Goal: Task Accomplishment & Management: Use online tool/utility

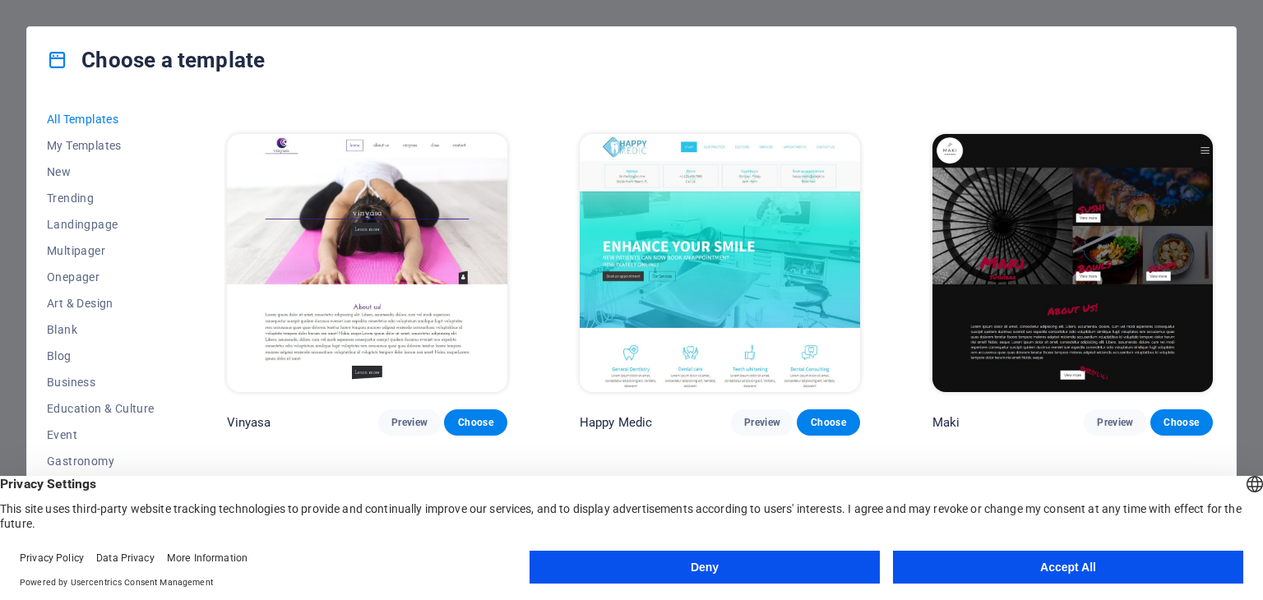
scroll to position [8142, 0]
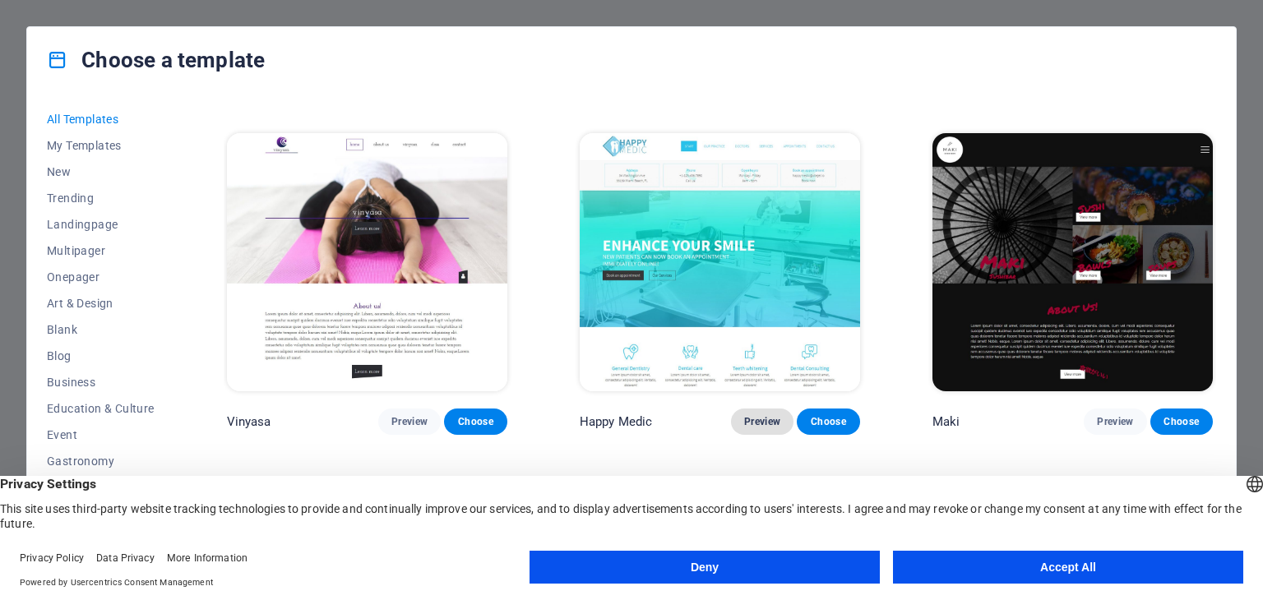
click at [758, 415] on span "Preview" at bounding box center [762, 421] width 36 height 13
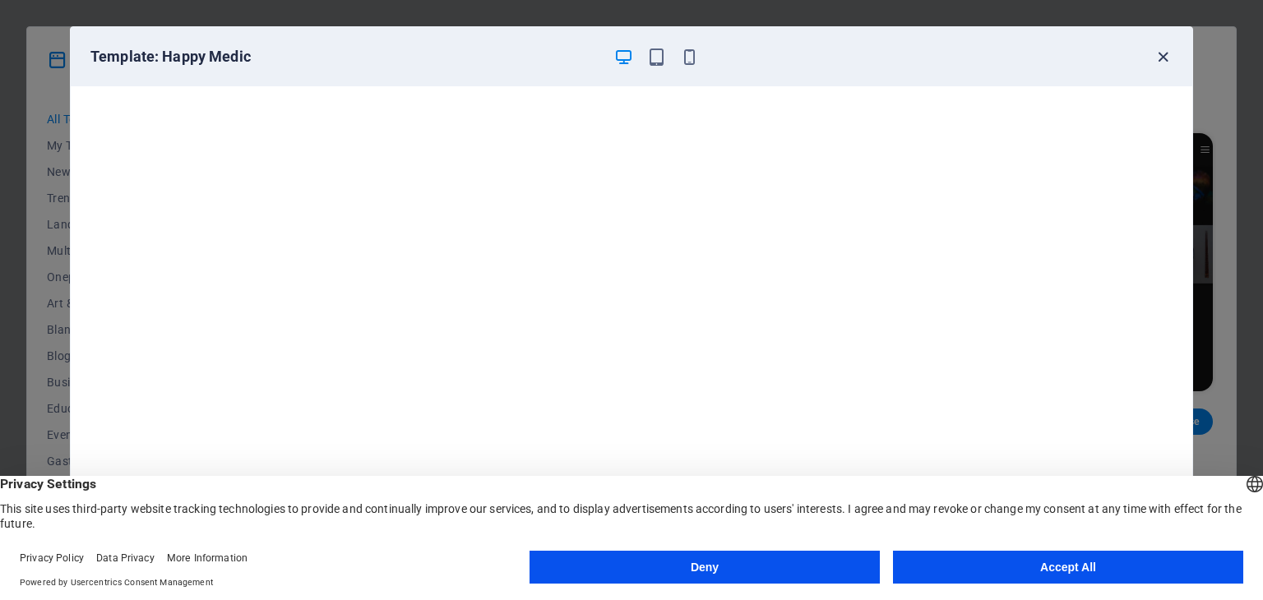
click at [1172, 48] on icon "button" at bounding box center [1163, 57] width 19 height 19
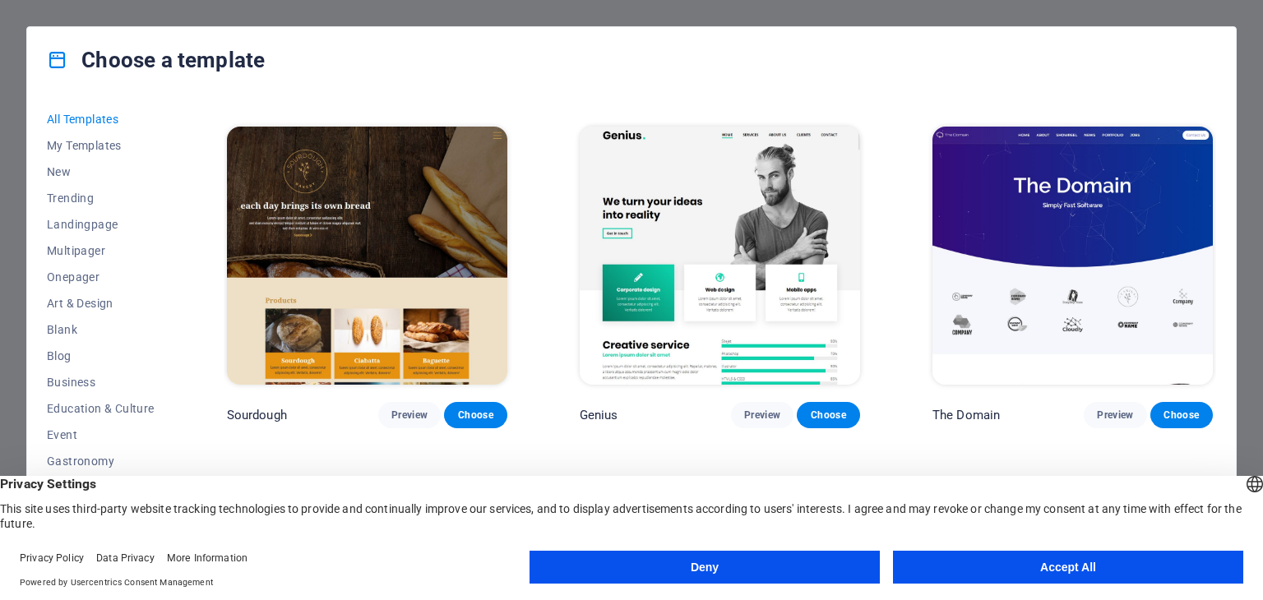
scroll to position [8882, 0]
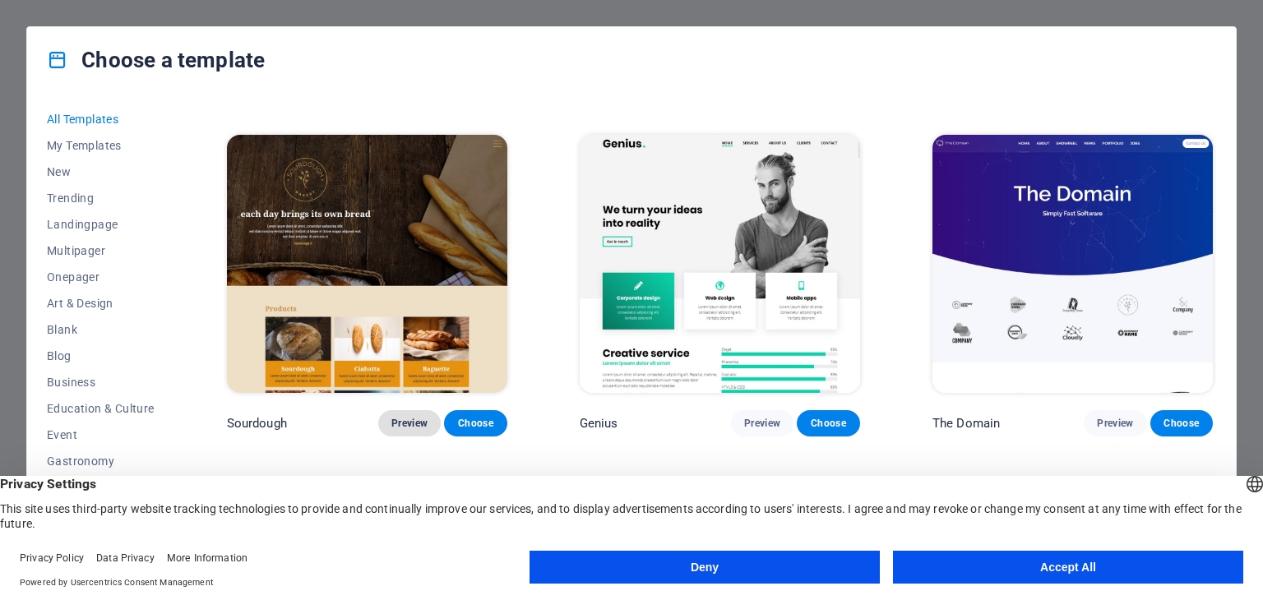
click at [399, 417] on span "Preview" at bounding box center [409, 423] width 36 height 13
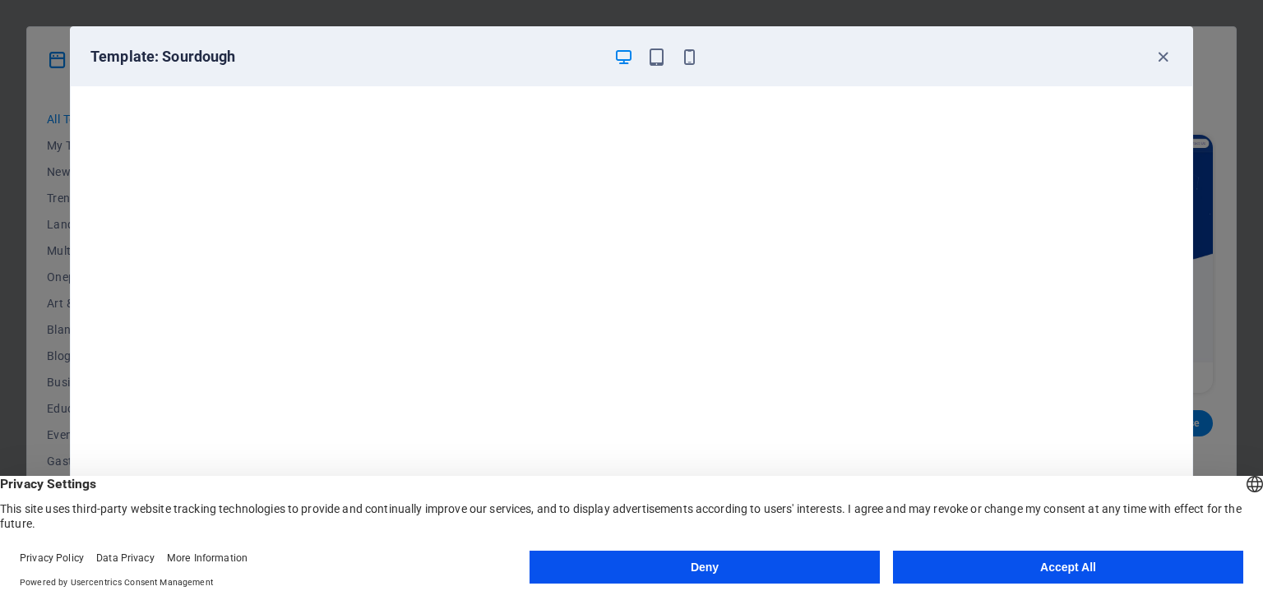
scroll to position [4, 0]
click at [1158, 53] on icon "button" at bounding box center [1163, 57] width 19 height 19
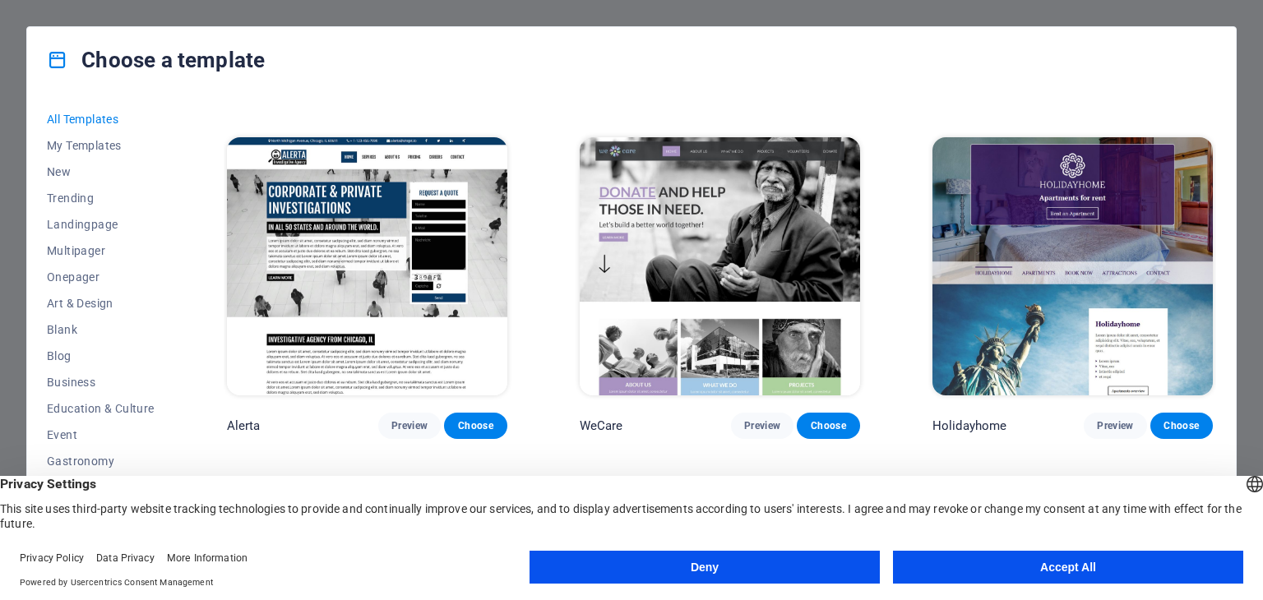
scroll to position [9704, 0]
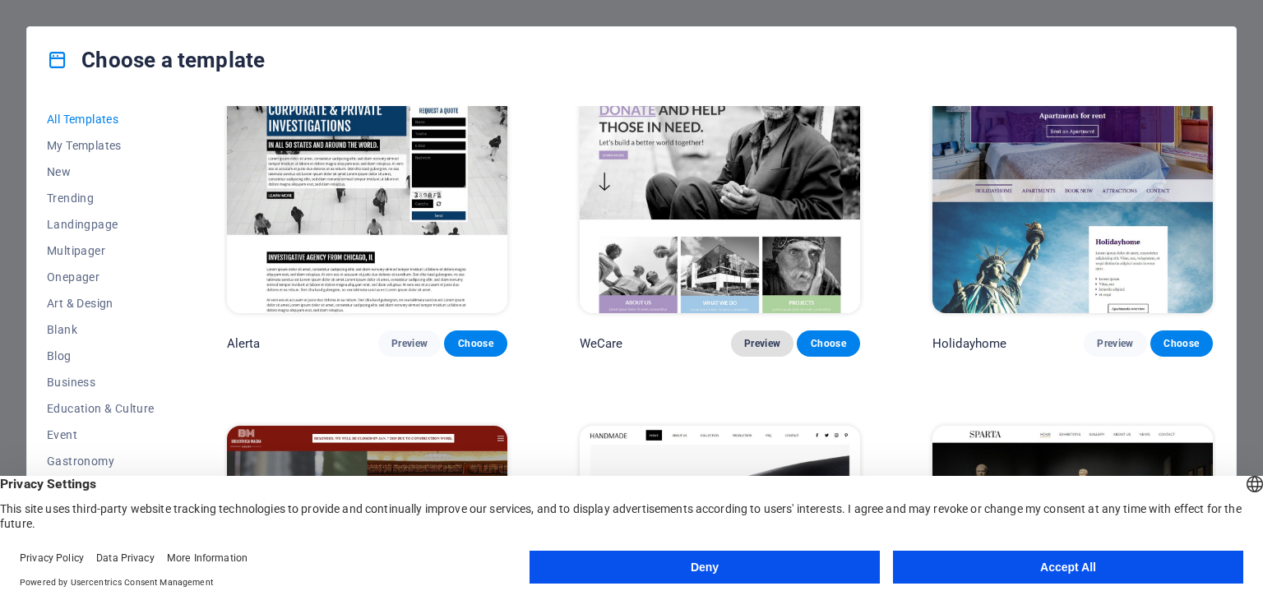
click at [759, 337] on span "Preview" at bounding box center [762, 343] width 36 height 13
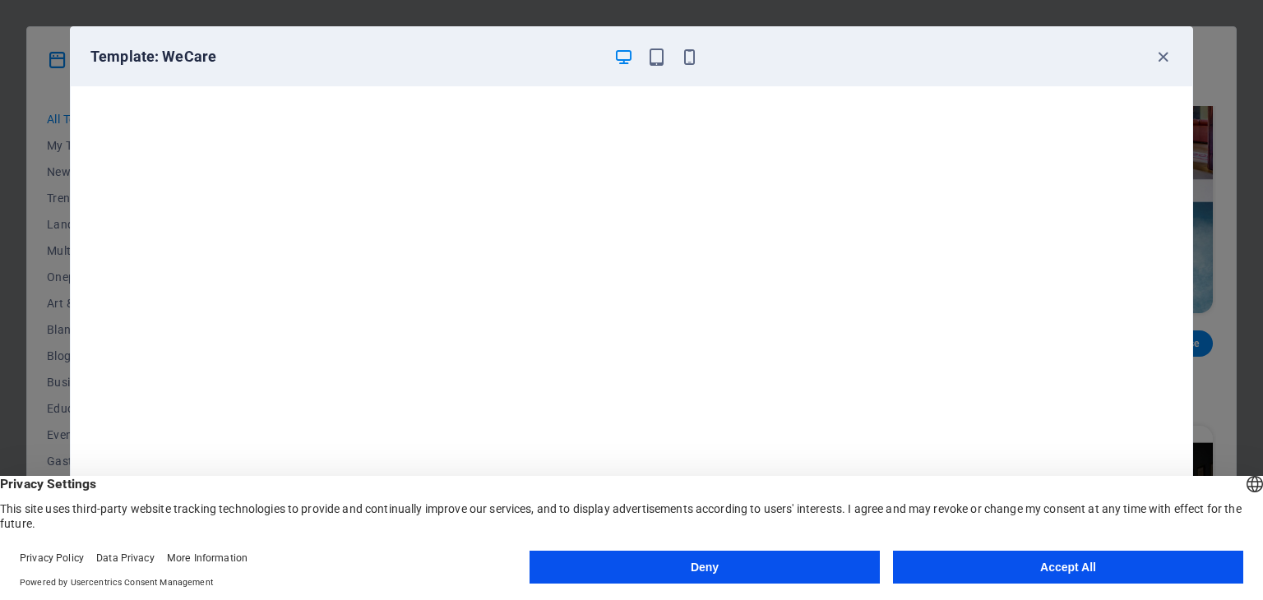
click at [1151, 65] on div "Template: WeCare" at bounding box center [621, 57] width 1063 height 20
click at [1151, 56] on div "Template: WeCare" at bounding box center [621, 57] width 1063 height 20
click at [1165, 54] on icon "button" at bounding box center [1163, 57] width 19 height 19
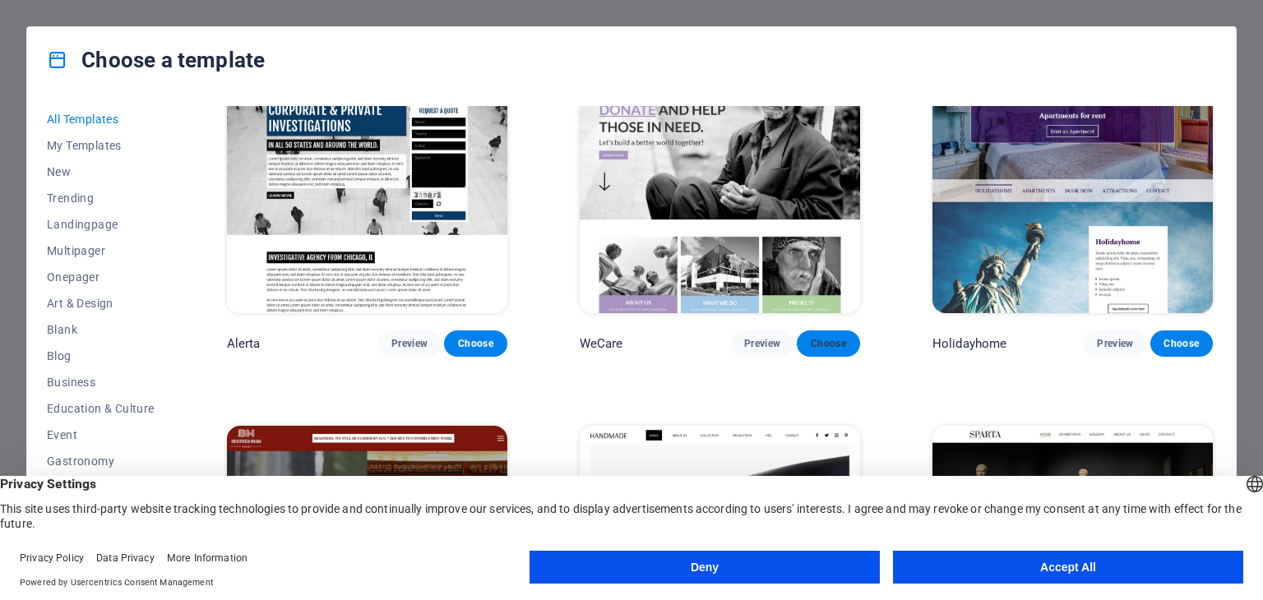
click at [810, 337] on span "Choose" at bounding box center [828, 343] width 36 height 13
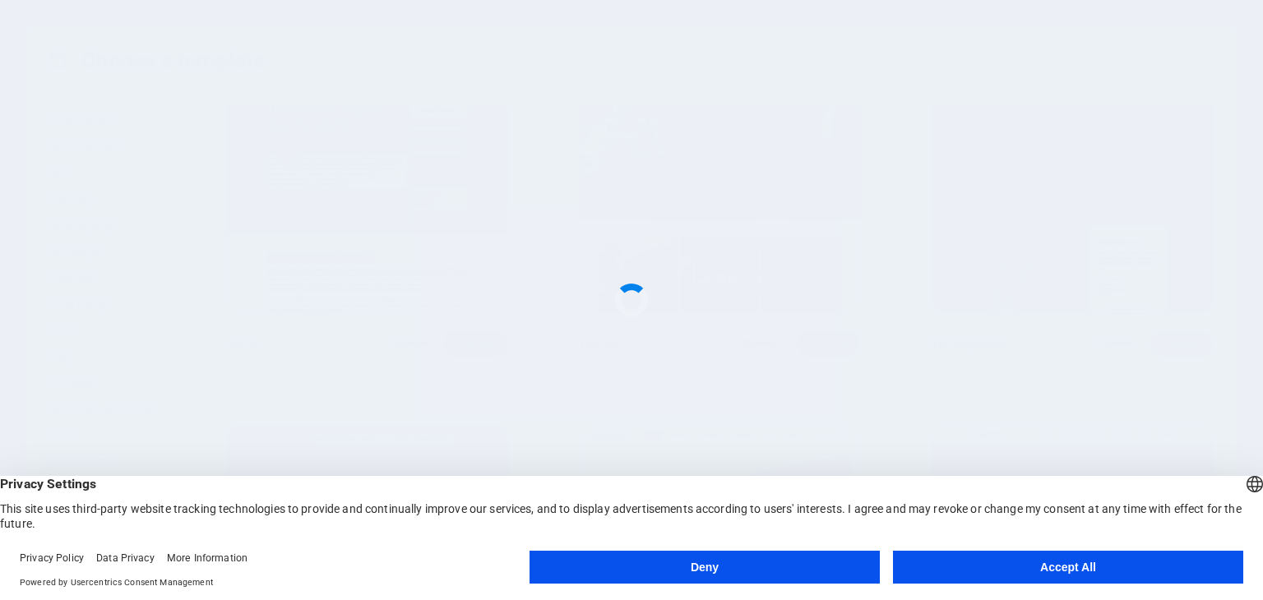
click at [992, 565] on button "Accept All" at bounding box center [1068, 567] width 350 height 33
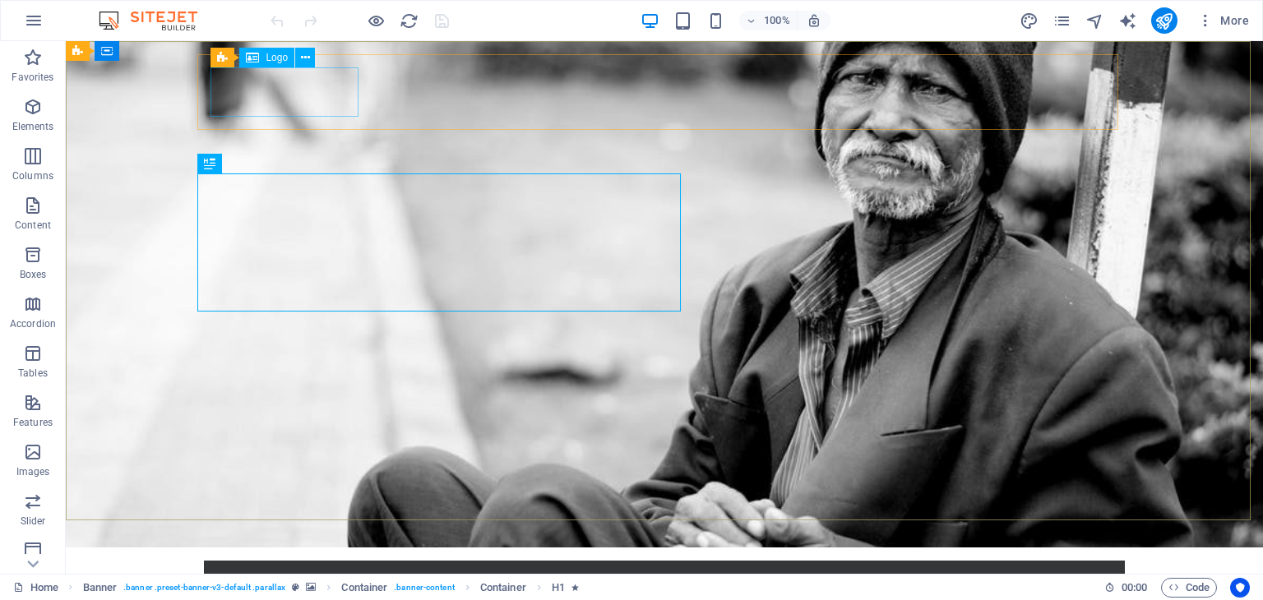
click at [273, 61] on span "Logo" at bounding box center [277, 58] width 22 height 10
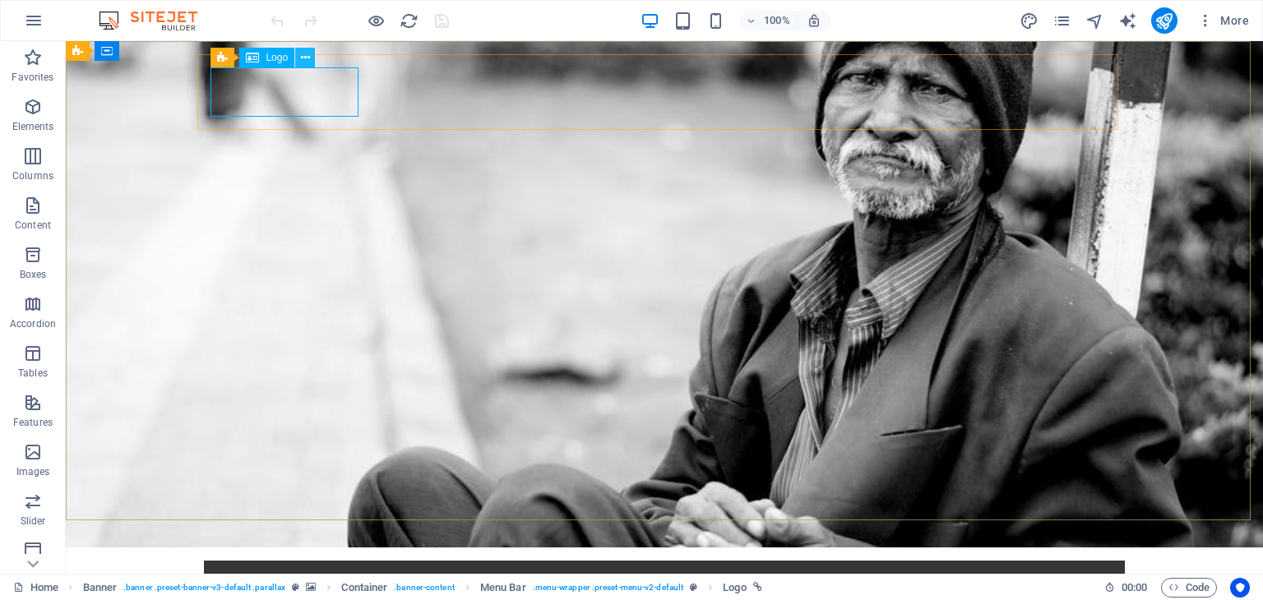
click at [307, 56] on icon at bounding box center [305, 57] width 9 height 17
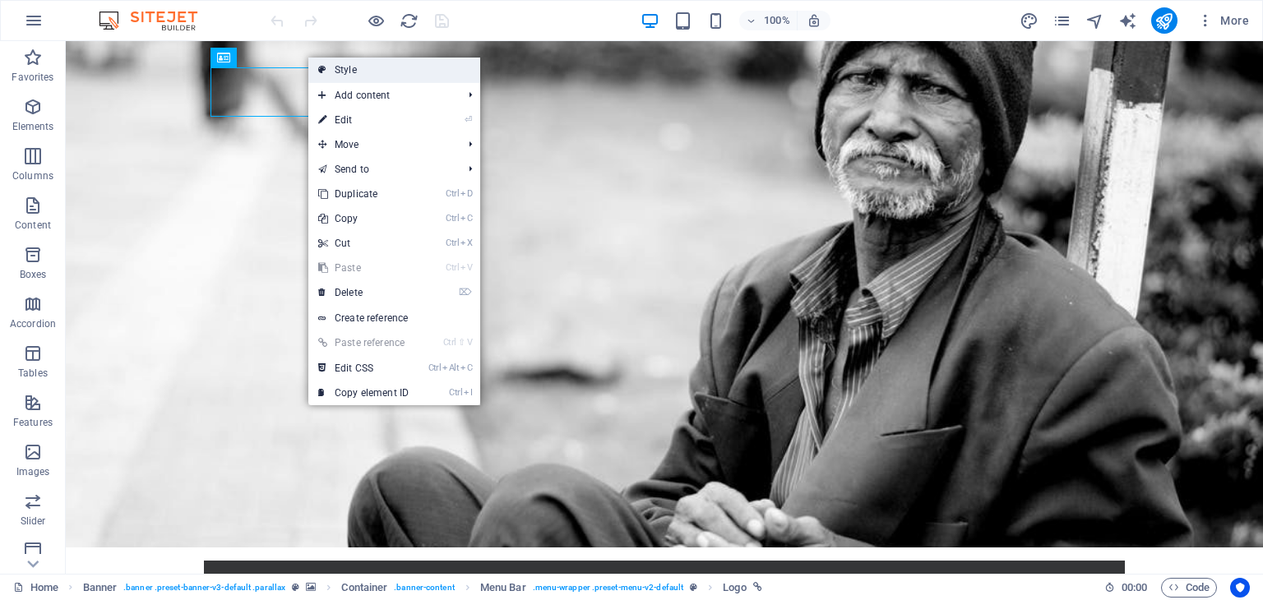
click at [377, 73] on link "Style" at bounding box center [394, 70] width 172 height 25
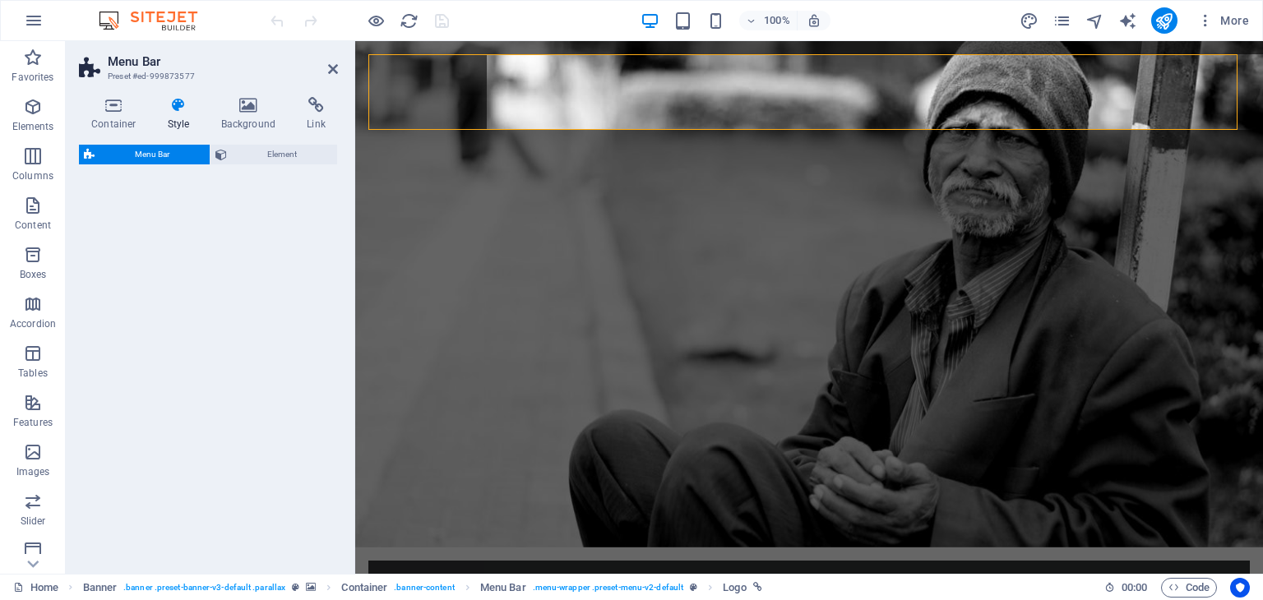
select select "rem"
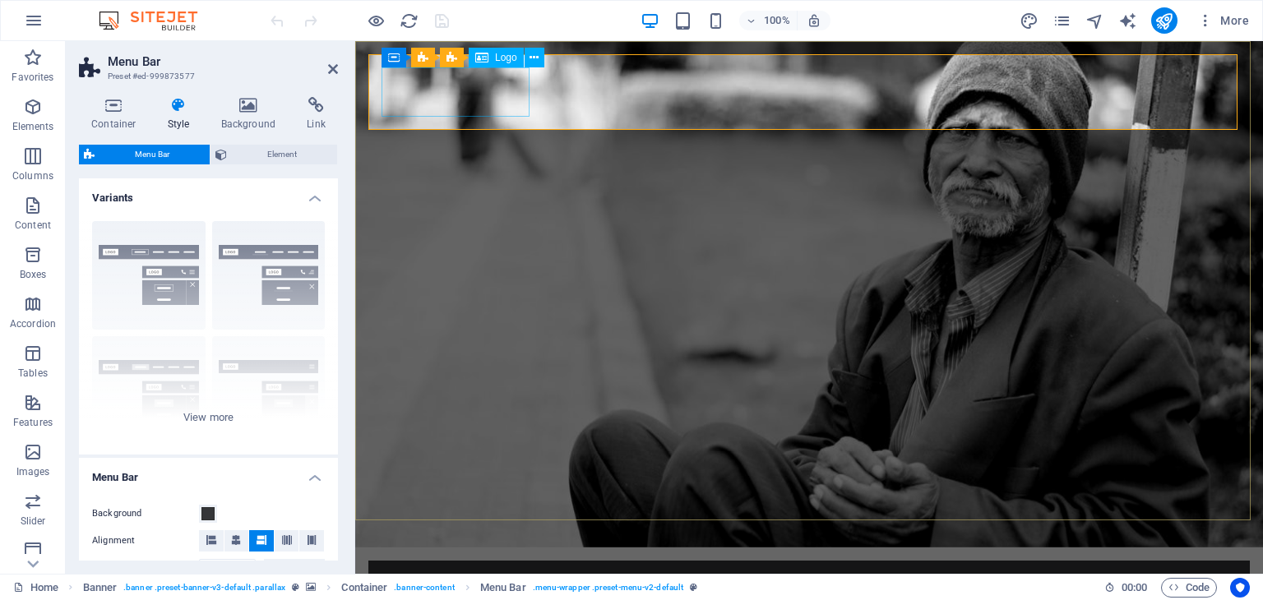
click at [428, 574] on div at bounding box center [809, 598] width 855 height 49
click at [491, 58] on div "Logo" at bounding box center [496, 58] width 55 height 20
click at [530, 57] on icon at bounding box center [534, 57] width 9 height 17
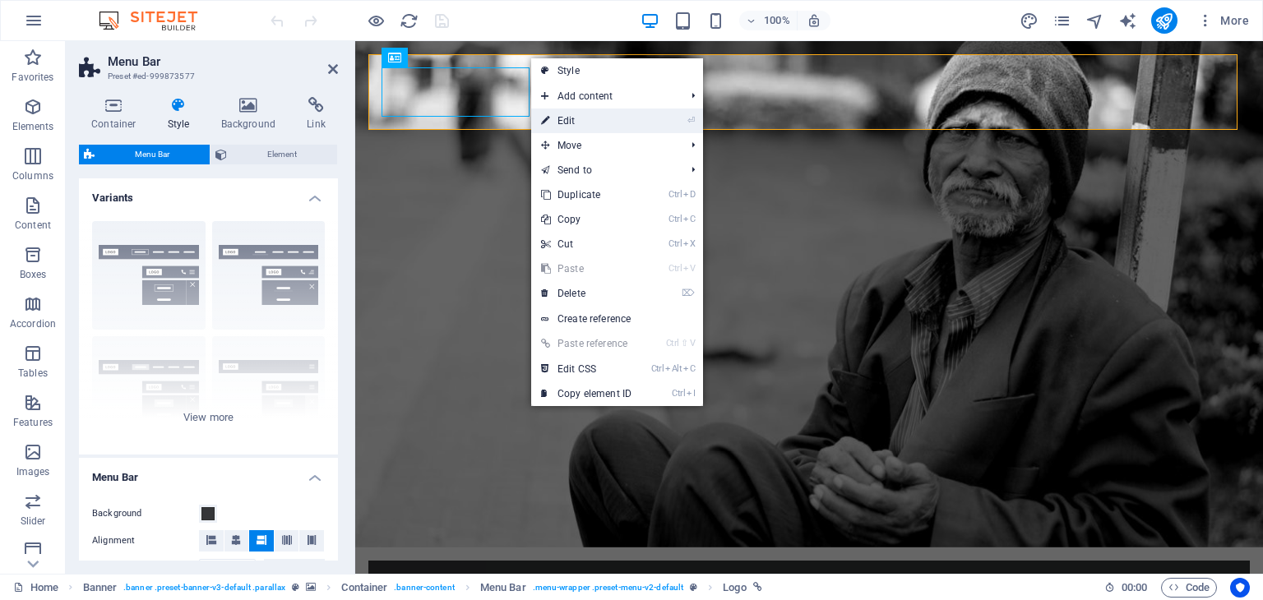
click at [582, 114] on link "⏎ Edit" at bounding box center [586, 121] width 110 height 25
select select "px"
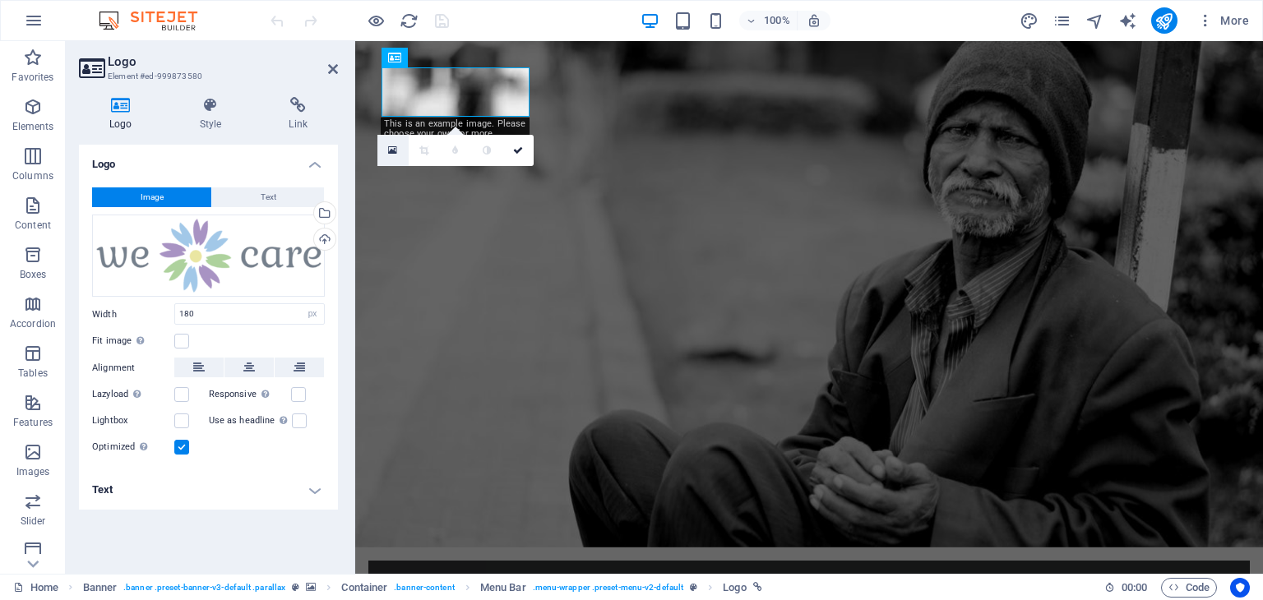
click at [391, 153] on icon at bounding box center [392, 151] width 9 height 12
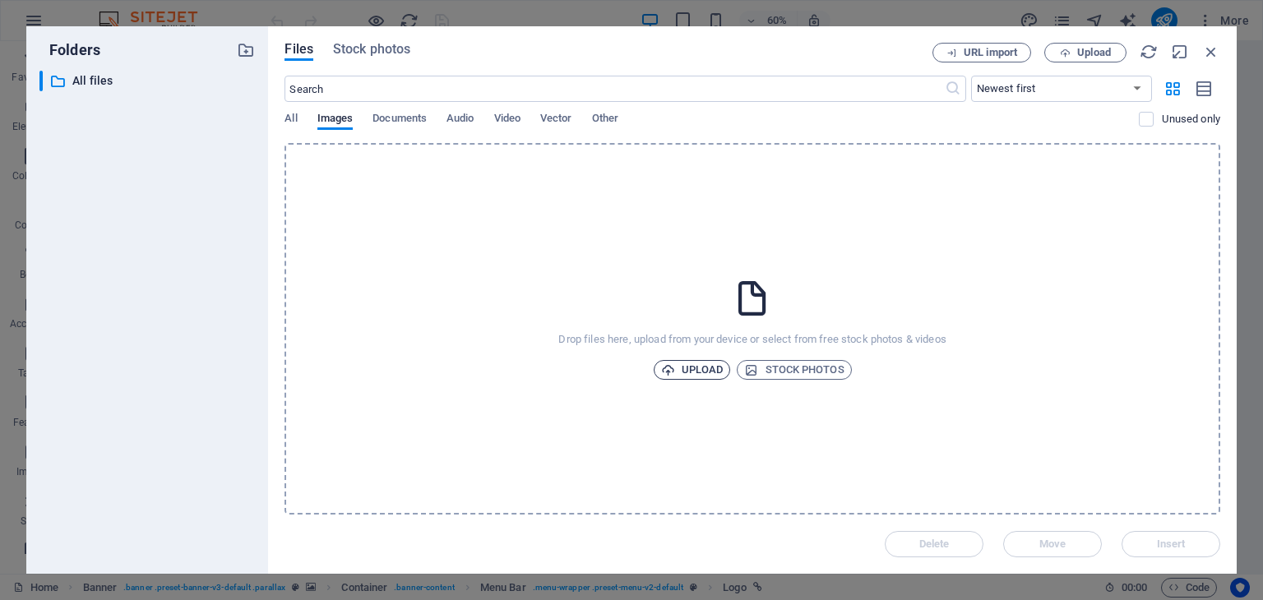
click at [702, 364] on span "Upload" at bounding box center [692, 370] width 63 height 20
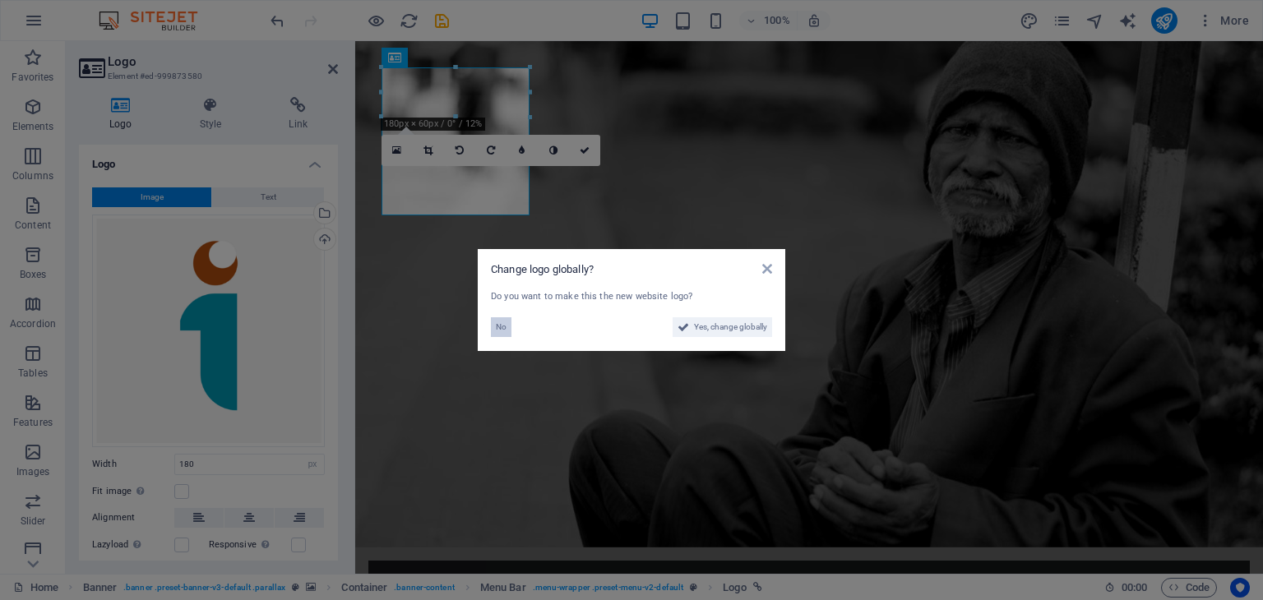
click at [491, 329] on button "No" at bounding box center [501, 327] width 21 height 20
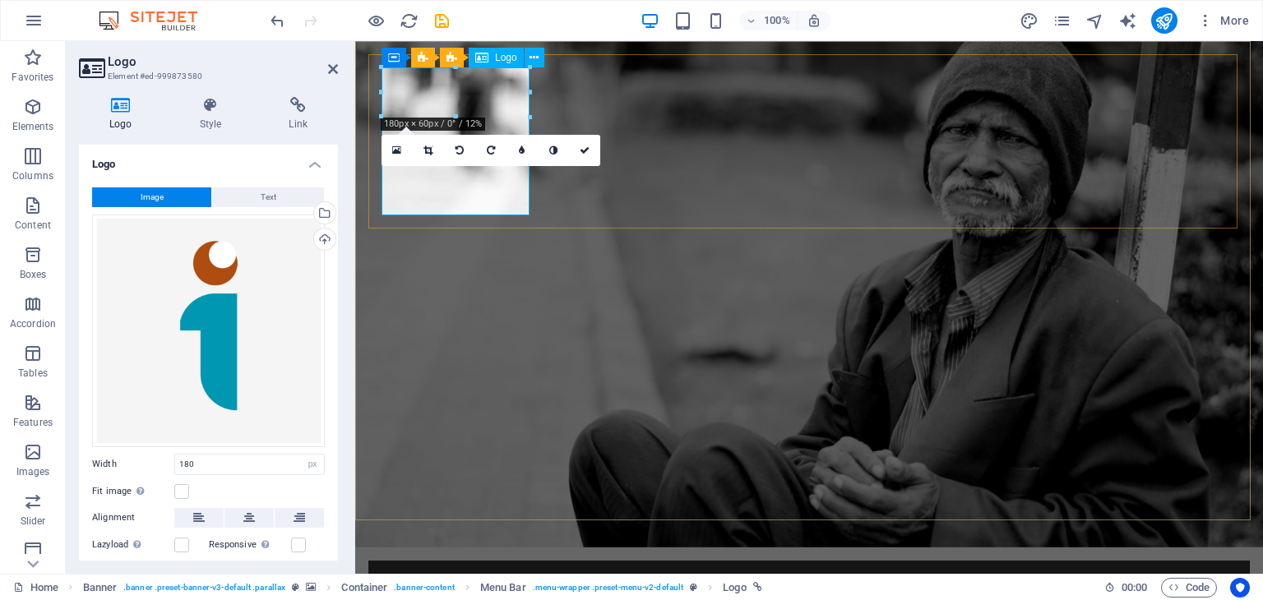
click at [529, 52] on icon at bounding box center [531, 51] width 9 height 17
select select "rem"
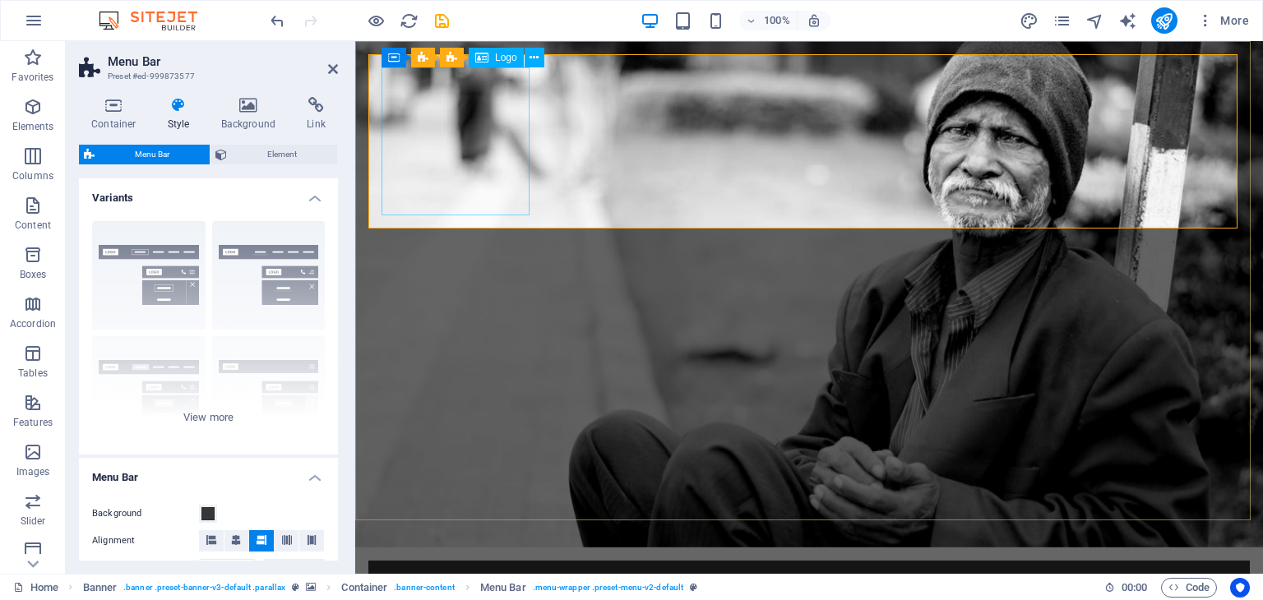
click at [529, 60] on button at bounding box center [535, 58] width 20 height 20
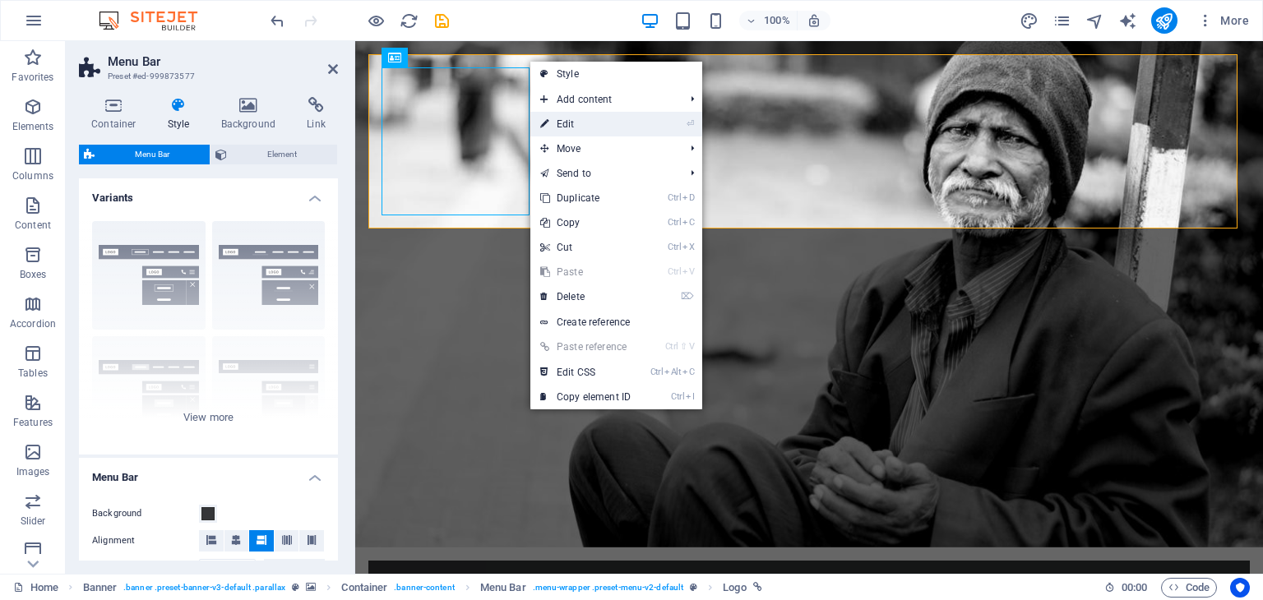
click at [563, 123] on link "⏎ Edit" at bounding box center [585, 124] width 110 height 25
select select "px"
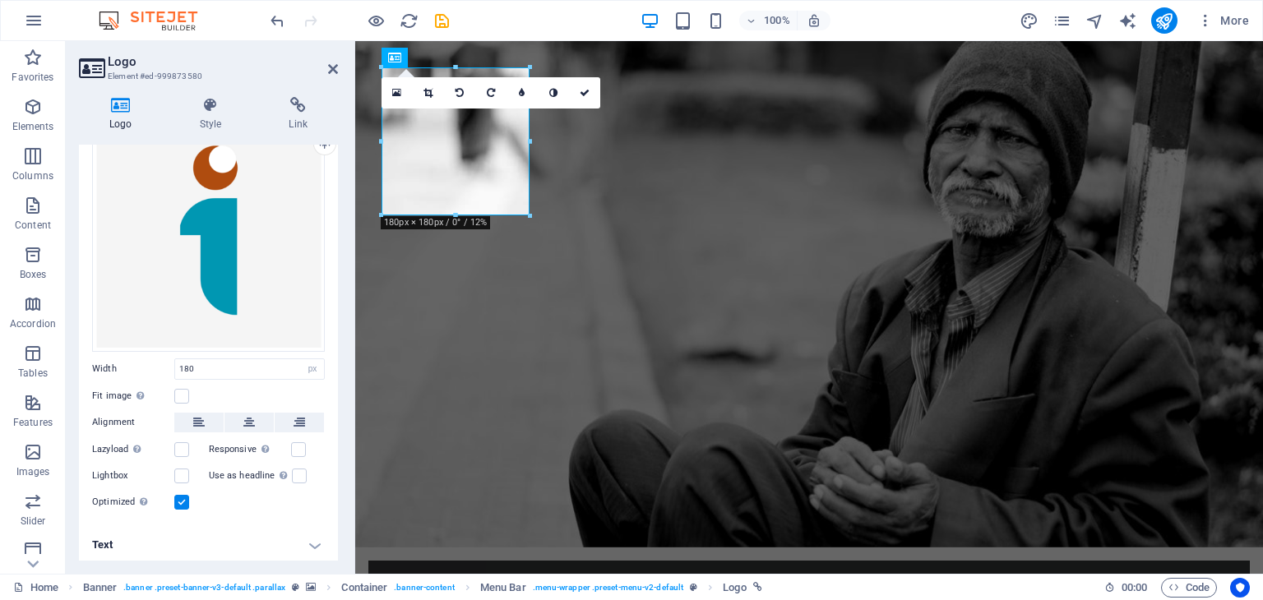
scroll to position [95, 0]
click at [230, 297] on div "Drag files here, click to choose files or select files from Files or our free s…" at bounding box center [208, 235] width 233 height 233
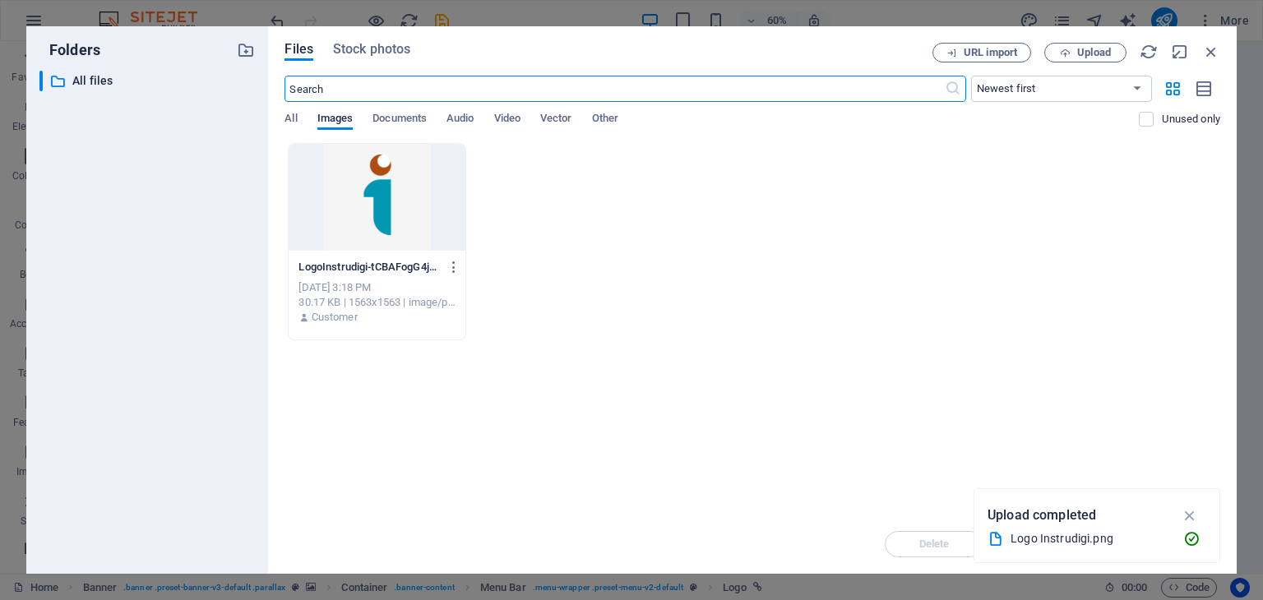
click at [419, 237] on div at bounding box center [377, 197] width 176 height 107
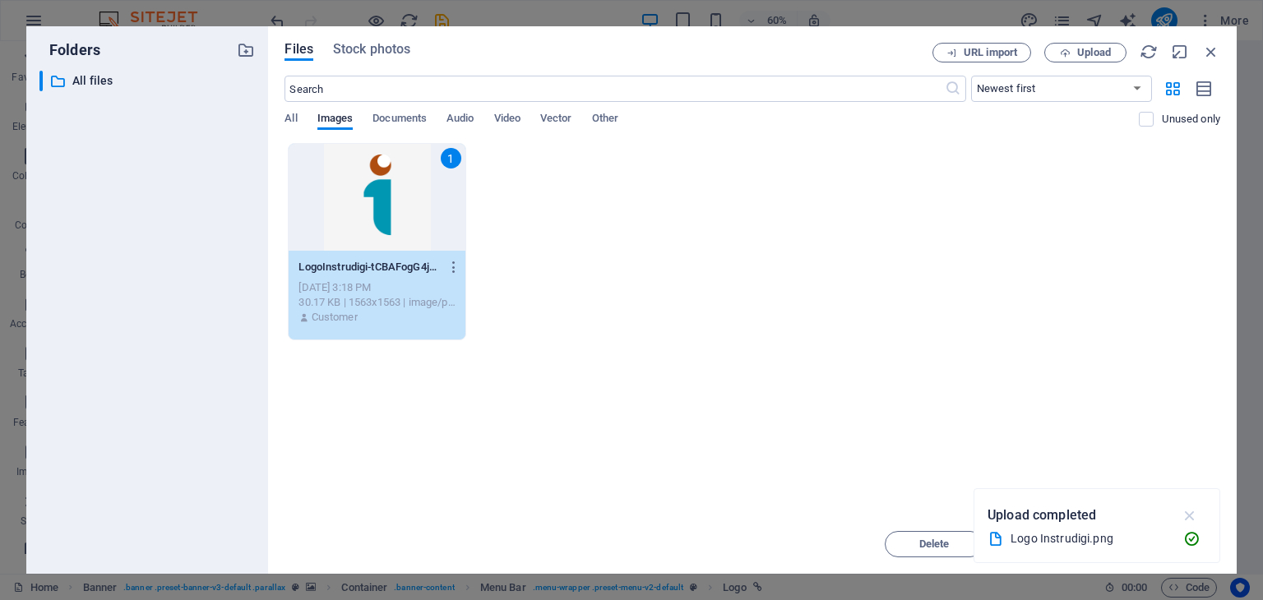
click at [1183, 512] on icon "button" at bounding box center [1190, 516] width 19 height 18
click at [956, 537] on button "Delete" at bounding box center [934, 544] width 99 height 26
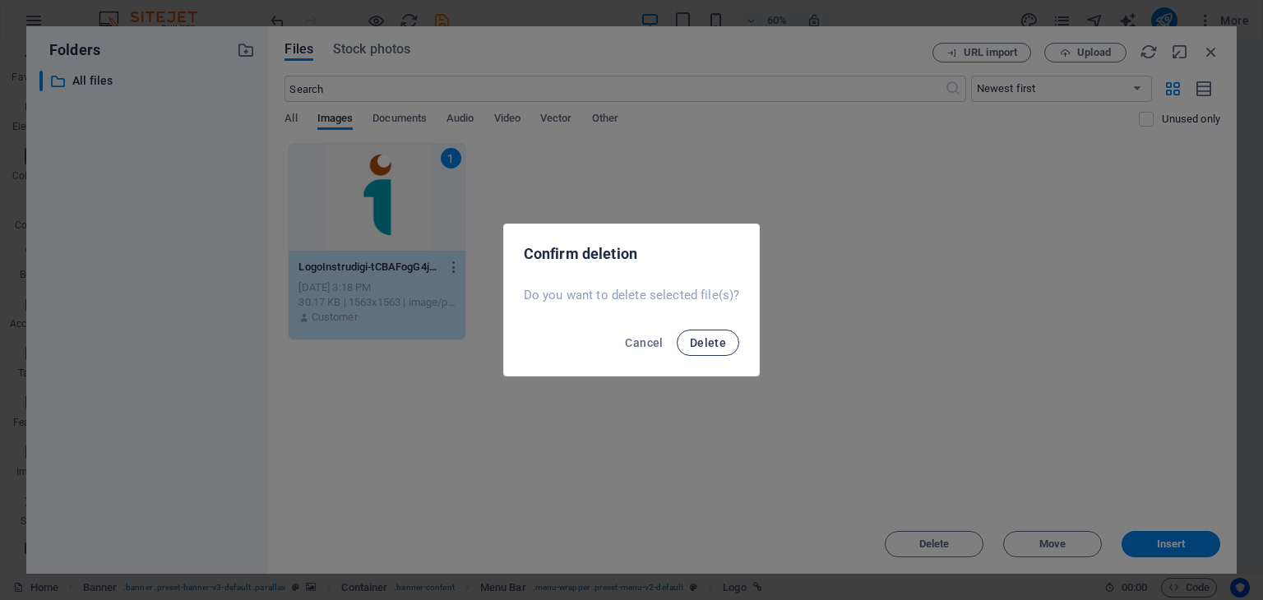
click at [688, 333] on button "Delete" at bounding box center [708, 343] width 63 height 26
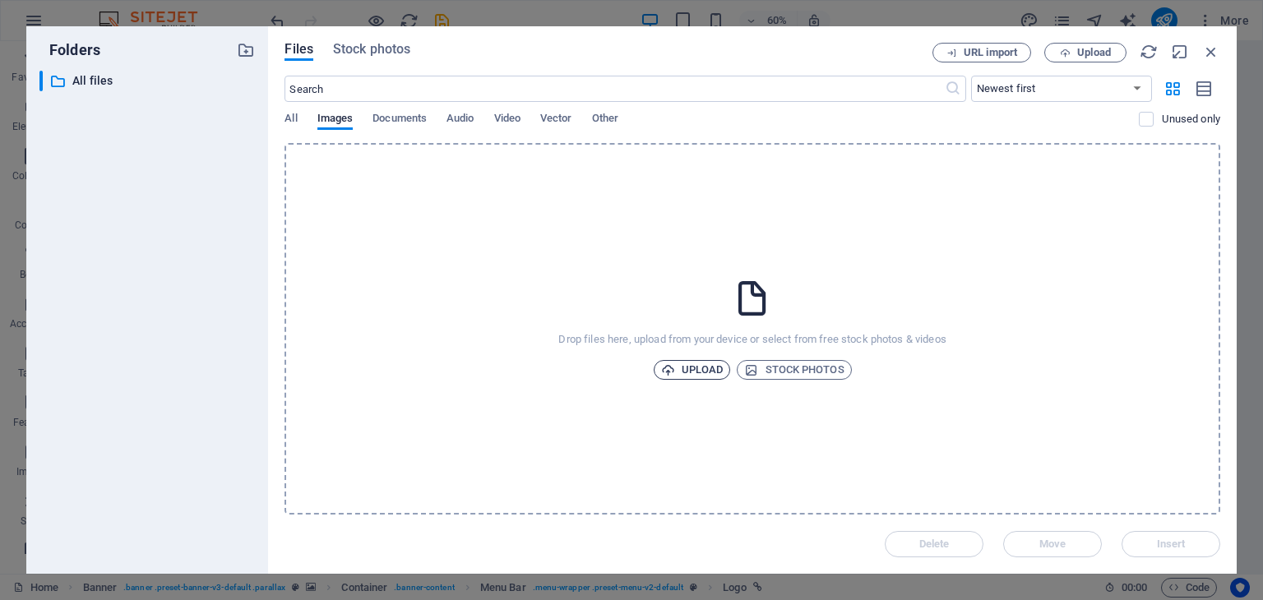
click at [706, 364] on span "Upload" at bounding box center [692, 370] width 63 height 20
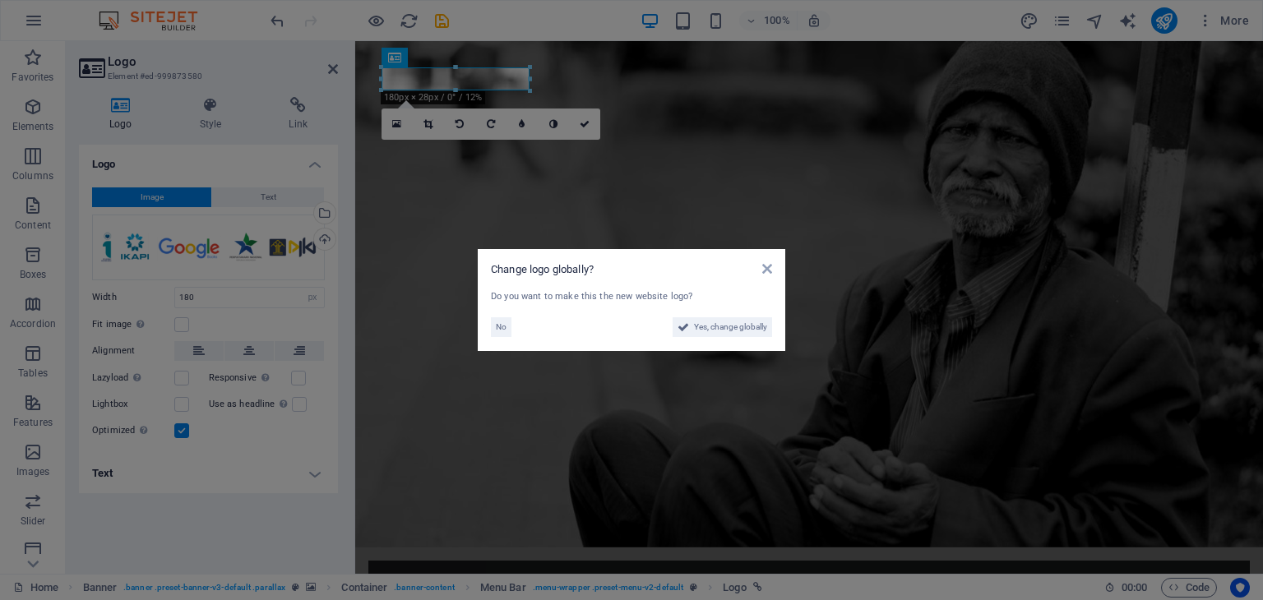
scroll to position [0, 0]
click at [530, 91] on aside "Change logo globally? Do you want to make this the new website logo? No Yes, ch…" at bounding box center [631, 300] width 1263 height 600
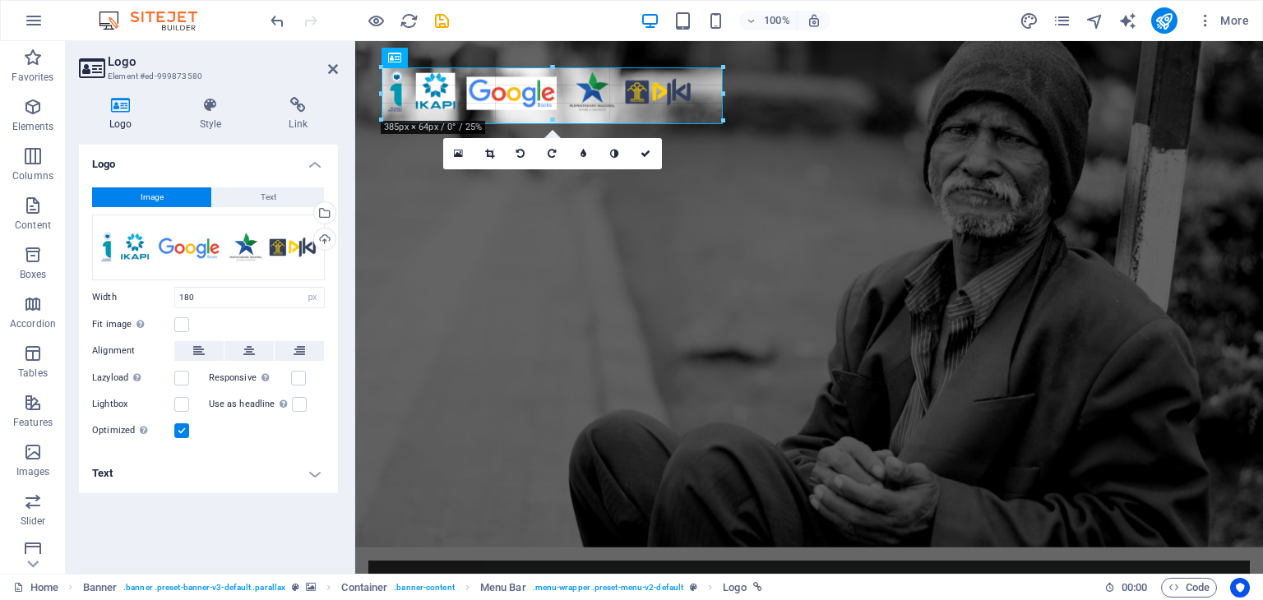
drag, startPoint x: 530, startPoint y: 92, endPoint x: 616, endPoint y: 126, distance: 92.7
type input "415"
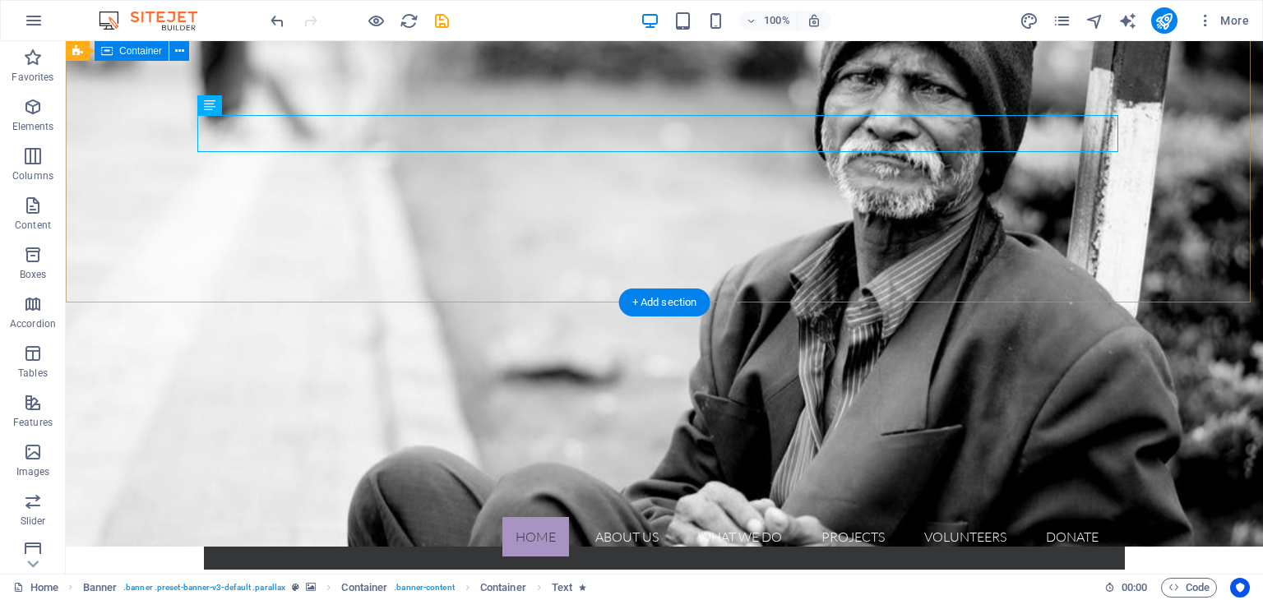
scroll to position [247, 0]
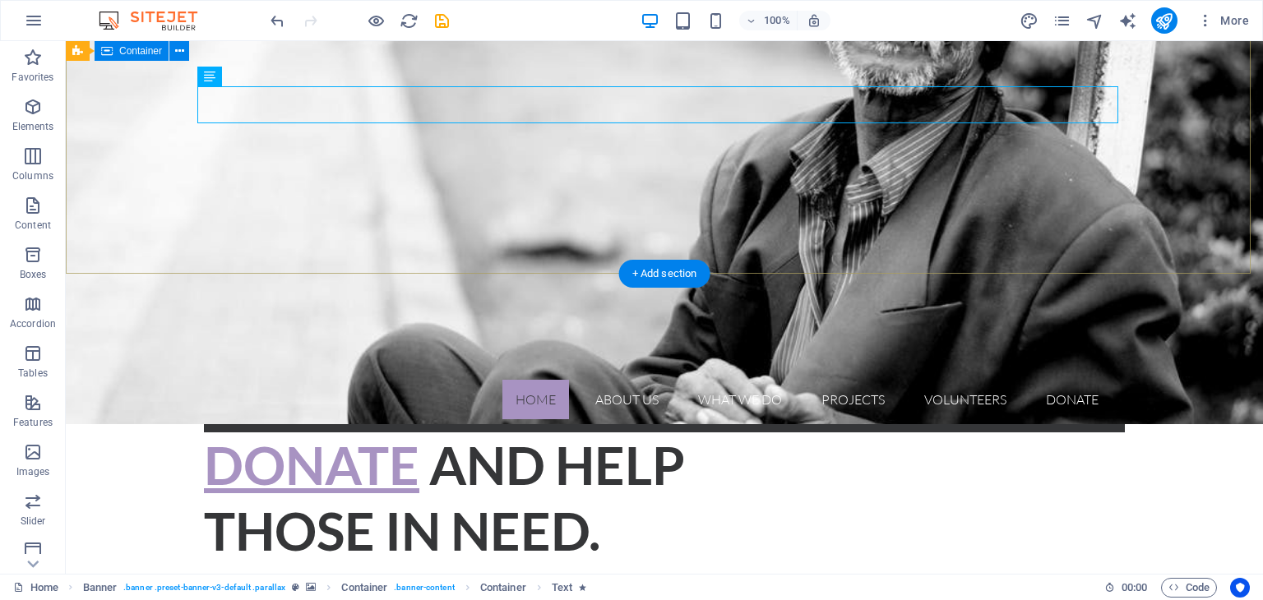
click at [1190, 301] on div "Home About us What we do Projects Volunteers Donate Menu Donate and Help those …" at bounding box center [664, 521] width 1197 height 440
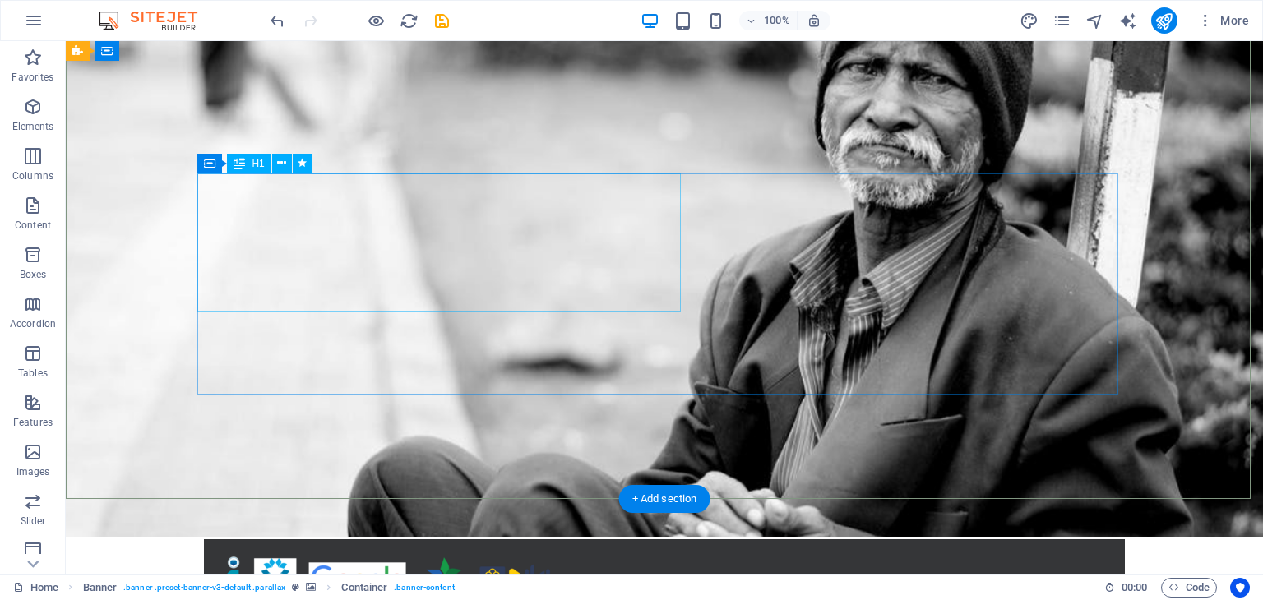
scroll to position [0, 0]
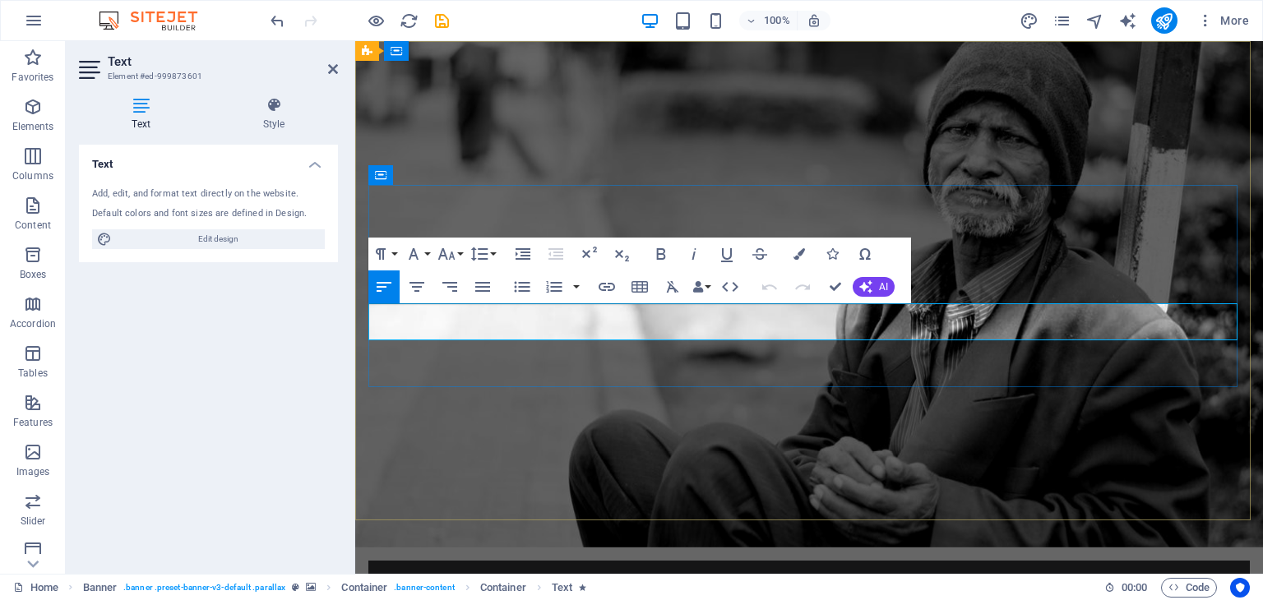
drag, startPoint x: 737, startPoint y: 327, endPoint x: 363, endPoint y: 313, distance: 373.6
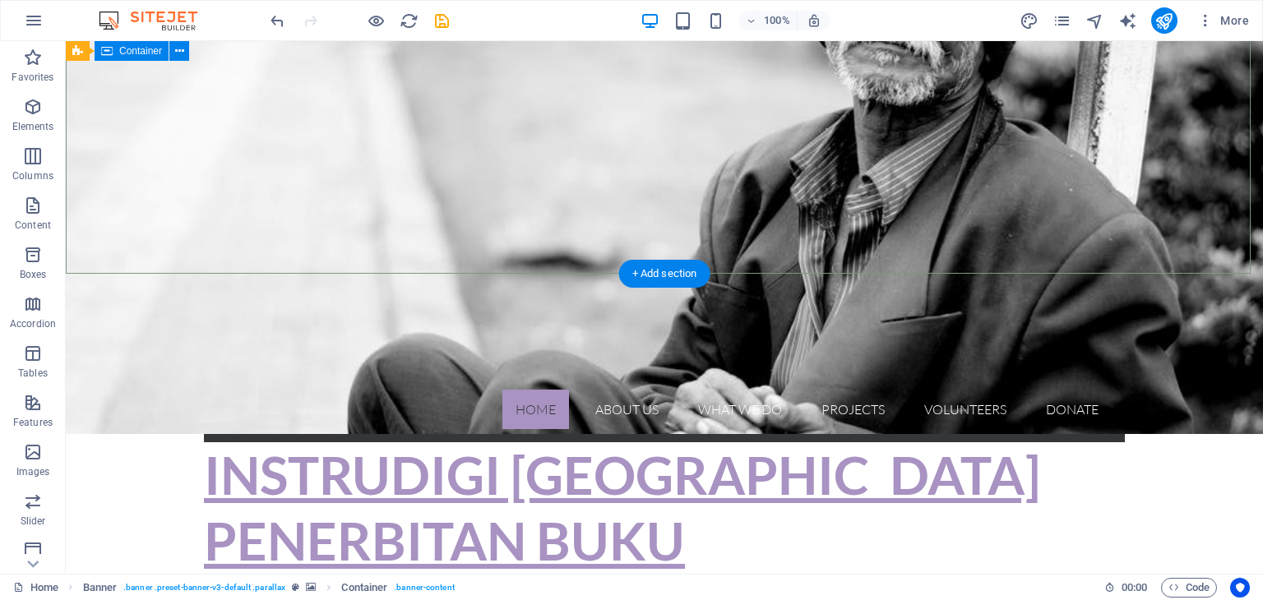
scroll to position [247, 0]
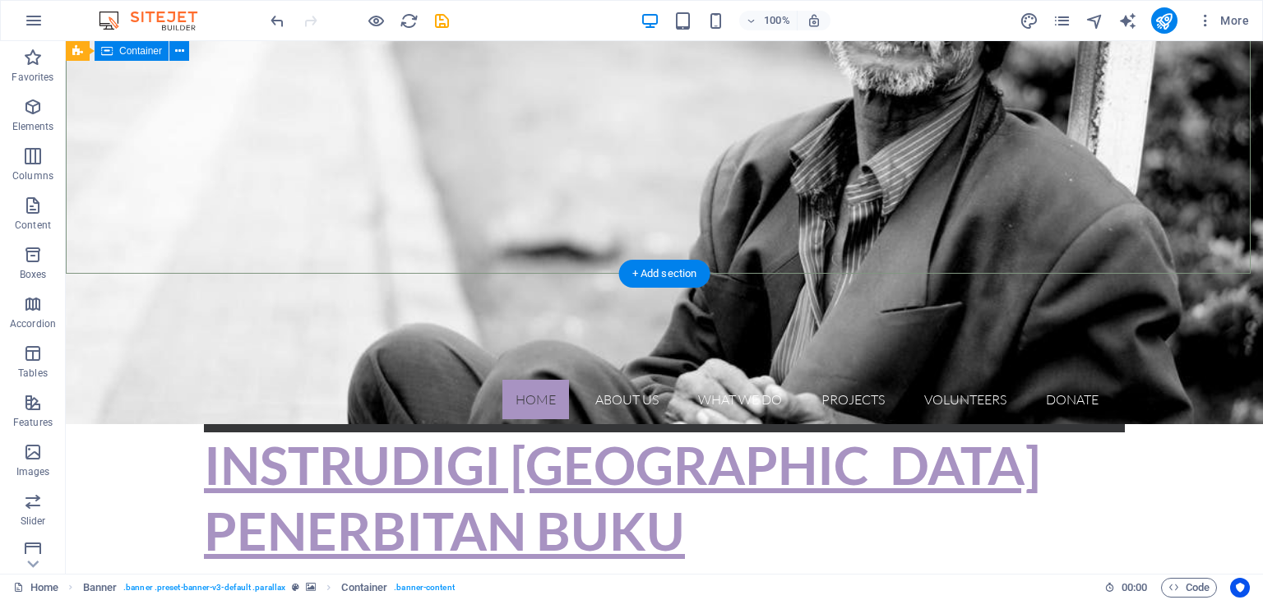
click at [1183, 301] on div "Home About us What we do Projects Volunteers Donate Menu INSTRUDIGI INDONESIA P…" at bounding box center [664, 512] width 1197 height 423
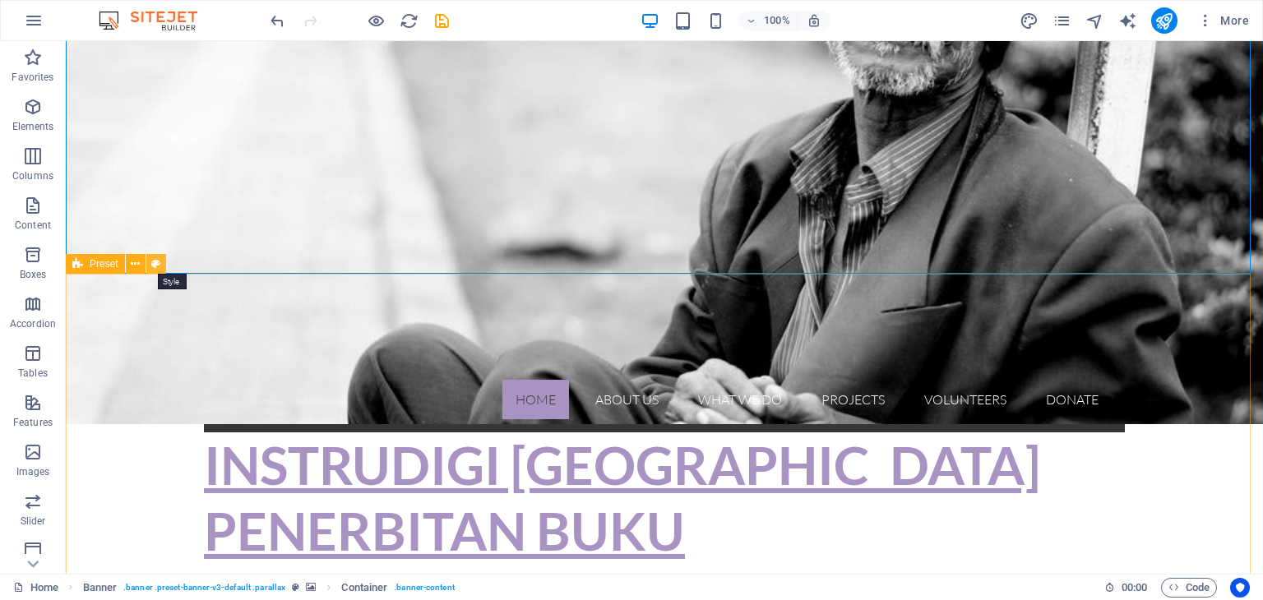
click at [158, 264] on icon at bounding box center [155, 264] width 9 height 17
select select "px"
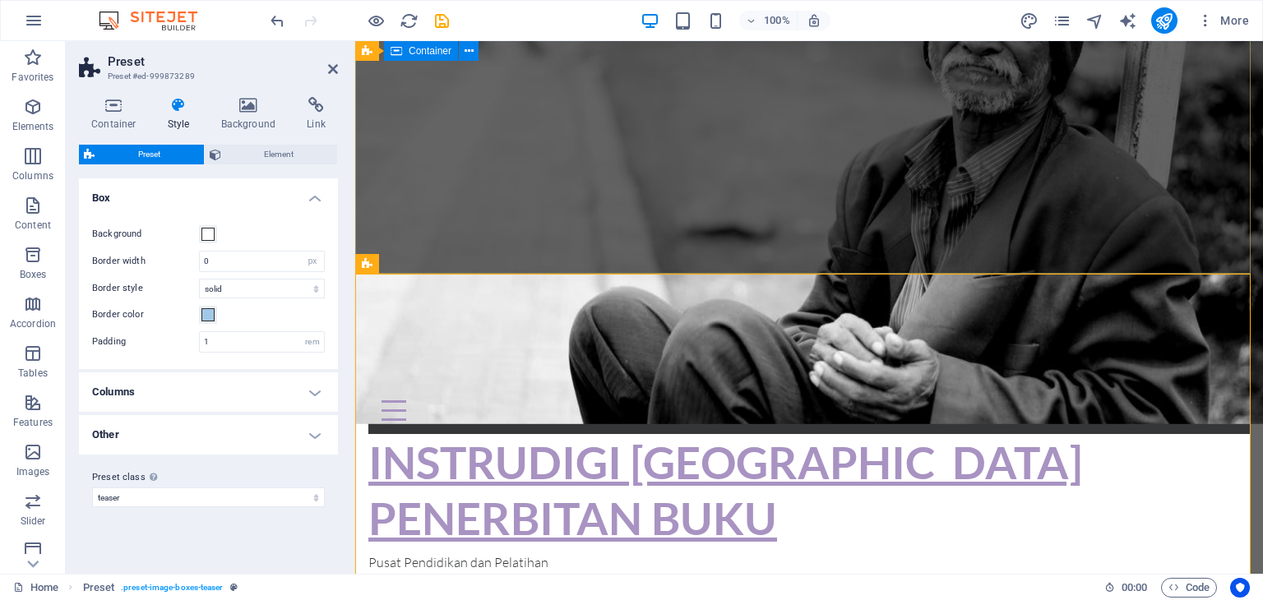
click at [942, 301] on div "Home About us What we do Projects Volunteers Donate Menu INSTRUDIGI INDONESIA P…" at bounding box center [809, 503] width 908 height 405
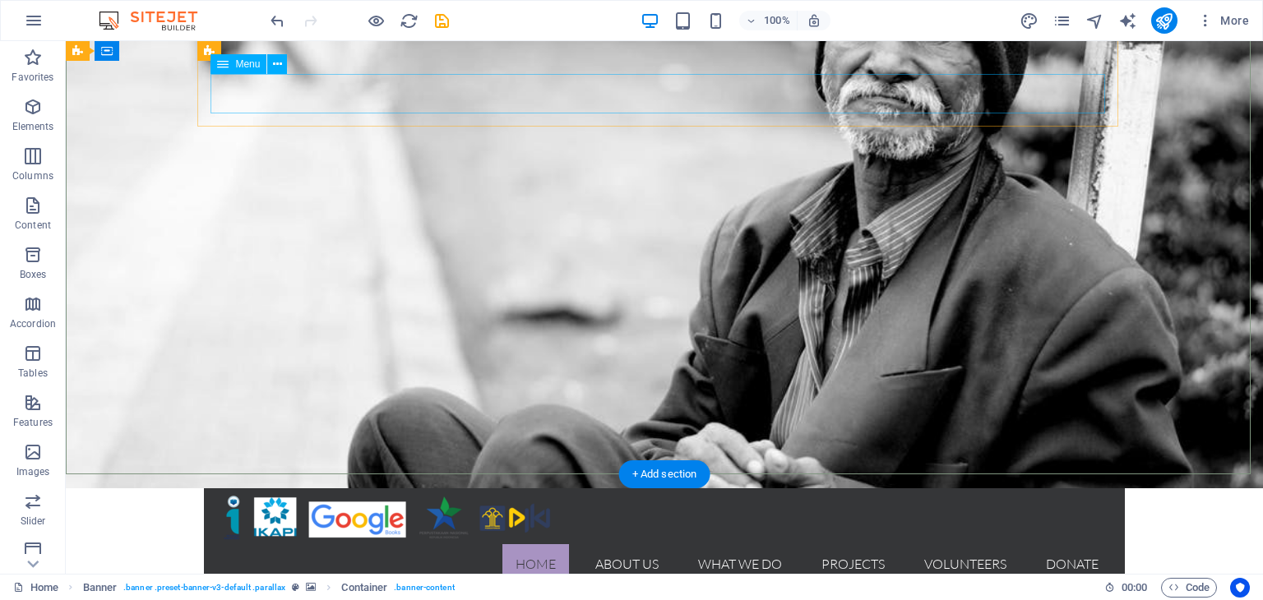
scroll to position [0, 0]
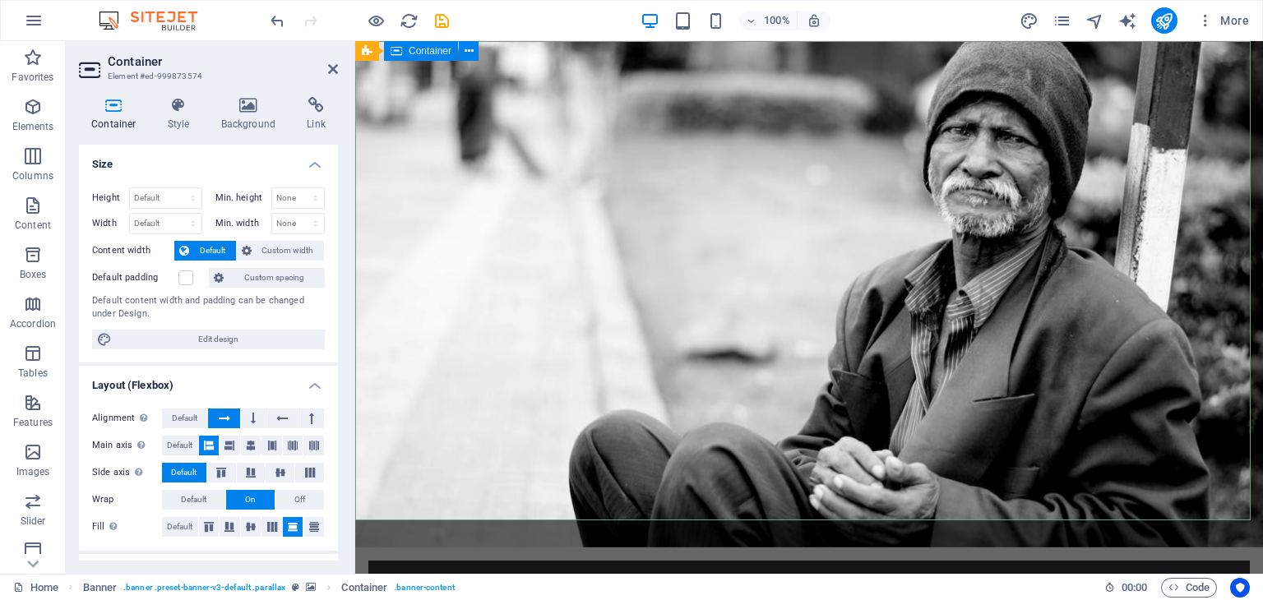
click at [227, 109] on icon at bounding box center [249, 105] width 80 height 16
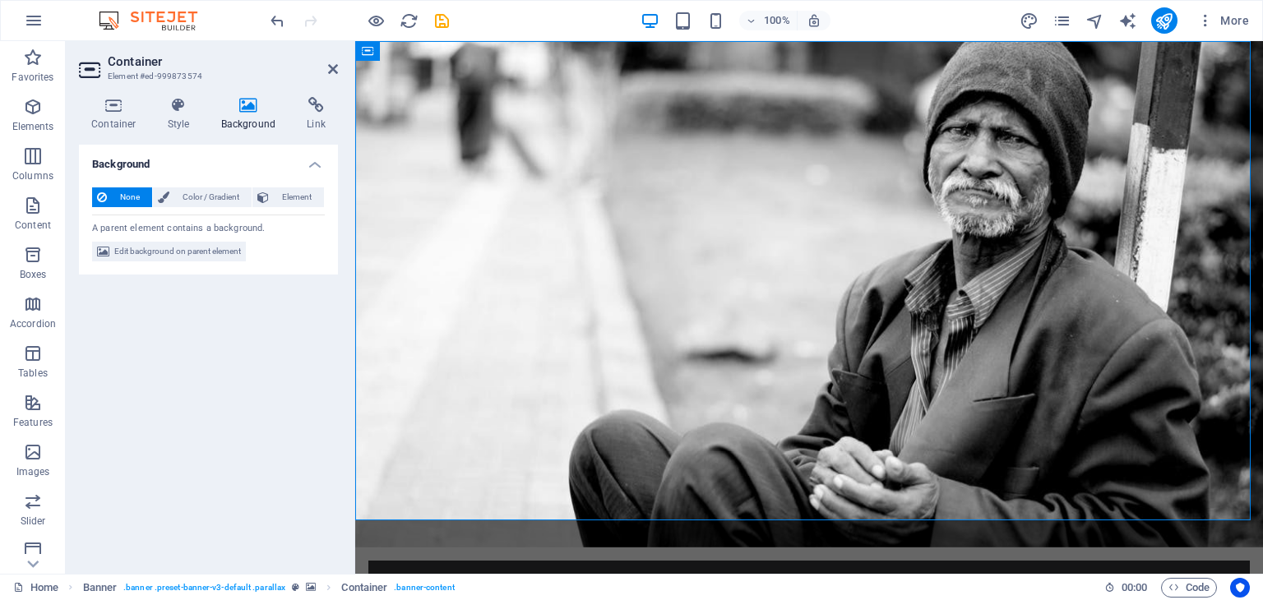
click at [127, 198] on span "None" at bounding box center [129, 198] width 35 height 20
click at [173, 249] on span "Edit background on parent element" at bounding box center [177, 252] width 127 height 20
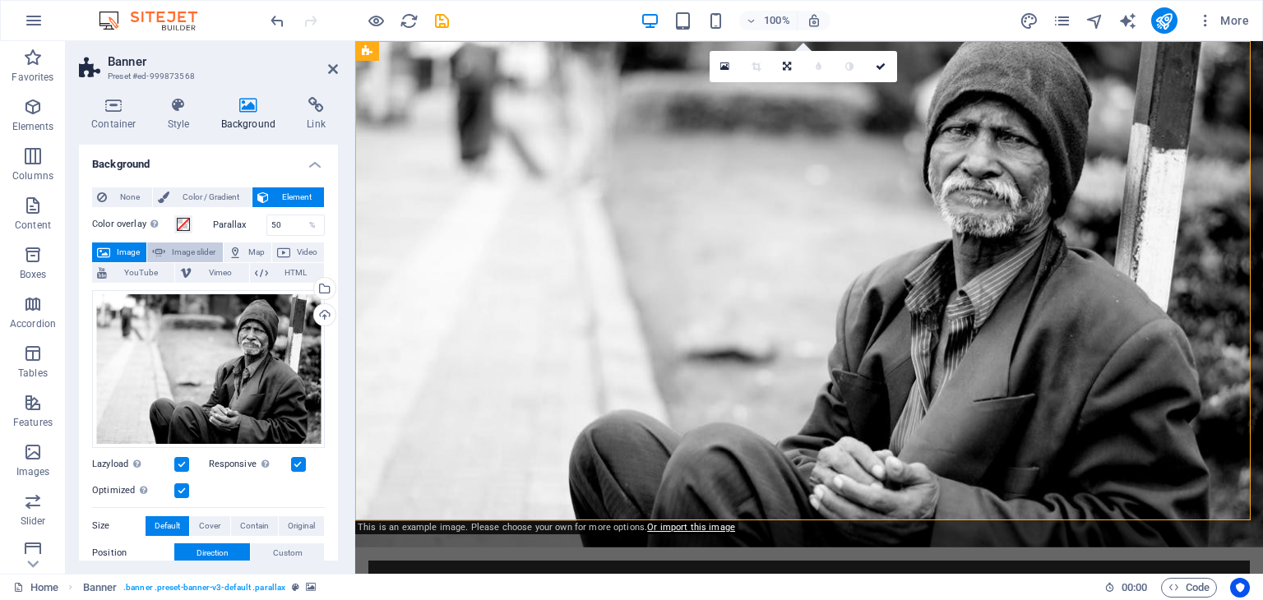
click at [192, 258] on span "Image slider" at bounding box center [193, 253] width 47 height 20
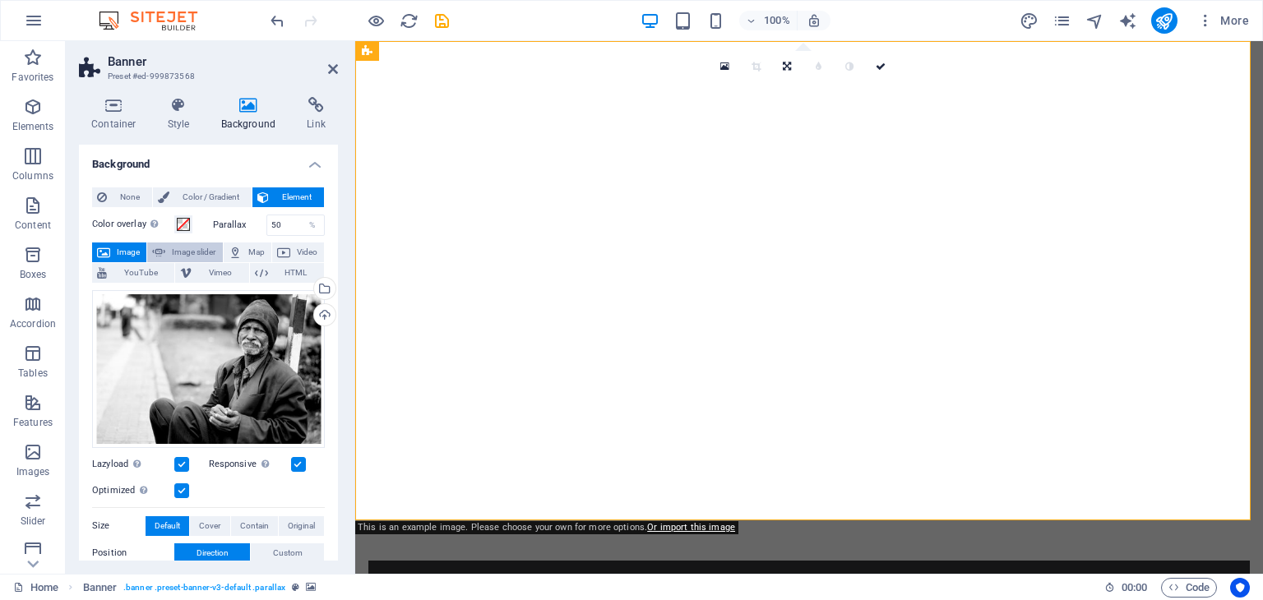
select select "ms"
select select "s"
select select "progressive"
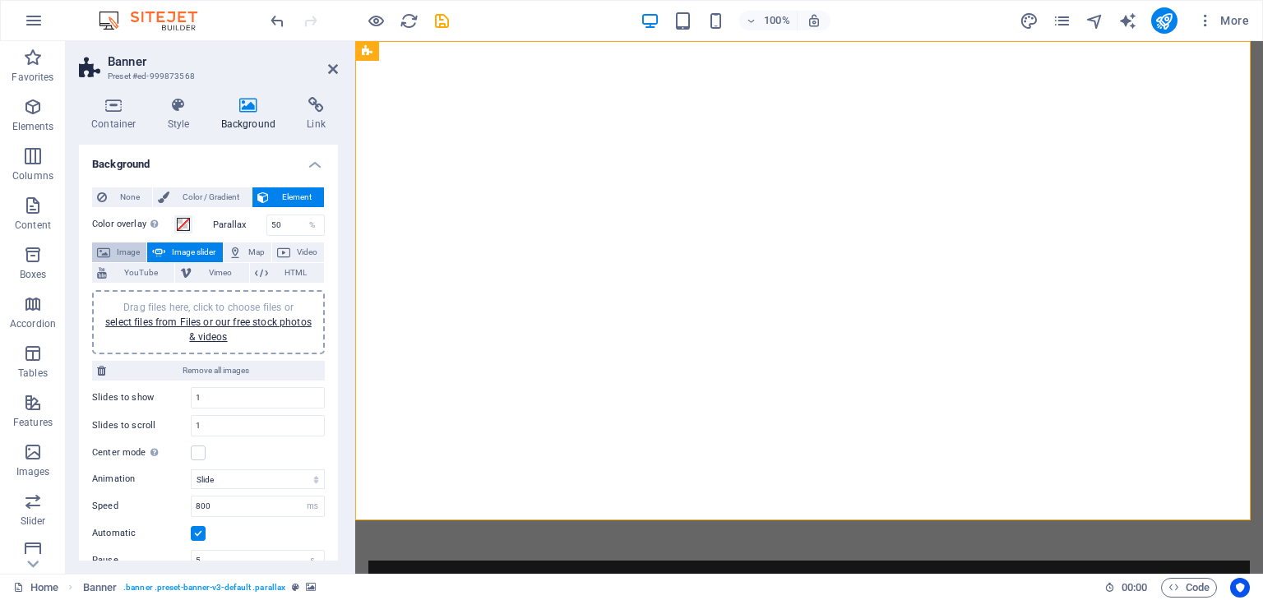
click at [135, 250] on span "Image" at bounding box center [128, 253] width 26 height 20
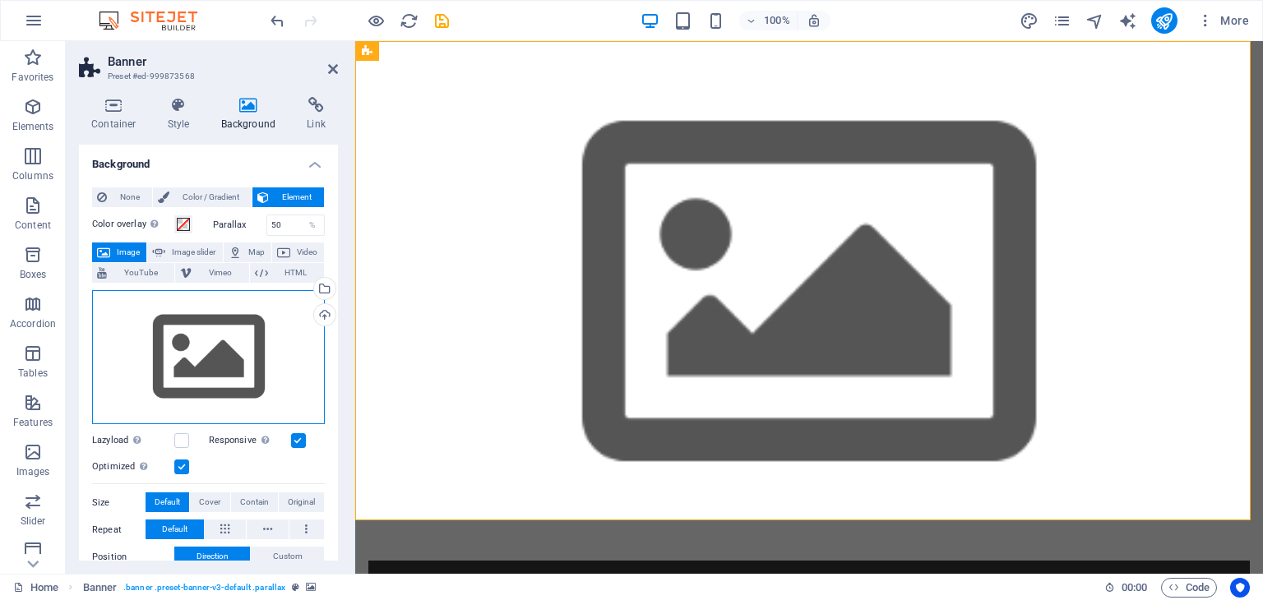
click at [230, 353] on div "Drag files here, click to choose files or select files from Files or our free s…" at bounding box center [208, 357] width 233 height 135
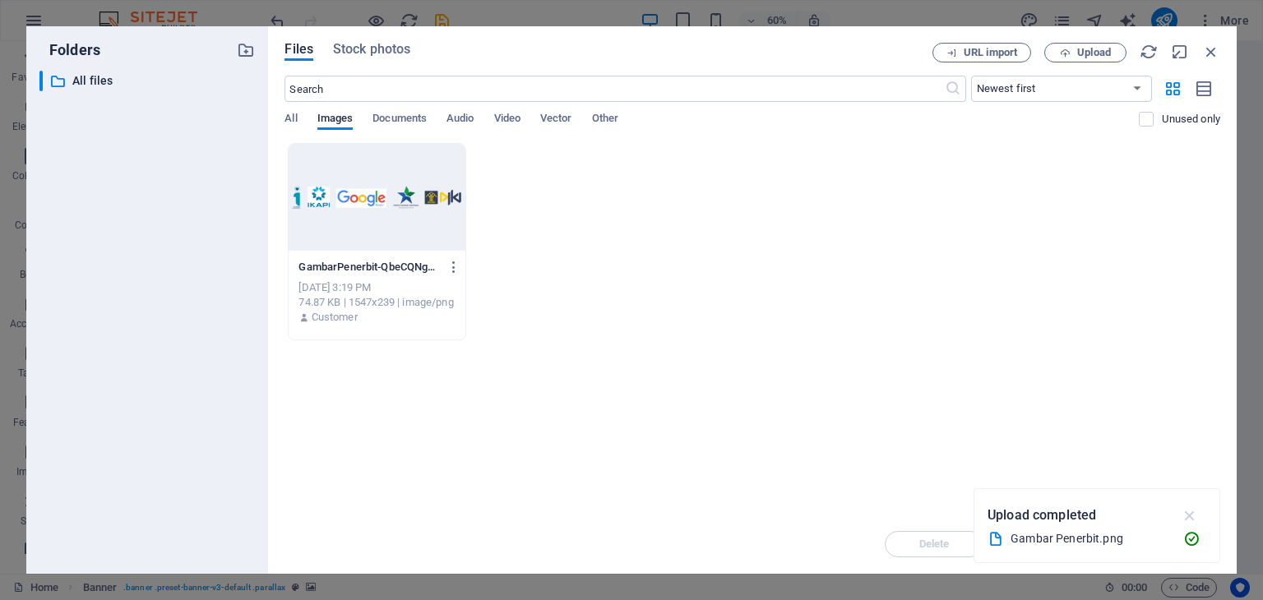
click at [1199, 515] on button "button" at bounding box center [1190, 515] width 32 height 26
click at [785, 287] on div "GambarPenerbit-QbeCQNgcFKjLJTQulsn4DA.png GambarPenerbit-QbeCQNgcFKjLJTQulsn4DA…" at bounding box center [753, 241] width 936 height 197
click at [375, 227] on div at bounding box center [377, 197] width 176 height 107
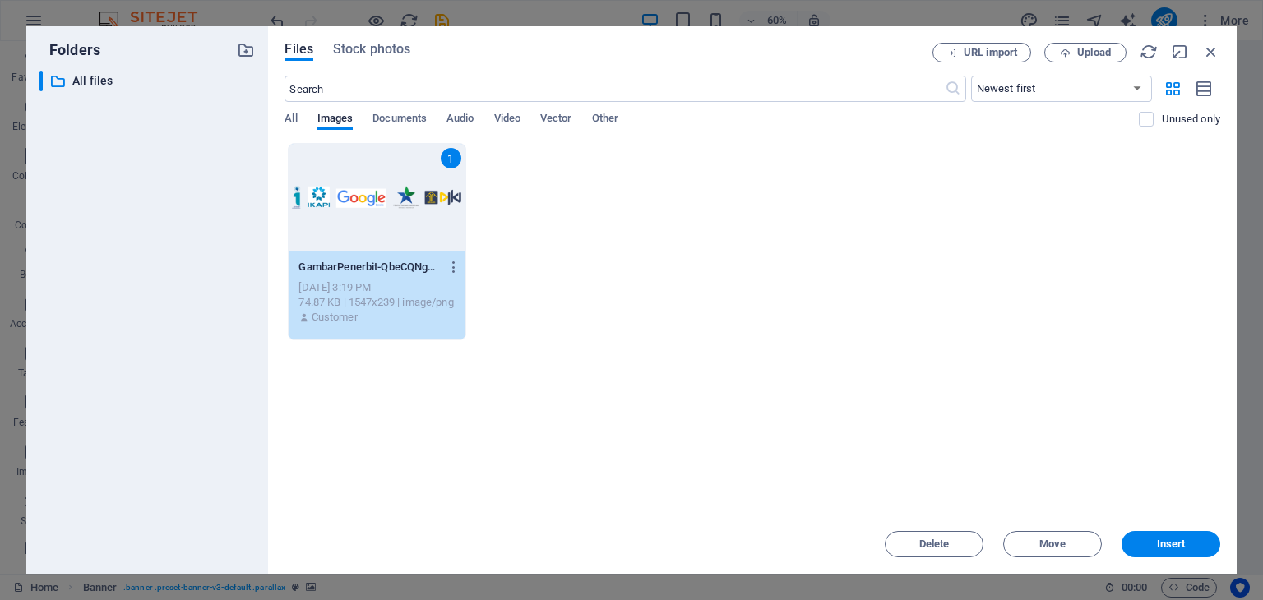
click at [718, 351] on div "Drop files here to upload them instantly 1 GambarPenerbit-QbeCQNgcFKjLJTQulsn4D…" at bounding box center [753, 329] width 936 height 372
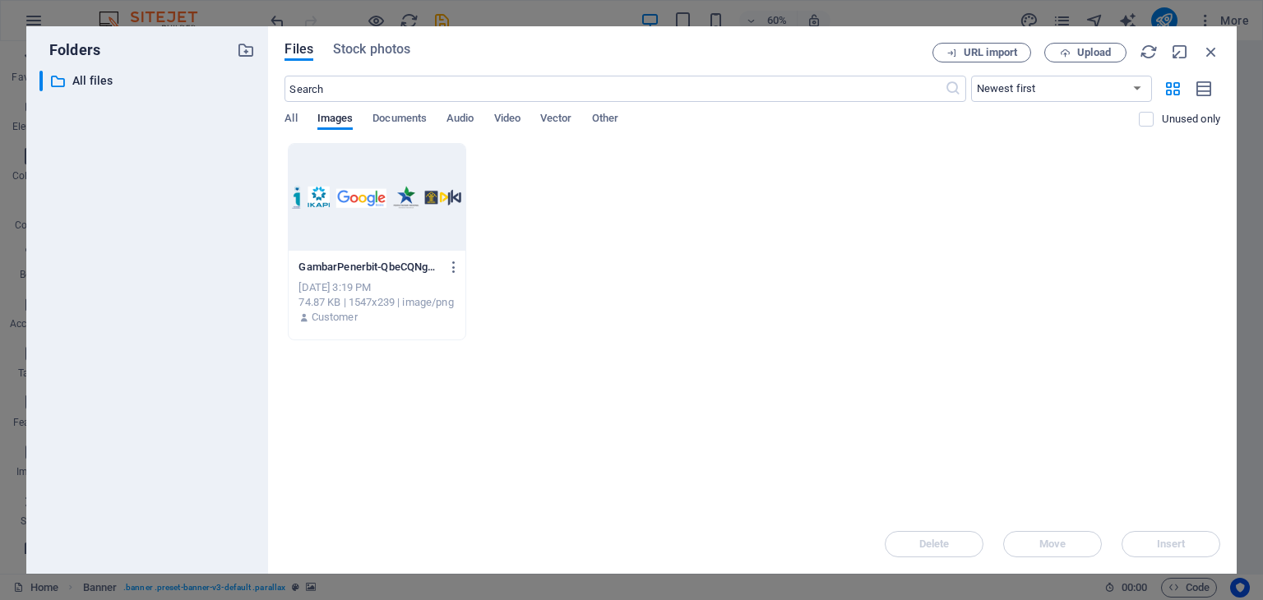
drag, startPoint x: 632, startPoint y: 248, endPoint x: 602, endPoint y: 234, distance: 33.5
click at [602, 234] on div "GambarPenerbit-QbeCQNgcFKjLJTQulsn4DA.png GambarPenerbit-QbeCQNgcFKjLJTQulsn4DA…" at bounding box center [753, 241] width 936 height 197
click at [1089, 48] on span "Upload" at bounding box center [1094, 53] width 34 height 10
drag, startPoint x: 592, startPoint y: 245, endPoint x: 590, endPoint y: 234, distance: 11.8
click at [592, 243] on div "GambarPenerbit-QbeCQNgcFKjLJTQulsn4DA.png GambarPenerbit-QbeCQNgcFKjLJTQulsn4DA…" at bounding box center [753, 241] width 936 height 197
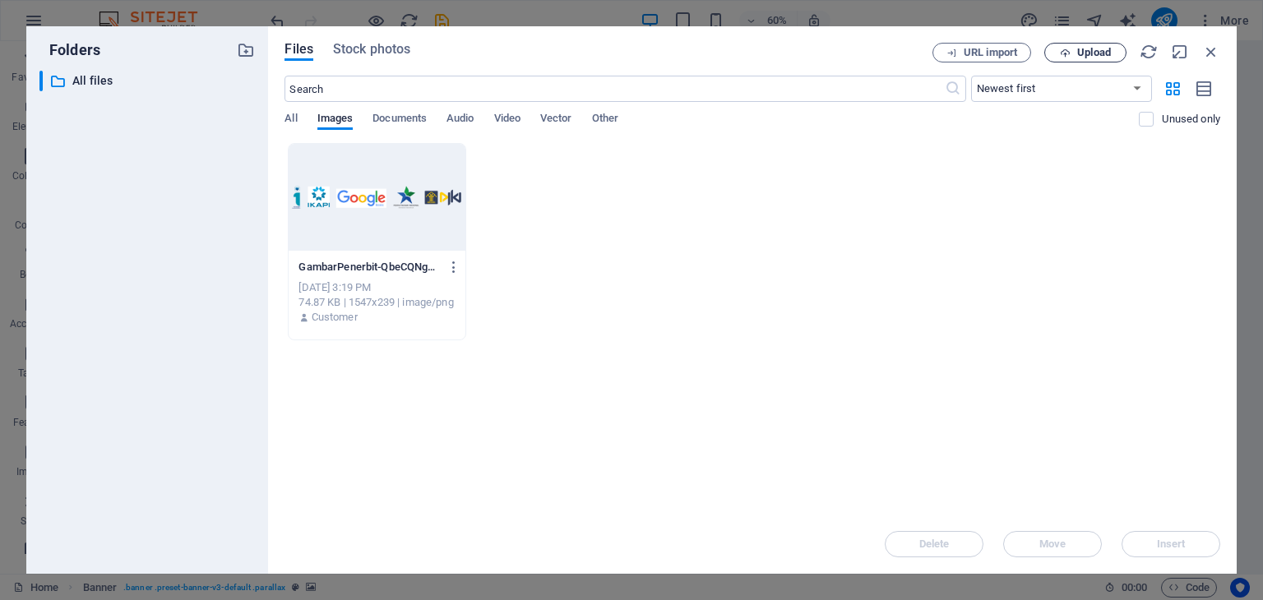
click at [1093, 50] on span "Upload" at bounding box center [1094, 53] width 34 height 10
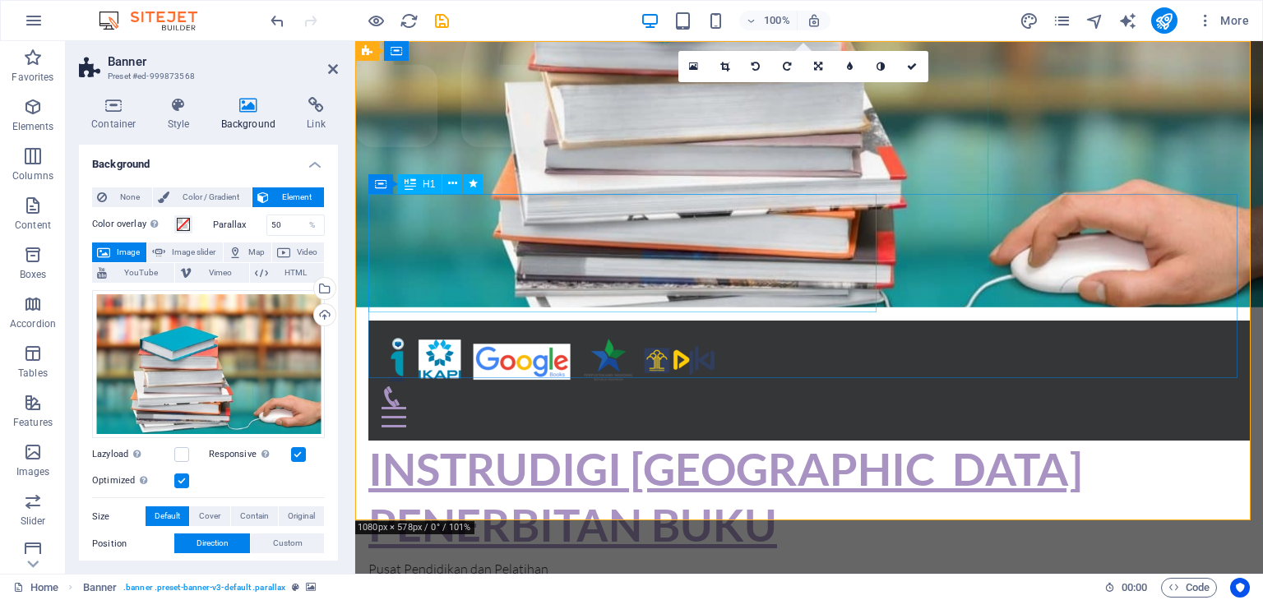
scroll to position [329, 0]
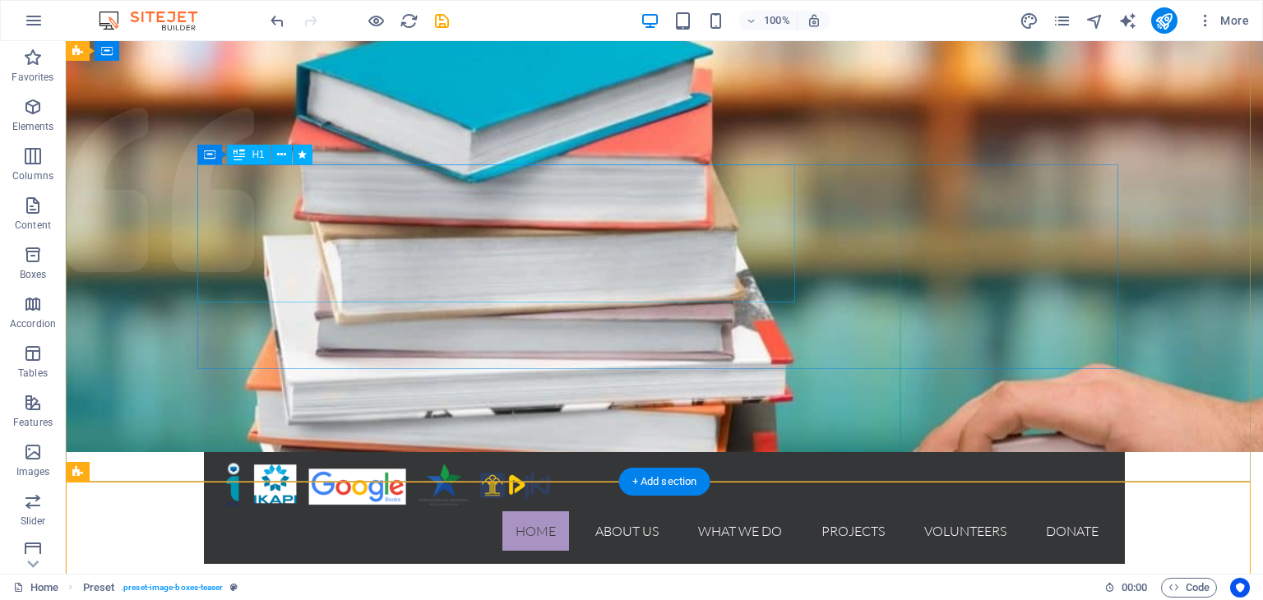
scroll to position [0, 0]
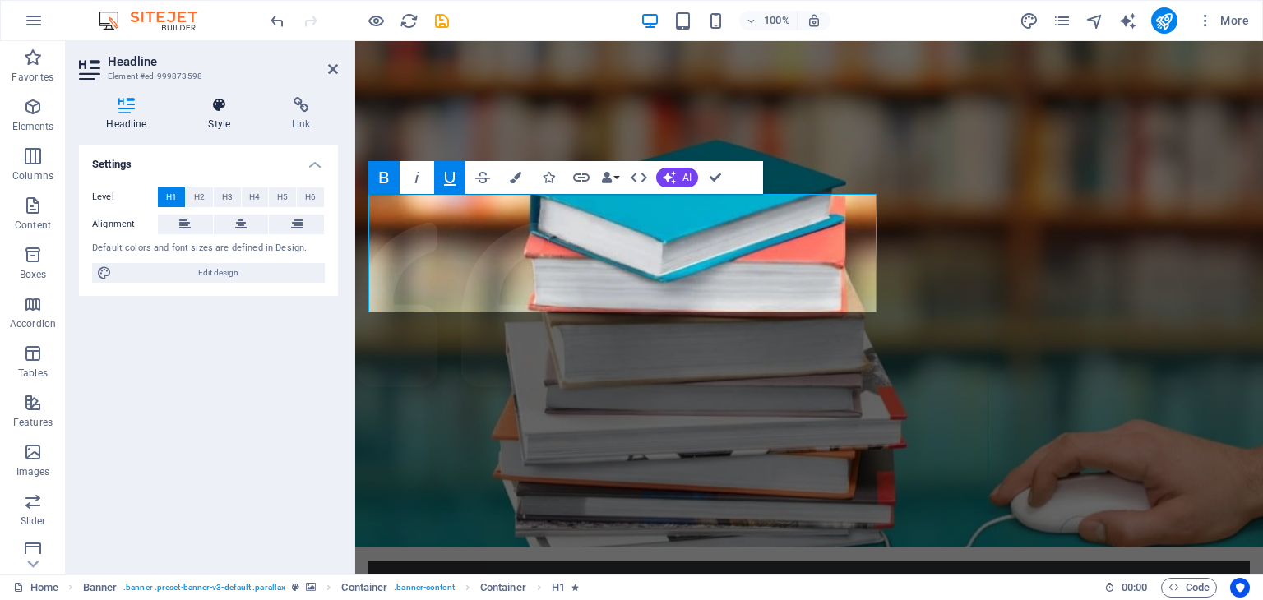
click at [217, 109] on icon at bounding box center [219, 105] width 77 height 16
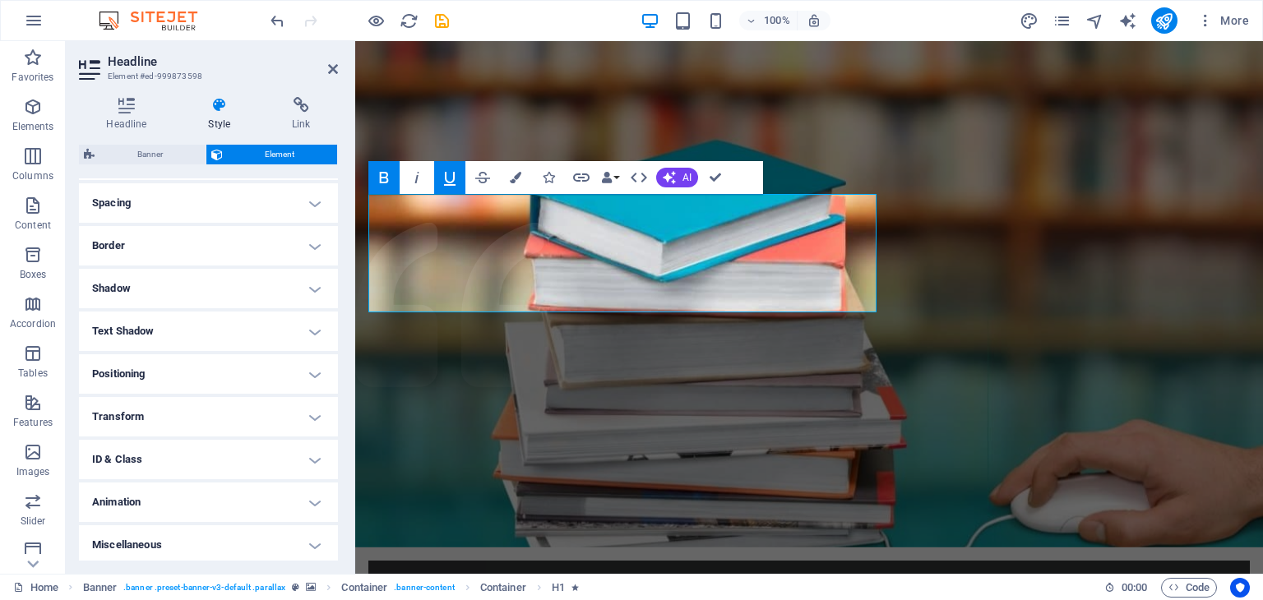
scroll to position [313, 0]
click at [179, 280] on h4 "Shadow" at bounding box center [208, 284] width 259 height 39
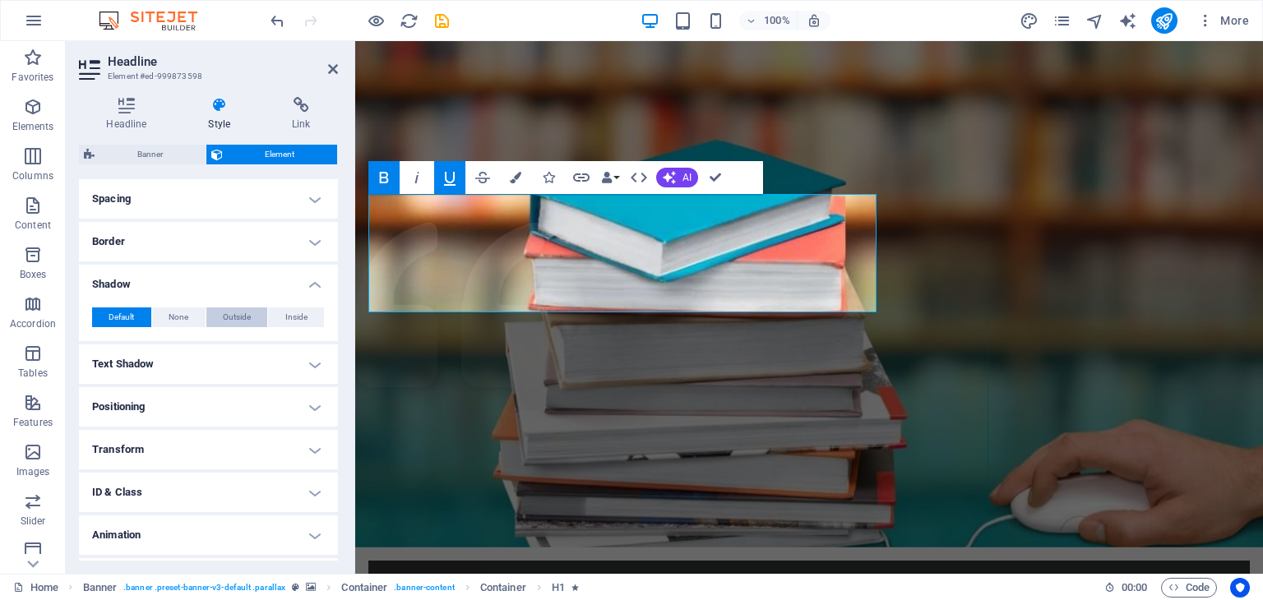
click at [234, 308] on span "Outside" at bounding box center [237, 318] width 28 height 20
type input "2"
type input "4"
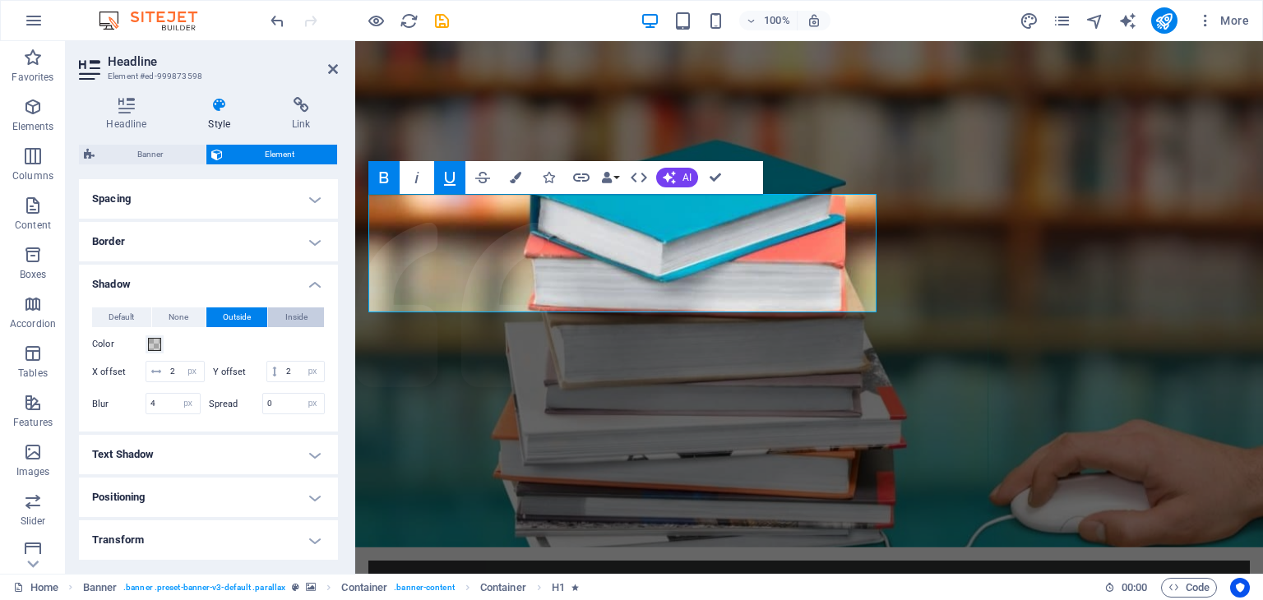
click at [273, 319] on button "Inside" at bounding box center [296, 318] width 56 height 20
click at [673, 175] on icon "button" at bounding box center [669, 177] width 13 height 13
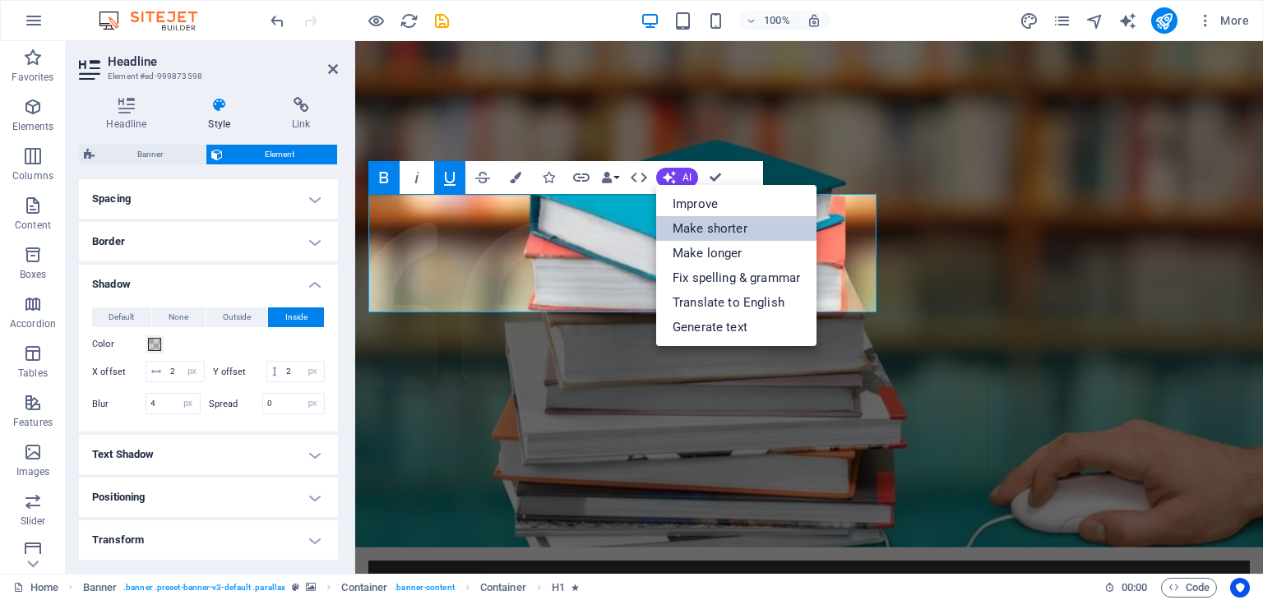
click at [696, 218] on link "Make shorter" at bounding box center [736, 228] width 160 height 25
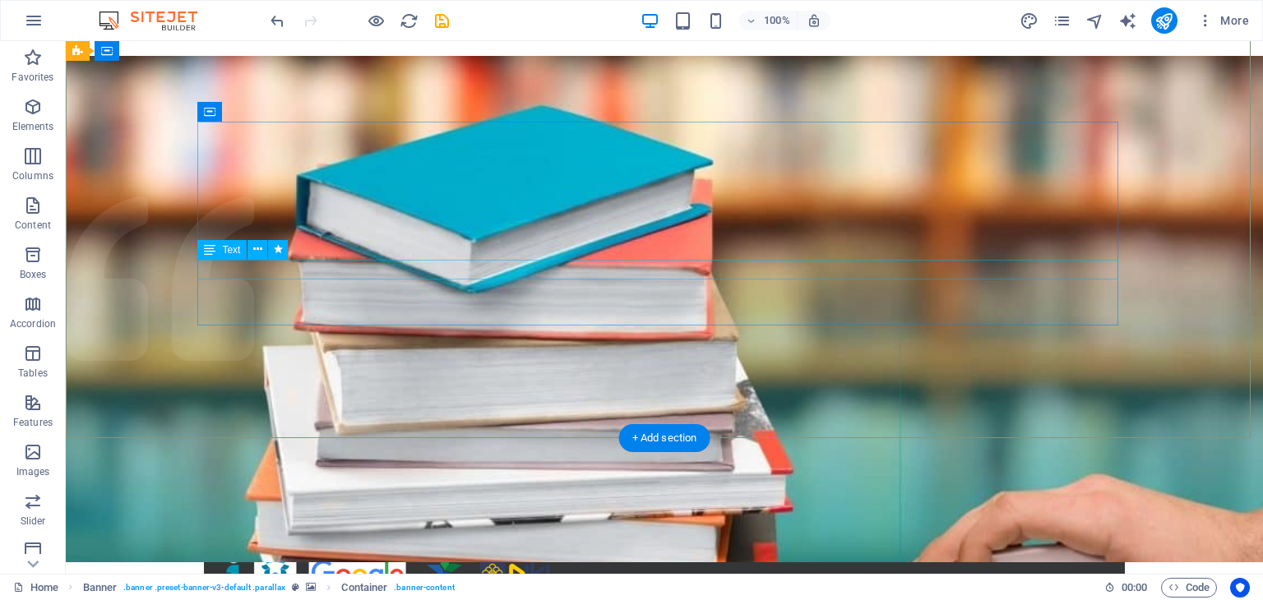
scroll to position [0, 0]
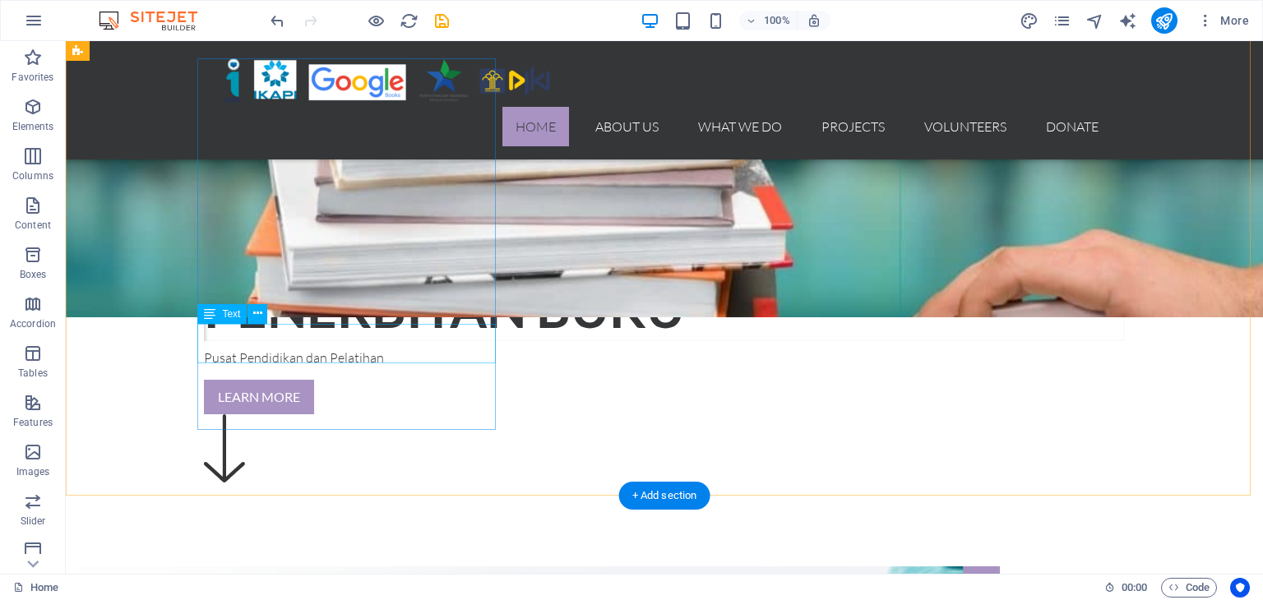
scroll to position [446, 0]
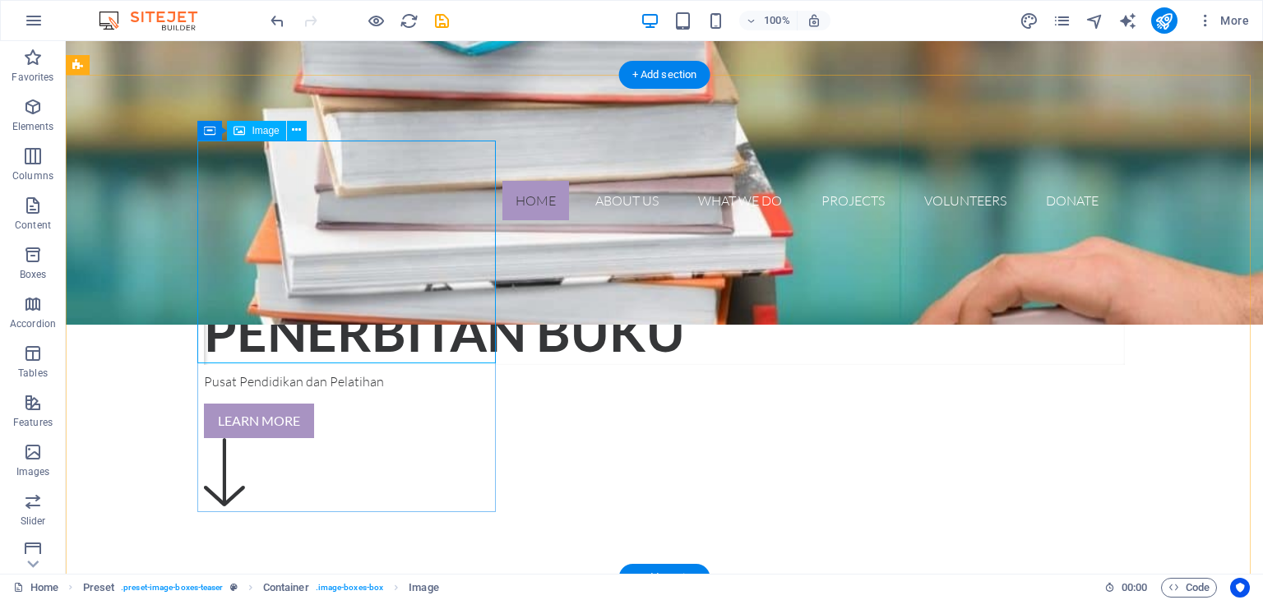
click at [247, 132] on div "Image" at bounding box center [256, 131] width 58 height 20
click at [303, 127] on button at bounding box center [297, 131] width 20 height 20
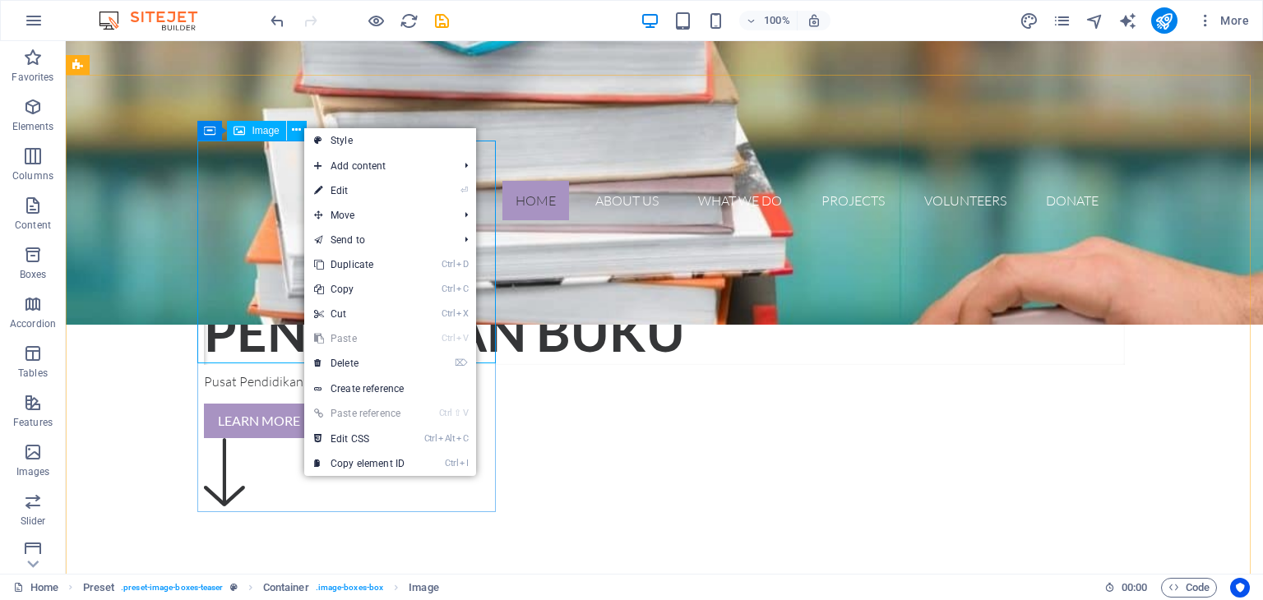
click at [267, 131] on span "Image" at bounding box center [265, 131] width 27 height 10
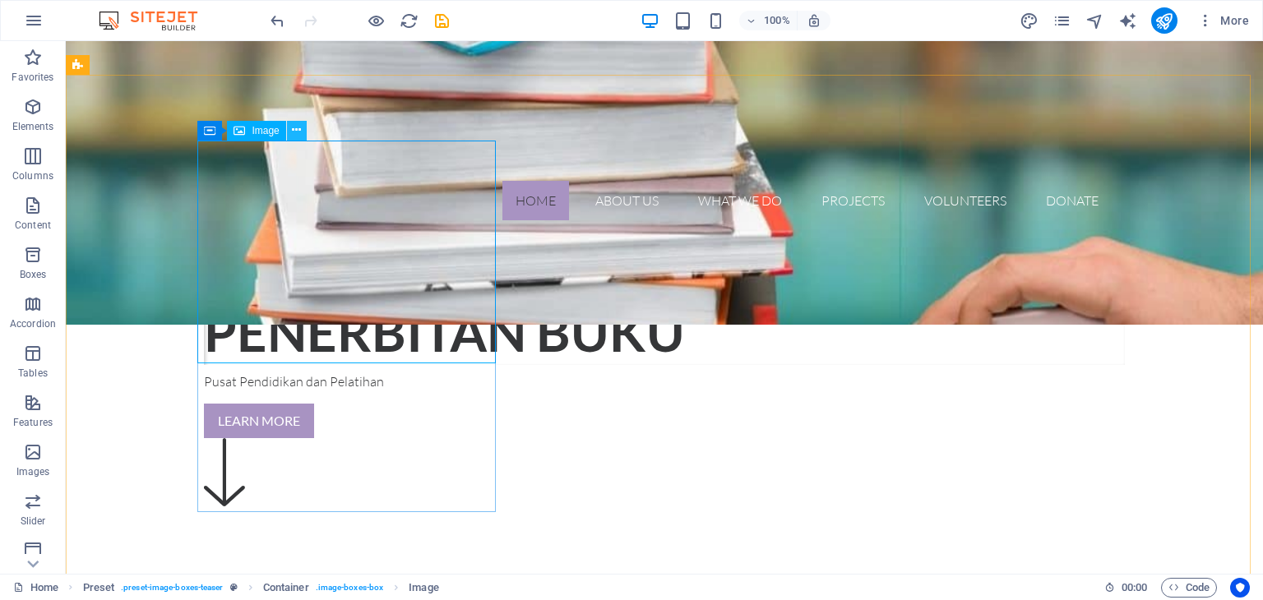
click at [298, 136] on icon at bounding box center [296, 130] width 9 height 17
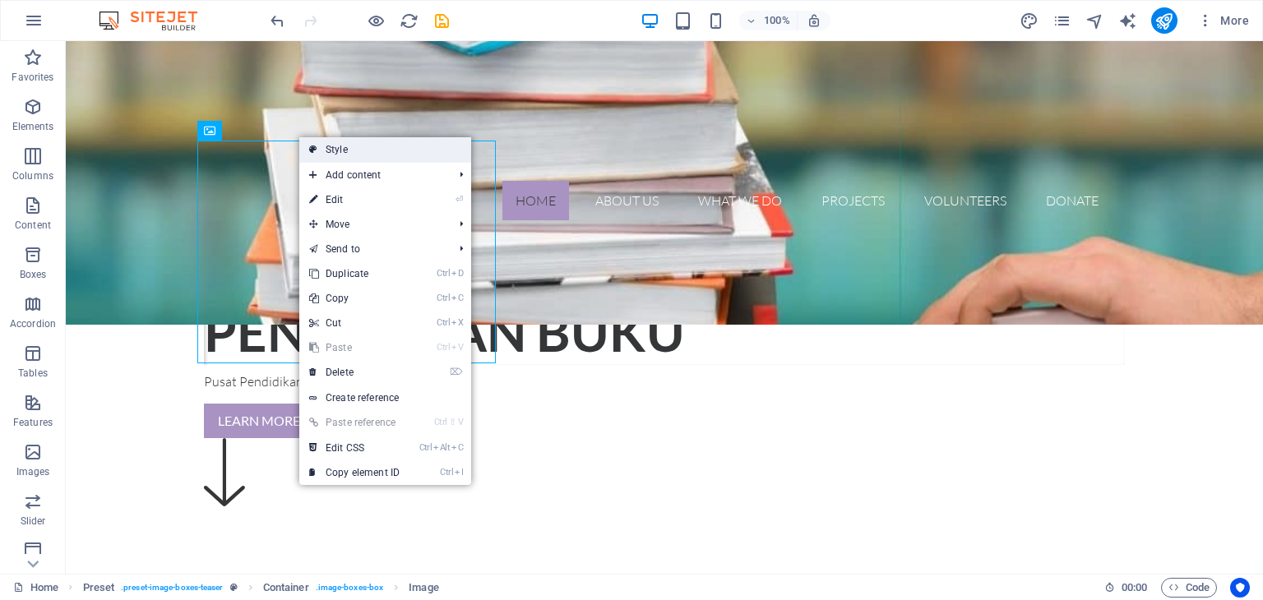
click at [312, 141] on icon at bounding box center [313, 149] width 8 height 25
select select "px"
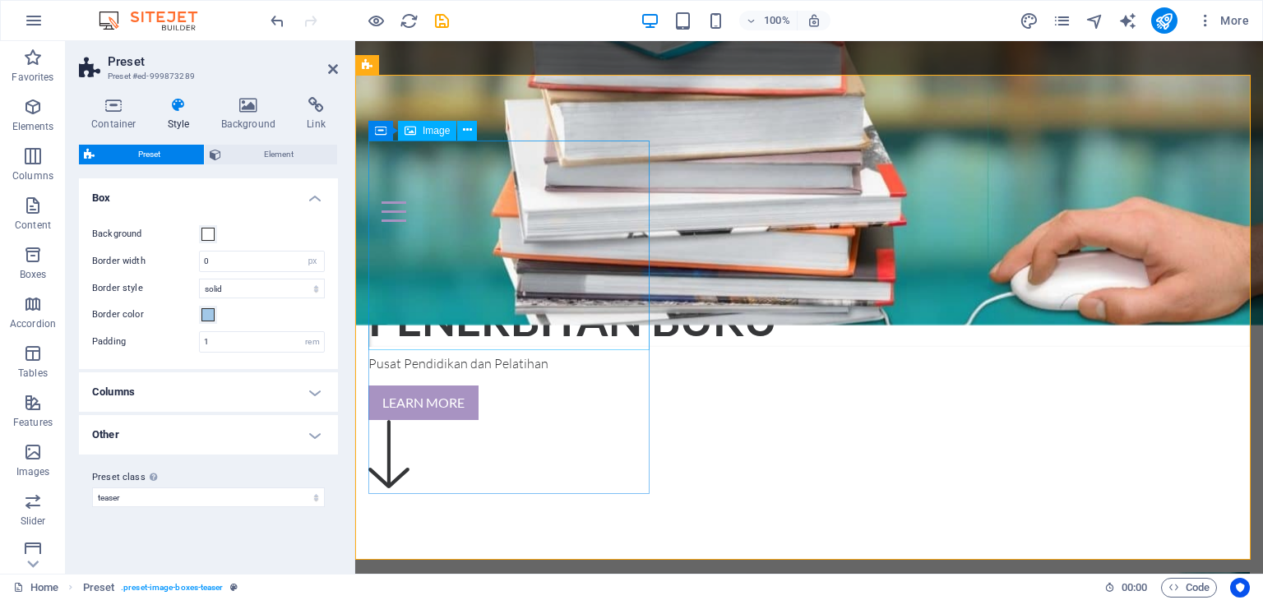
click at [243, 113] on icon at bounding box center [249, 105] width 80 height 16
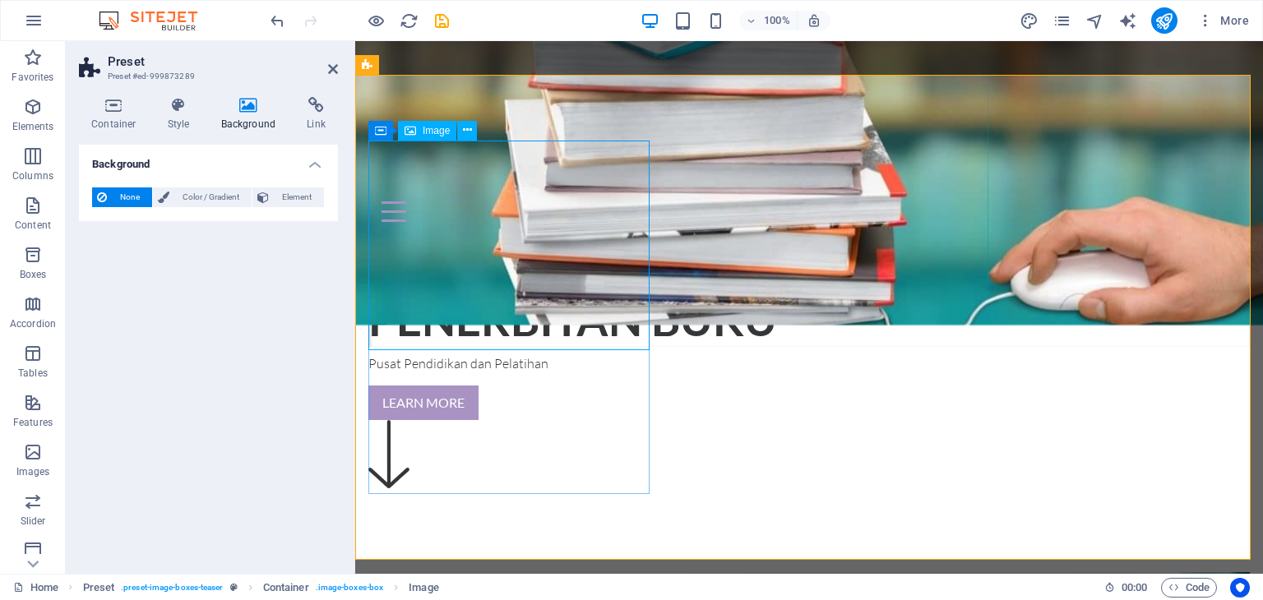
click at [208, 203] on span "Color / Gradient" at bounding box center [210, 198] width 72 height 20
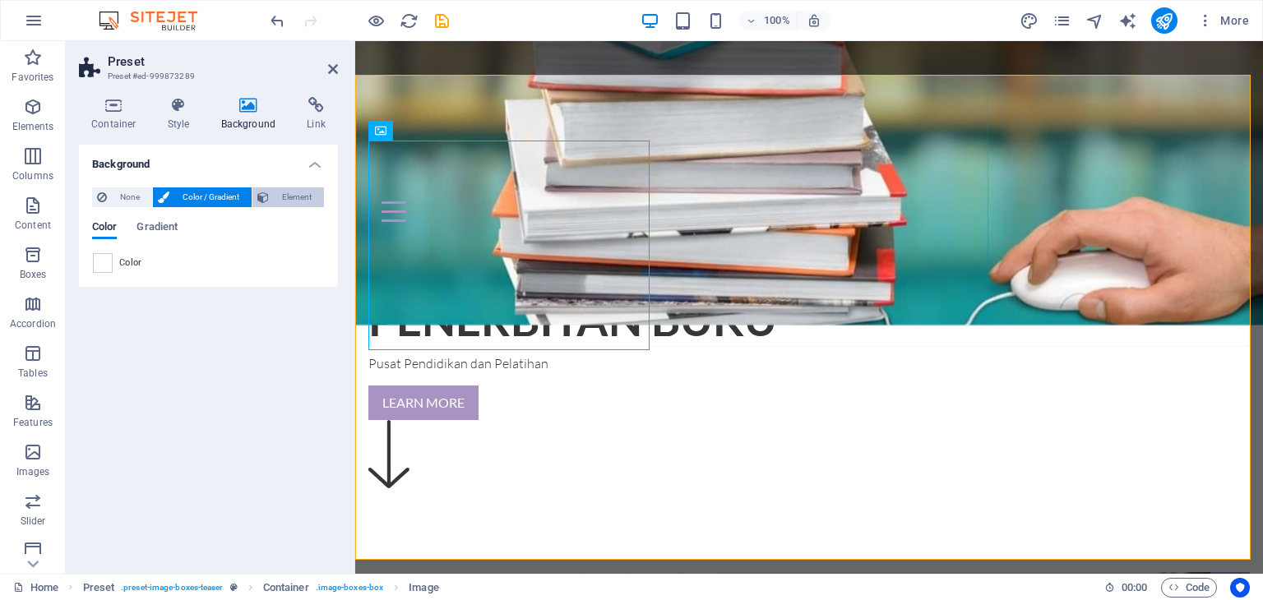
click at [280, 195] on span "Element" at bounding box center [296, 198] width 45 height 20
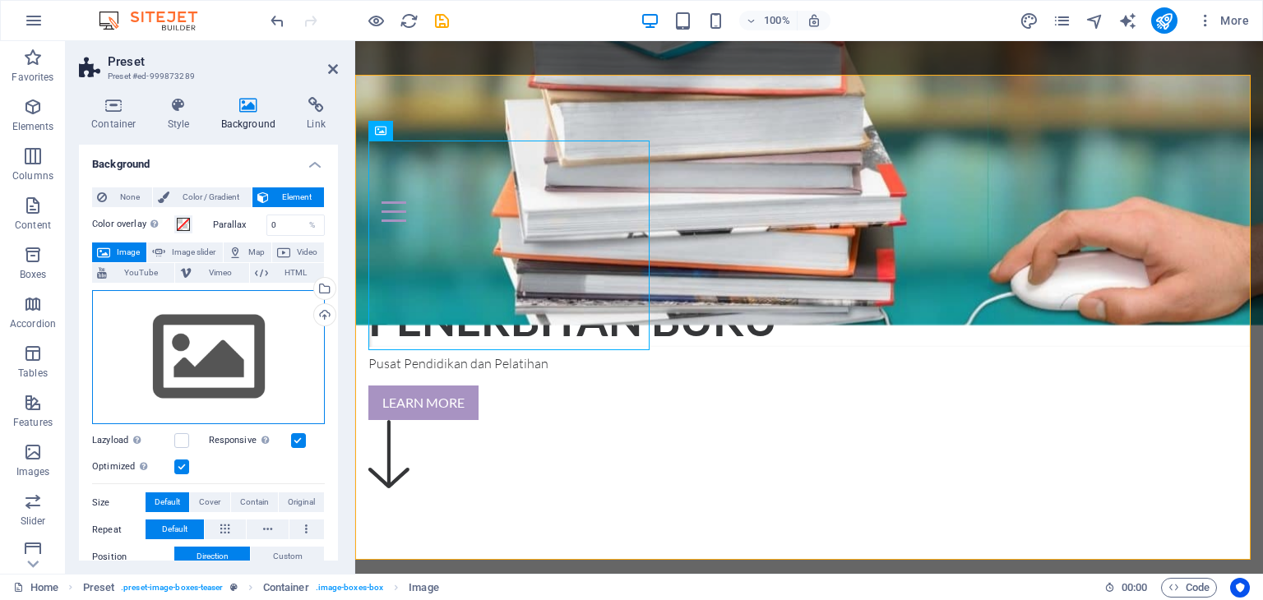
click at [217, 334] on div "Drag files here, click to choose files or select files from Files or our free s…" at bounding box center [208, 357] width 233 height 135
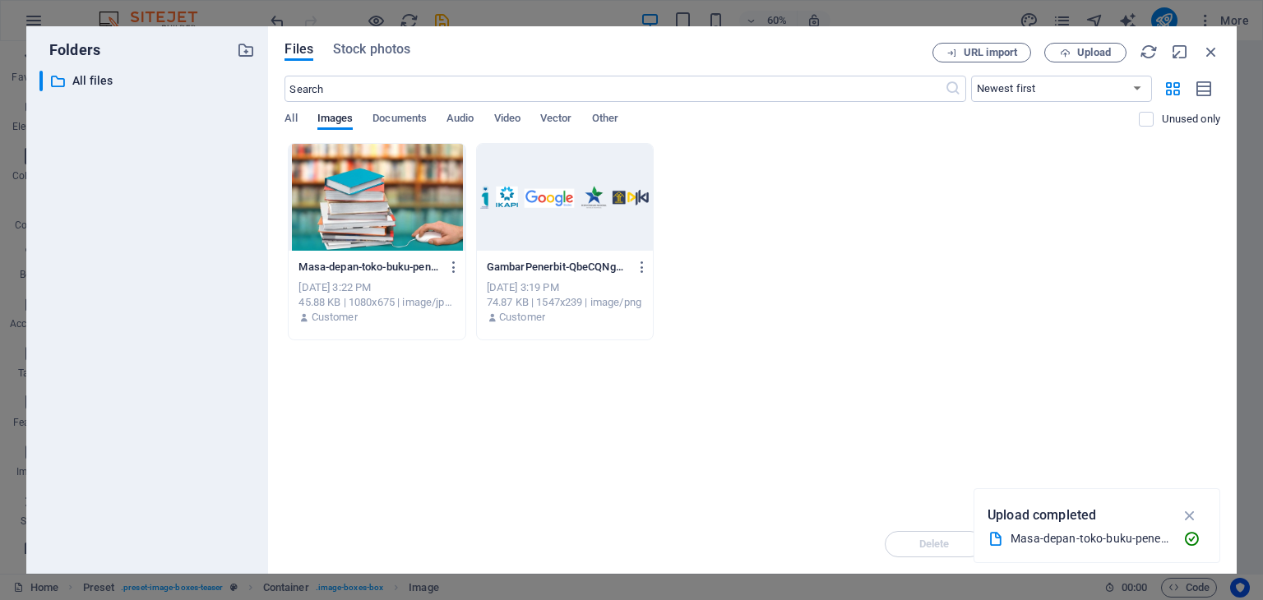
click at [384, 217] on div at bounding box center [377, 197] width 176 height 107
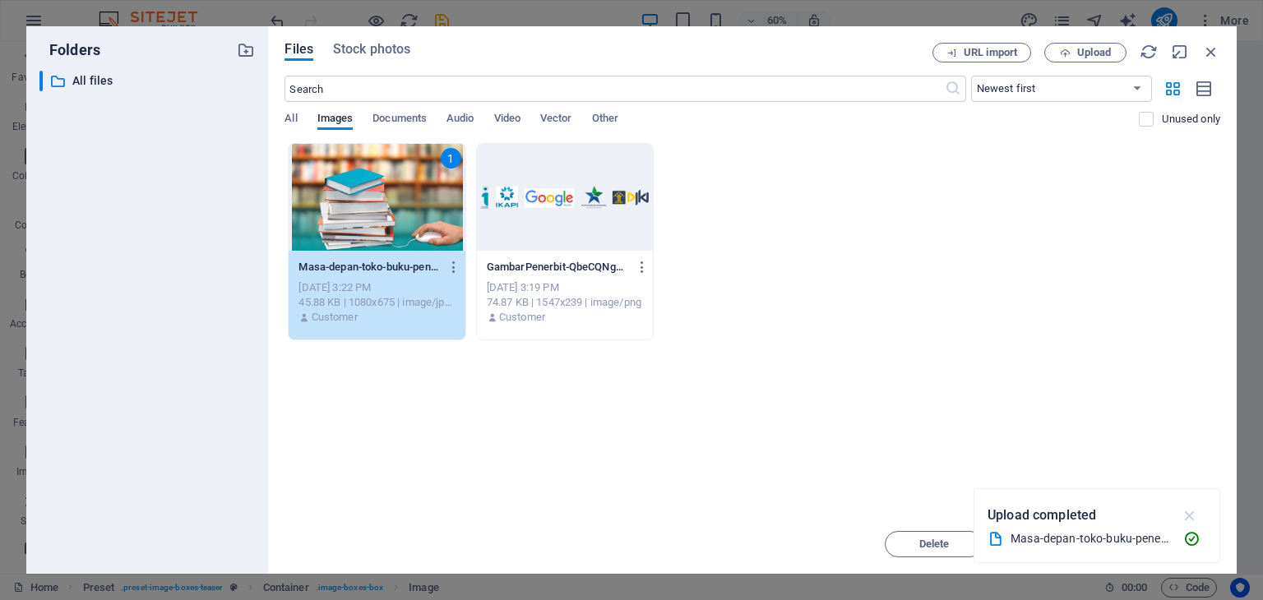
click at [1196, 512] on icon "button" at bounding box center [1190, 516] width 19 height 18
click at [1160, 550] on button "Insert" at bounding box center [1171, 544] width 99 height 26
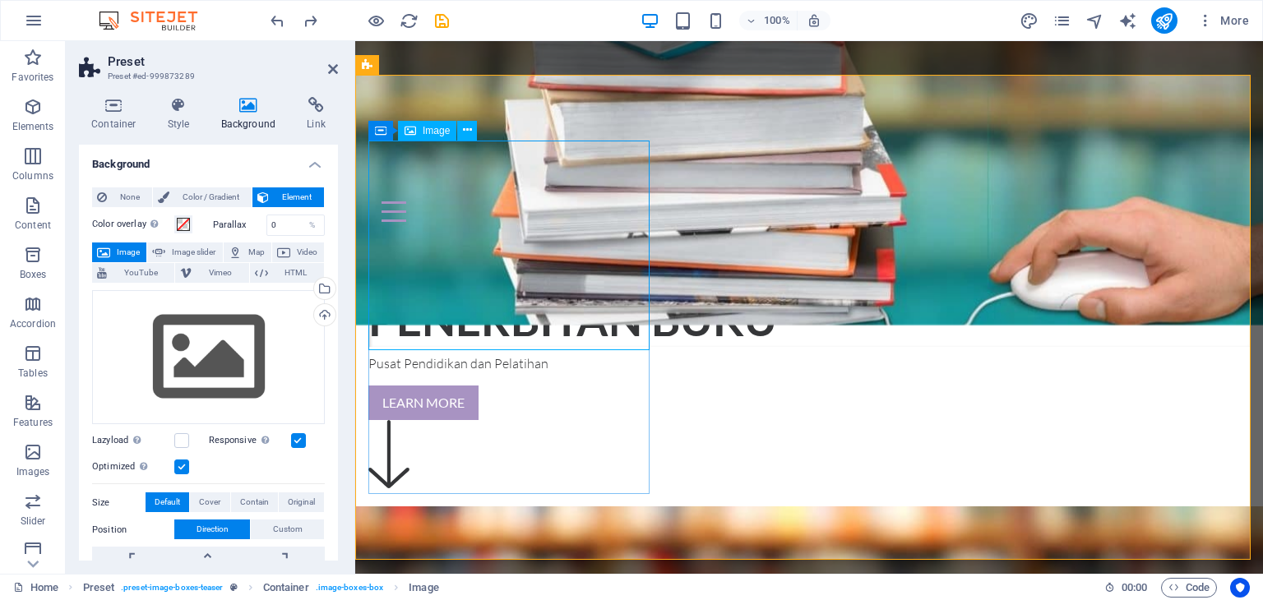
click at [414, 129] on icon at bounding box center [411, 131] width 12 height 20
click at [469, 128] on icon at bounding box center [467, 130] width 9 height 17
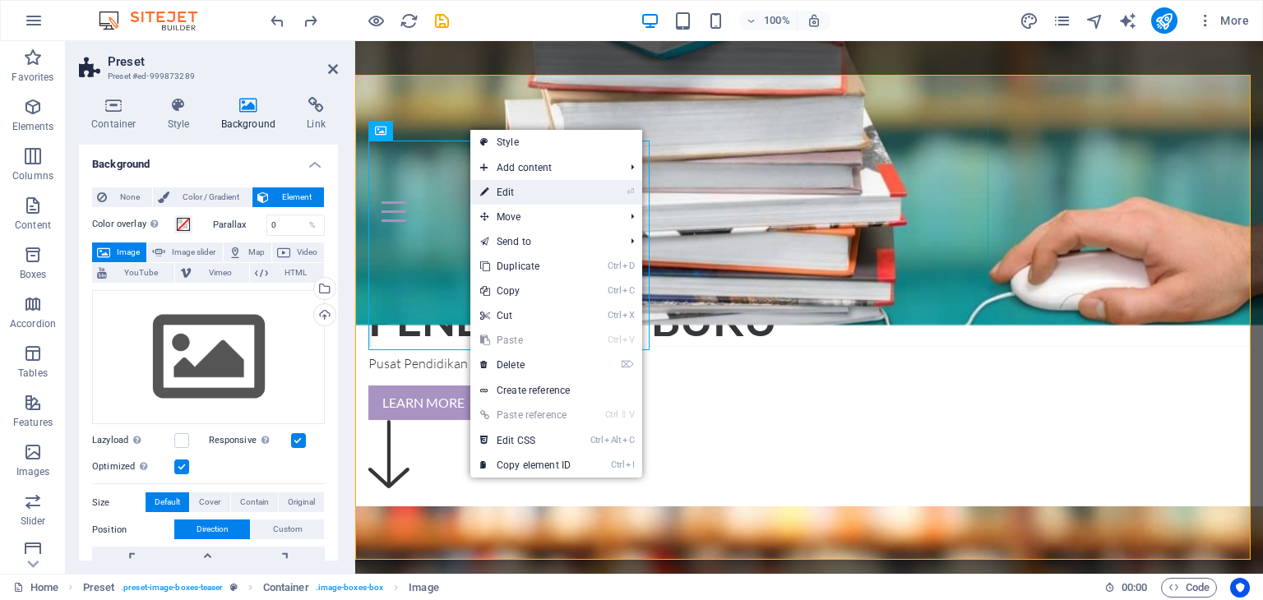
click at [500, 184] on link "⏎ Edit" at bounding box center [525, 192] width 110 height 25
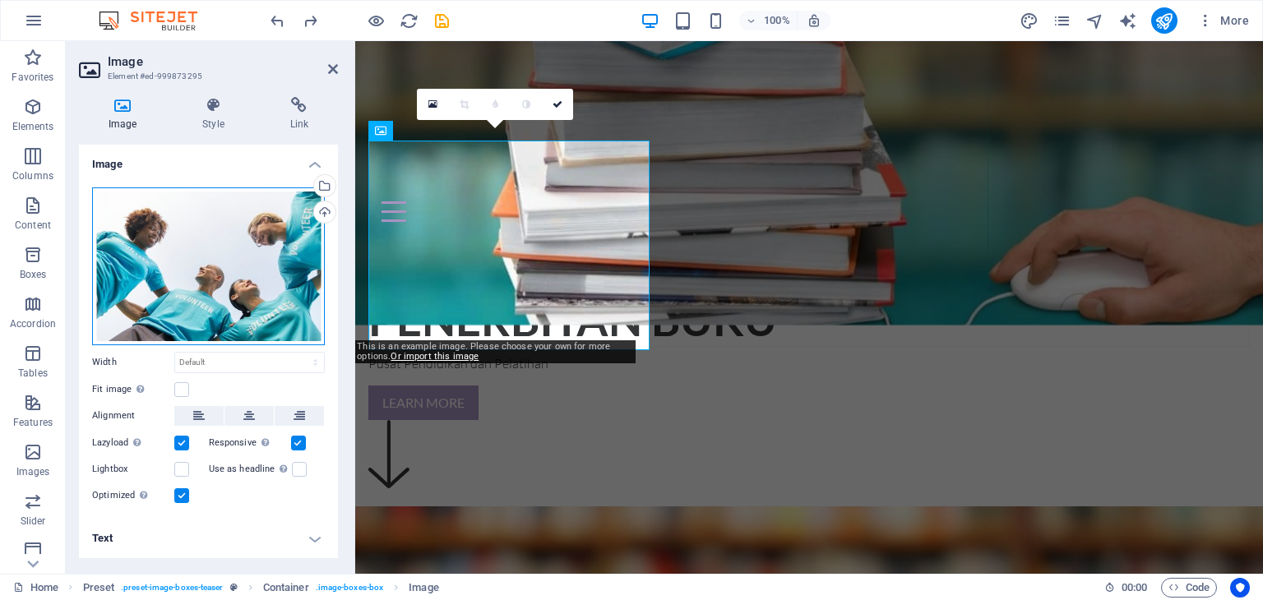
click at [266, 261] on div "Drag files here, click to choose files or select files from Files or our free s…" at bounding box center [208, 267] width 233 height 158
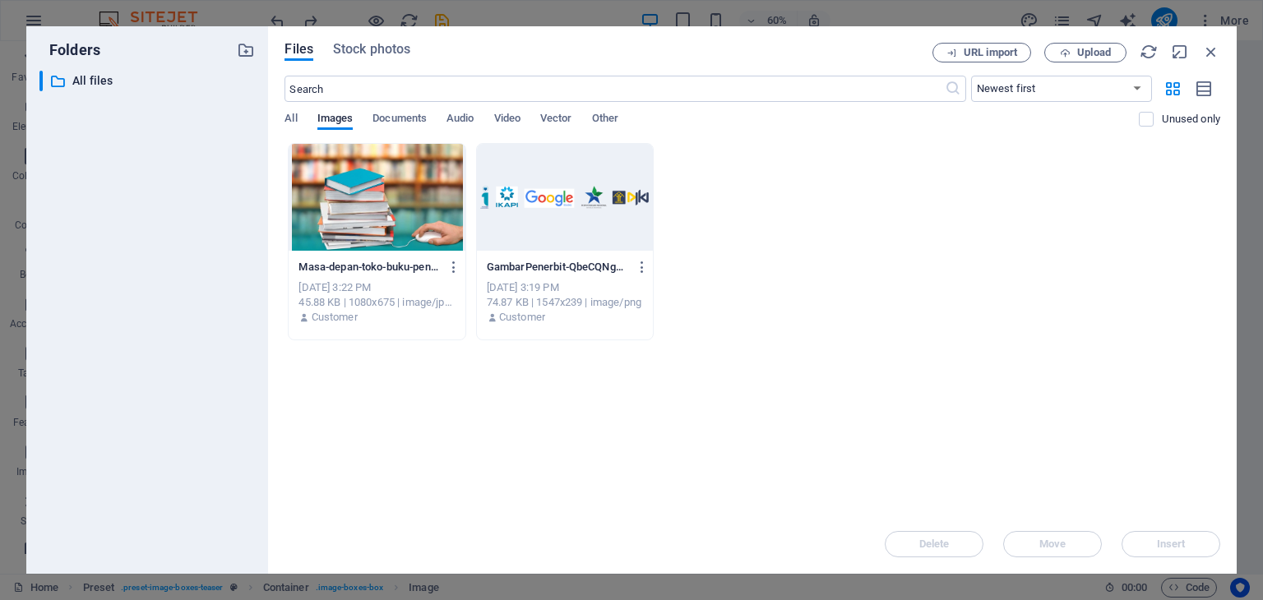
click at [415, 207] on div at bounding box center [377, 197] width 176 height 107
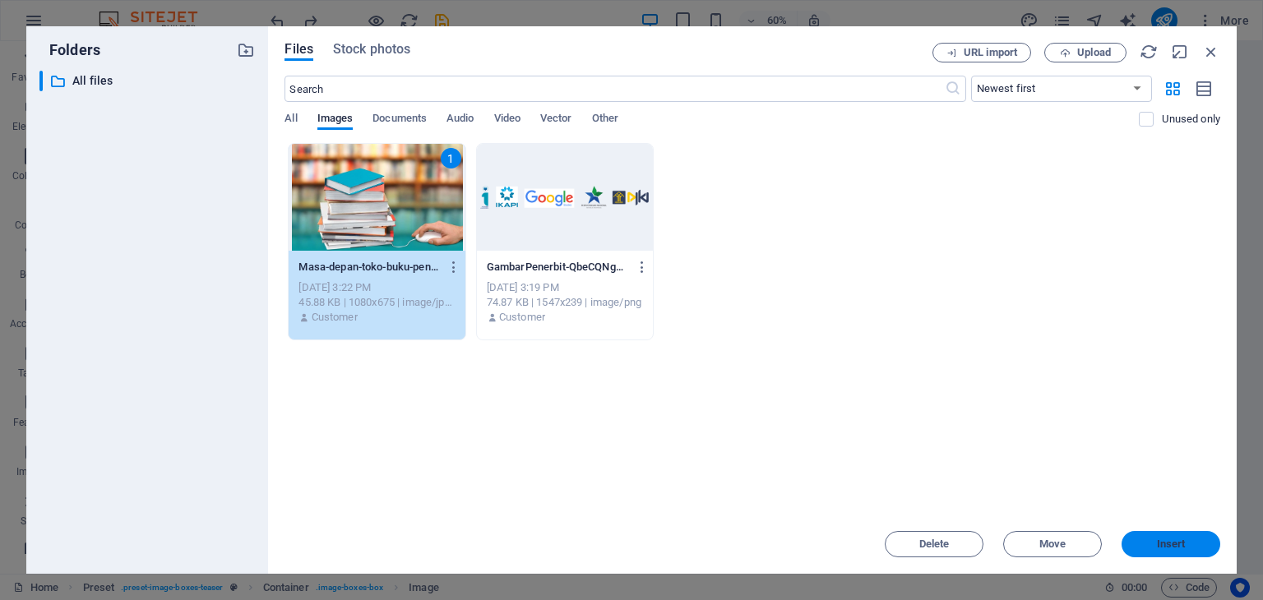
click at [1170, 545] on span "Insert" at bounding box center [1171, 544] width 29 height 10
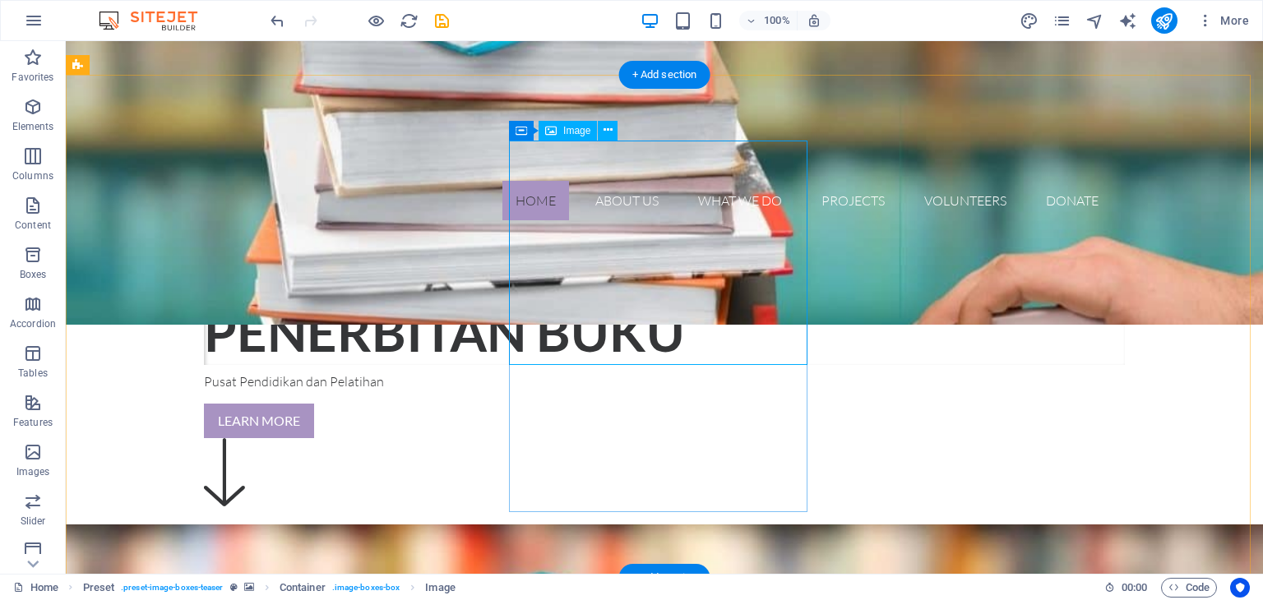
click at [608, 129] on icon at bounding box center [608, 130] width 9 height 17
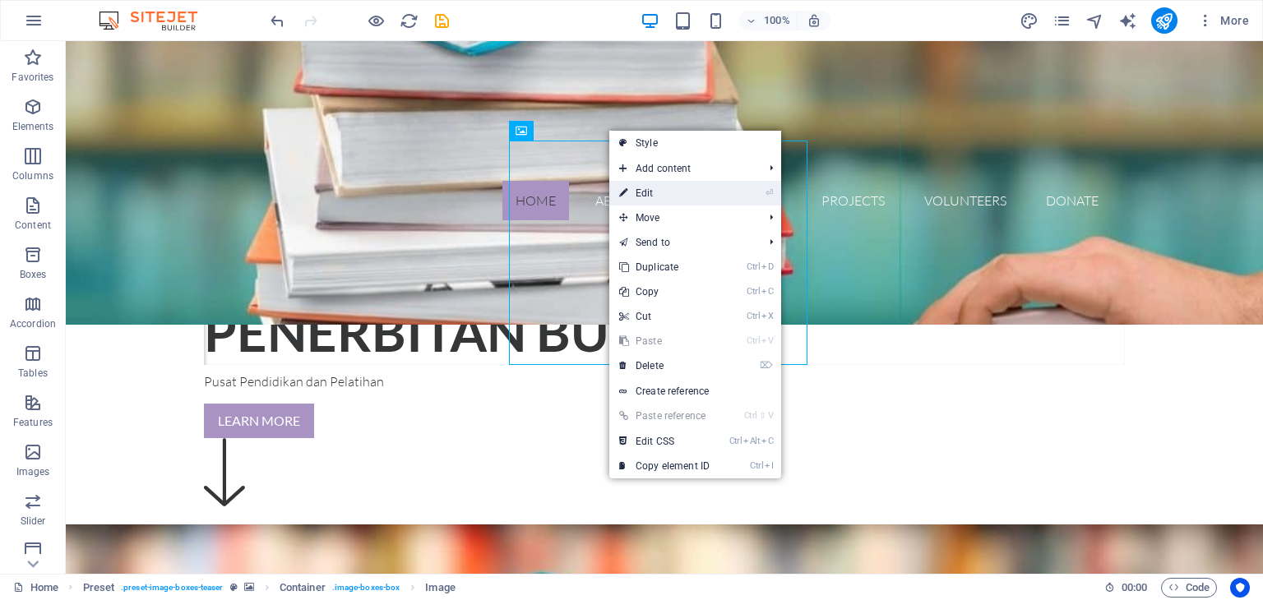
click at [668, 195] on link "⏎ Edit" at bounding box center [664, 193] width 110 height 25
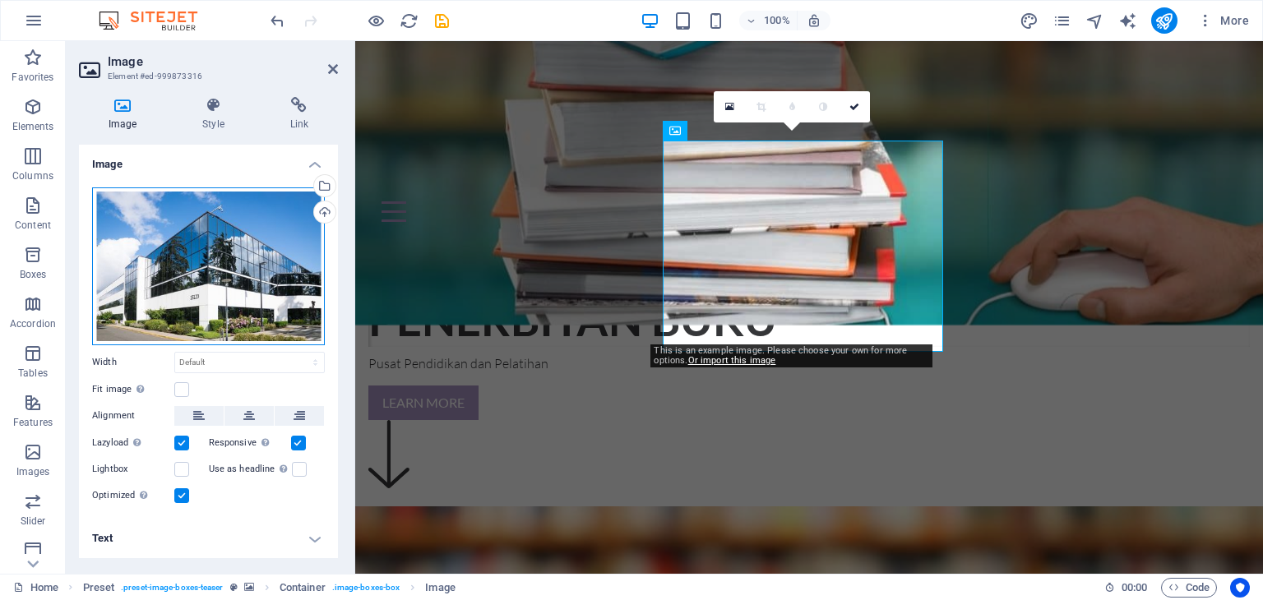
click at [262, 248] on div "Drag files here, click to choose files or select files from Files or our free s…" at bounding box center [208, 267] width 233 height 158
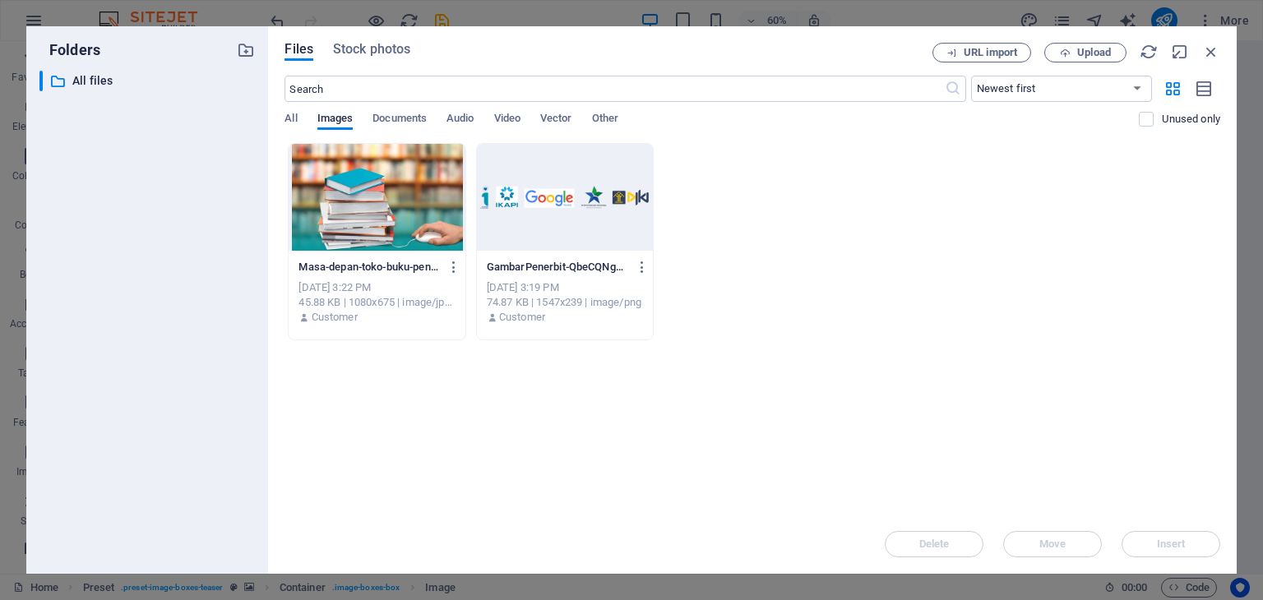
click at [407, 185] on div at bounding box center [377, 197] width 176 height 107
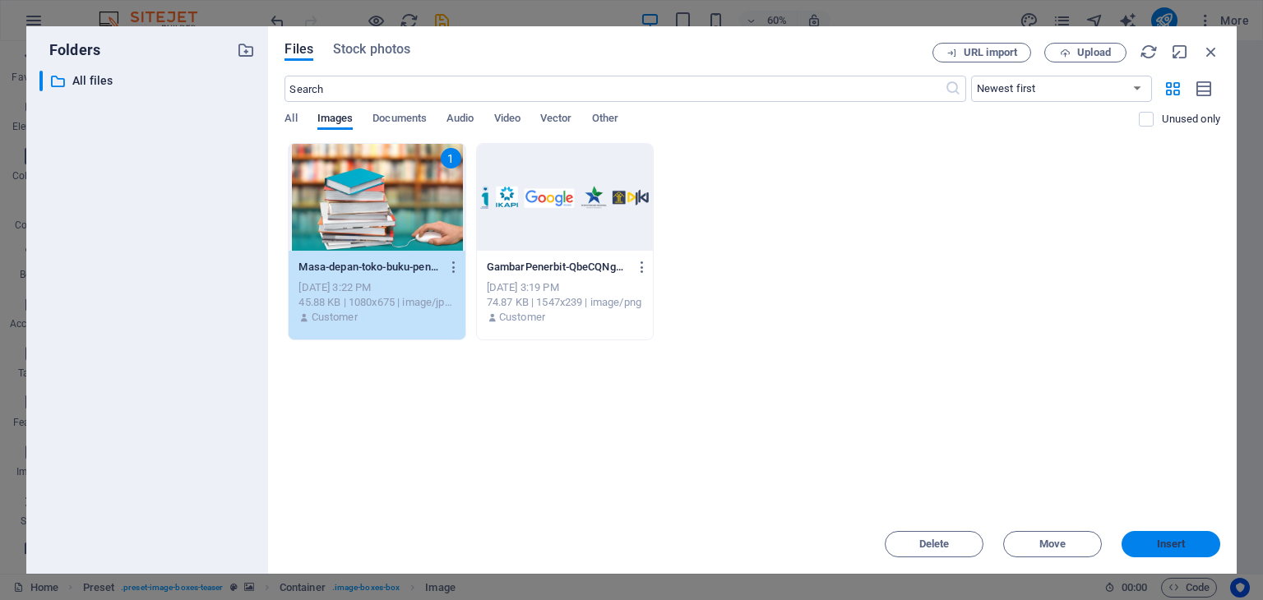
click at [1160, 535] on button "Insert" at bounding box center [1171, 544] width 99 height 26
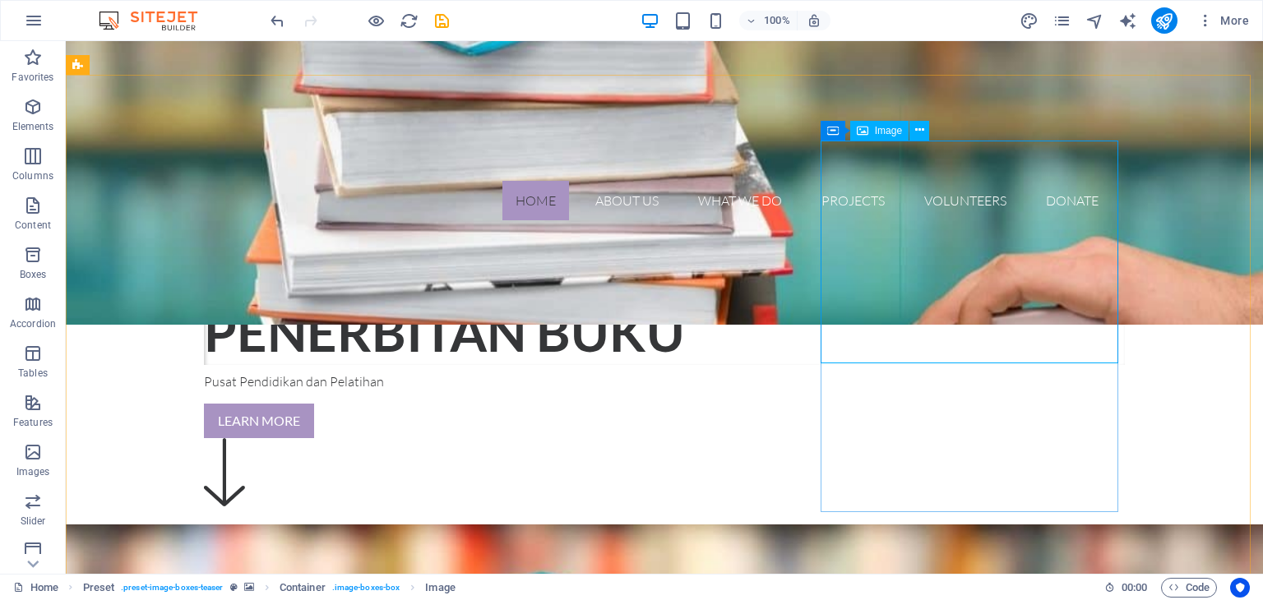
click at [885, 132] on span "Image" at bounding box center [888, 131] width 27 height 10
click at [918, 129] on icon at bounding box center [919, 130] width 9 height 17
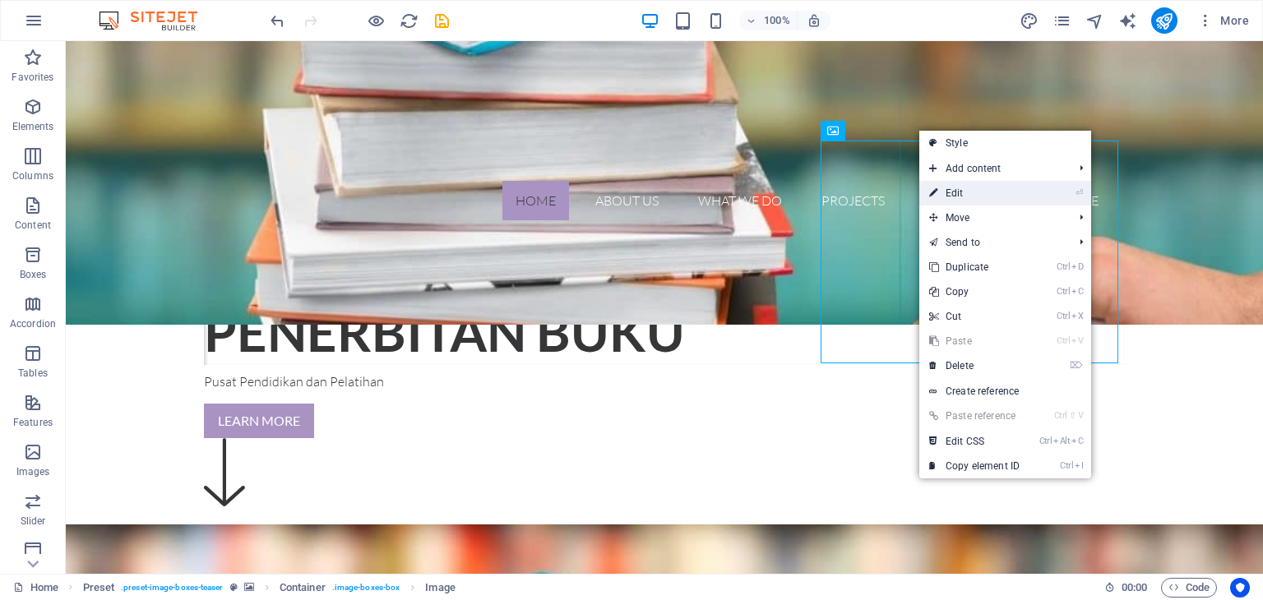
click at [965, 184] on link "⏎ Edit" at bounding box center [974, 193] width 110 height 25
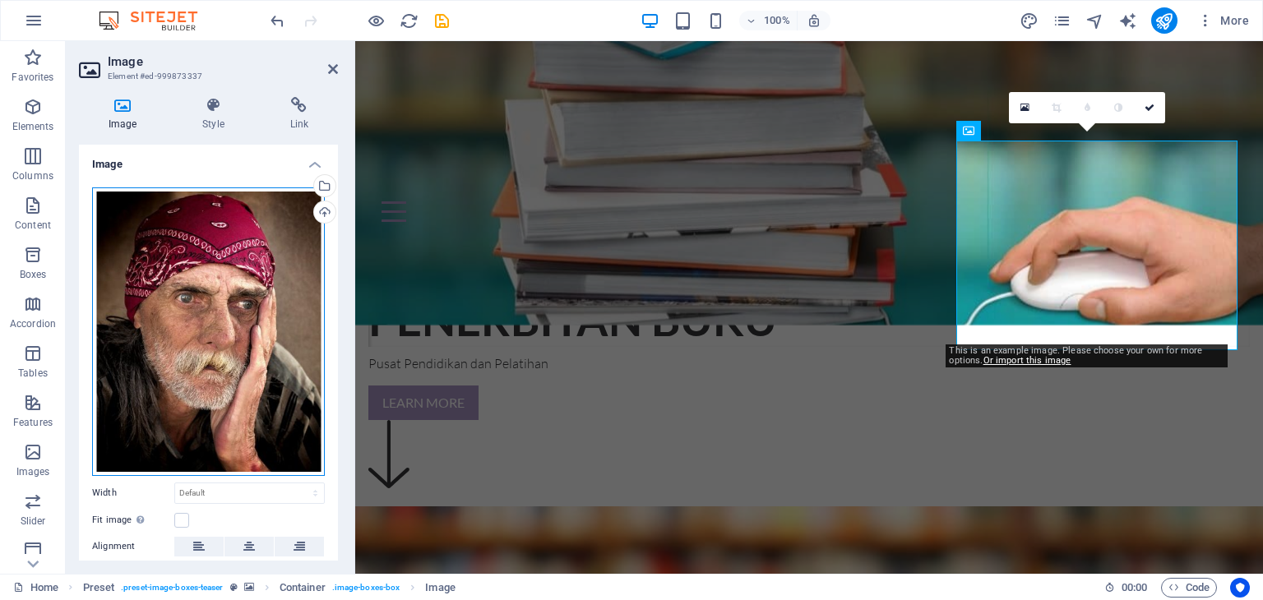
click at [201, 319] on div "Drag files here, click to choose files or select files from Files or our free s…" at bounding box center [208, 332] width 233 height 289
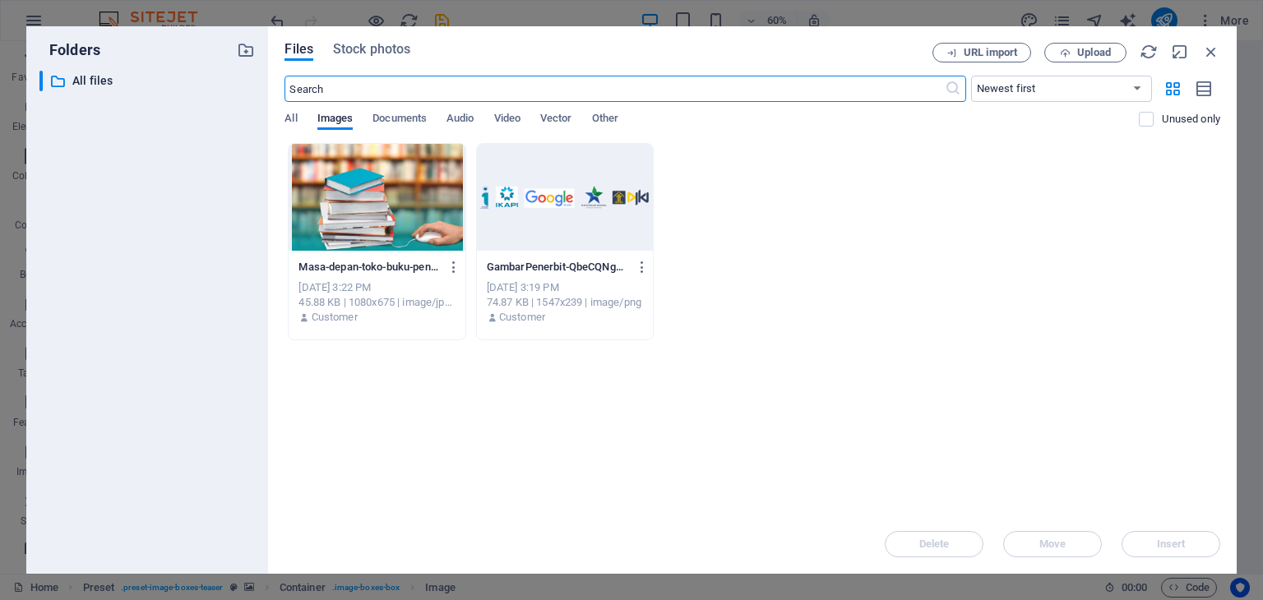
click at [336, 228] on div at bounding box center [377, 197] width 176 height 107
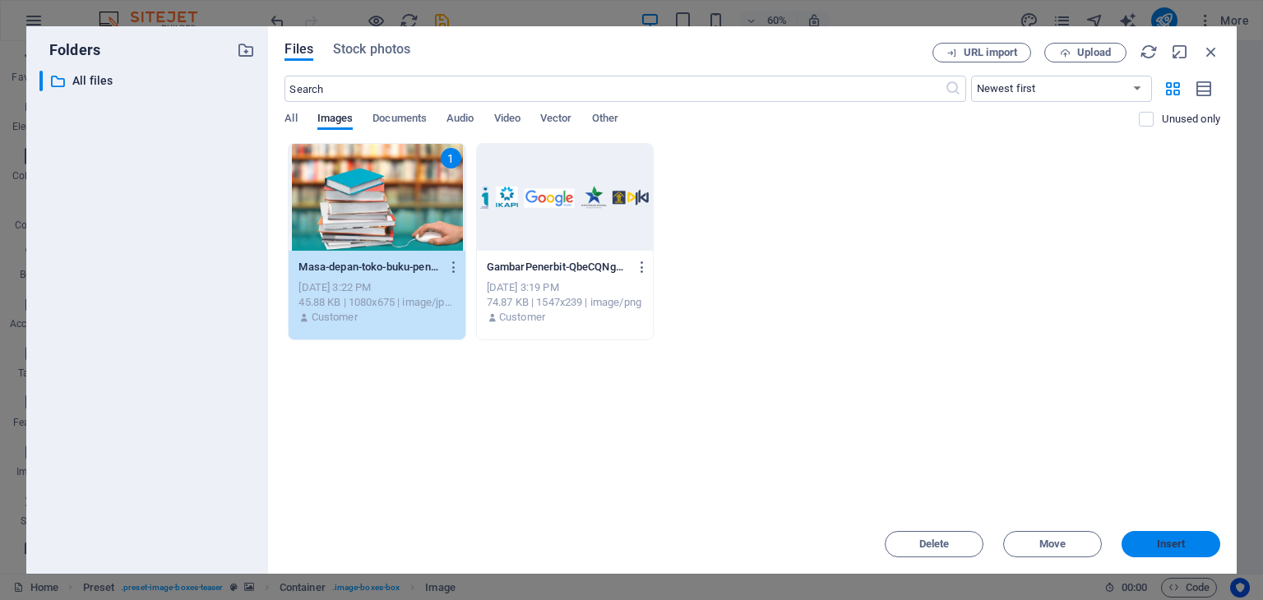
drag, startPoint x: 1194, startPoint y: 543, endPoint x: 837, endPoint y: 500, distance: 359.5
click at [1194, 543] on span "Insert" at bounding box center [1171, 544] width 86 height 10
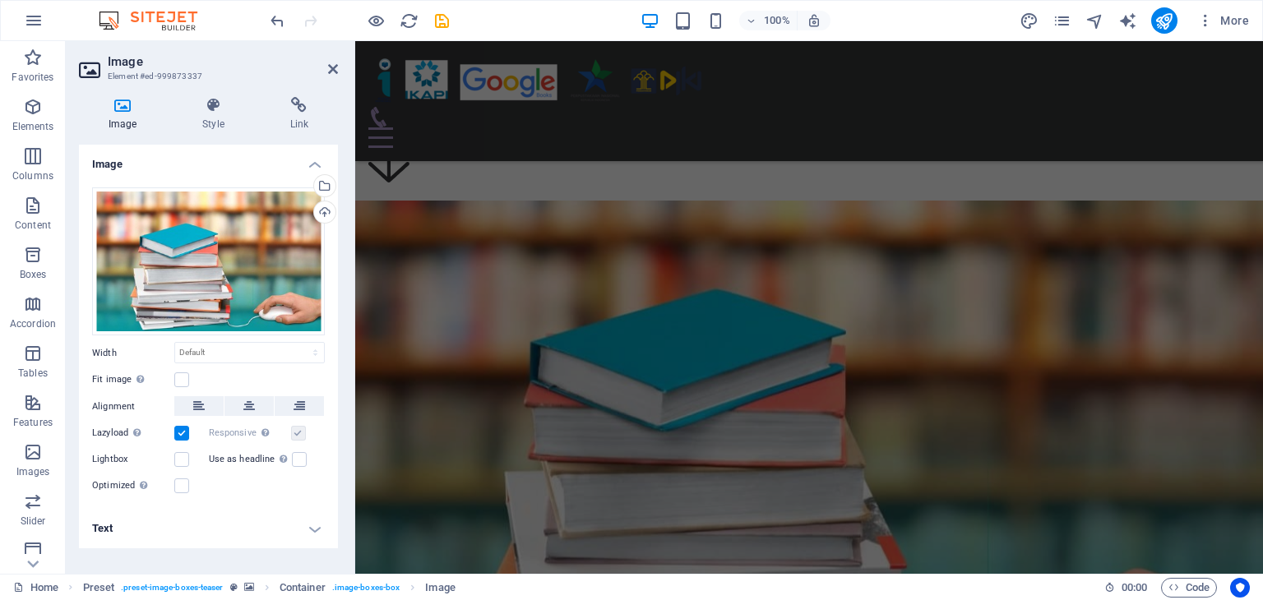
scroll to position [775, 0]
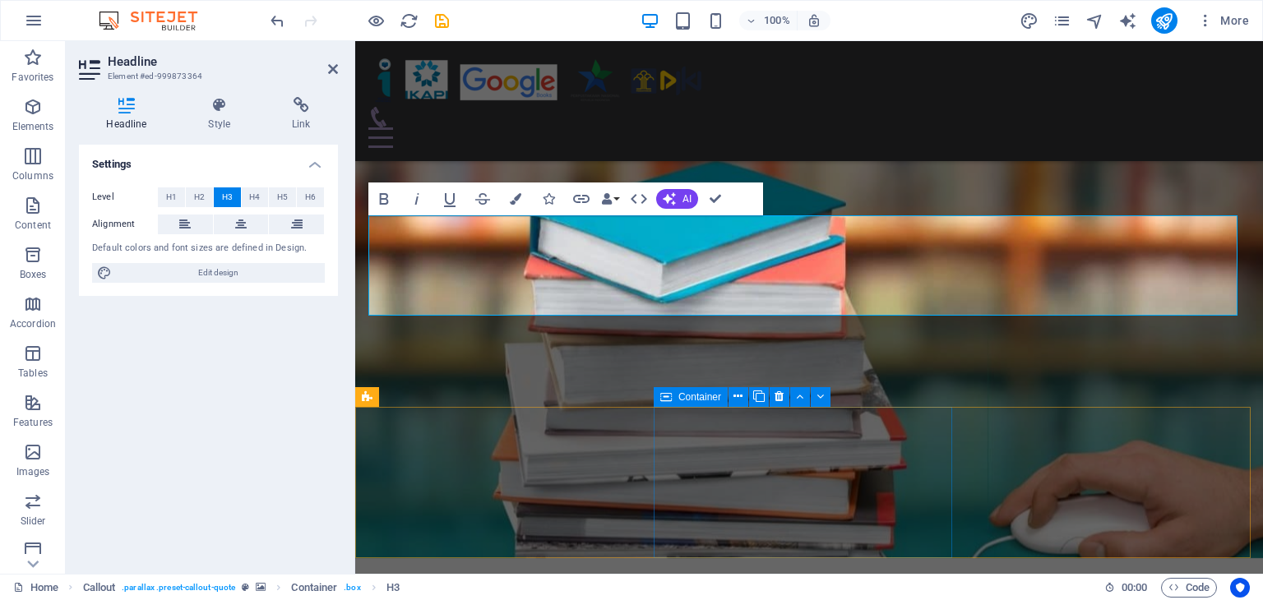
scroll to position [857, 0]
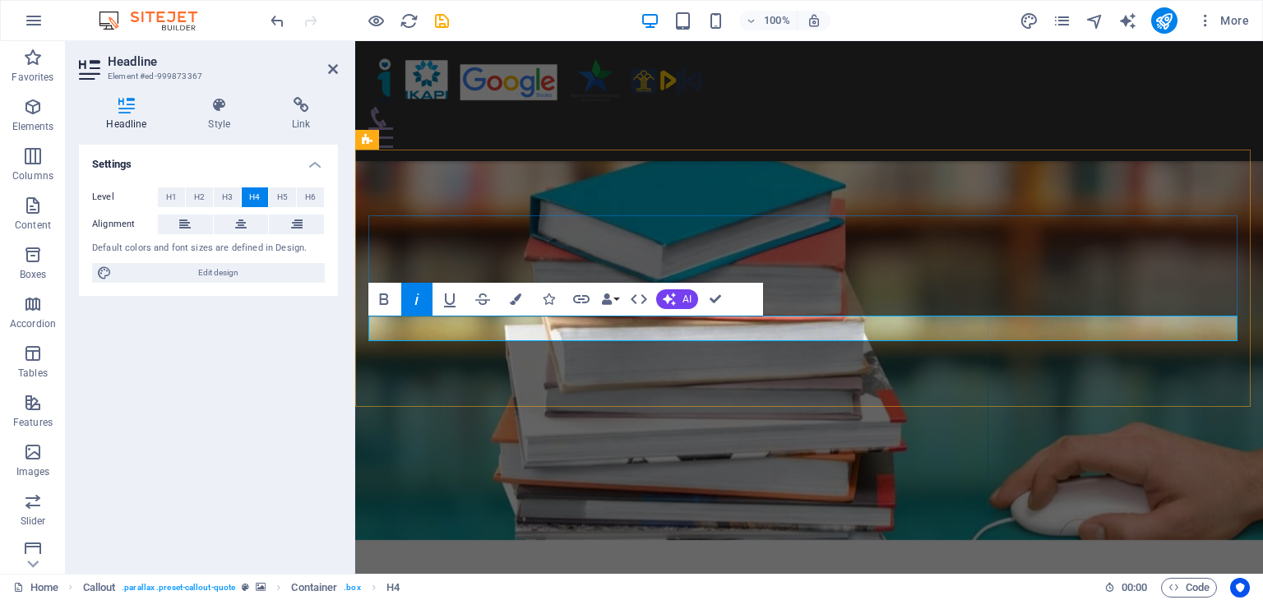
drag, startPoint x: 856, startPoint y: 327, endPoint x: 752, endPoint y: 323, distance: 103.7
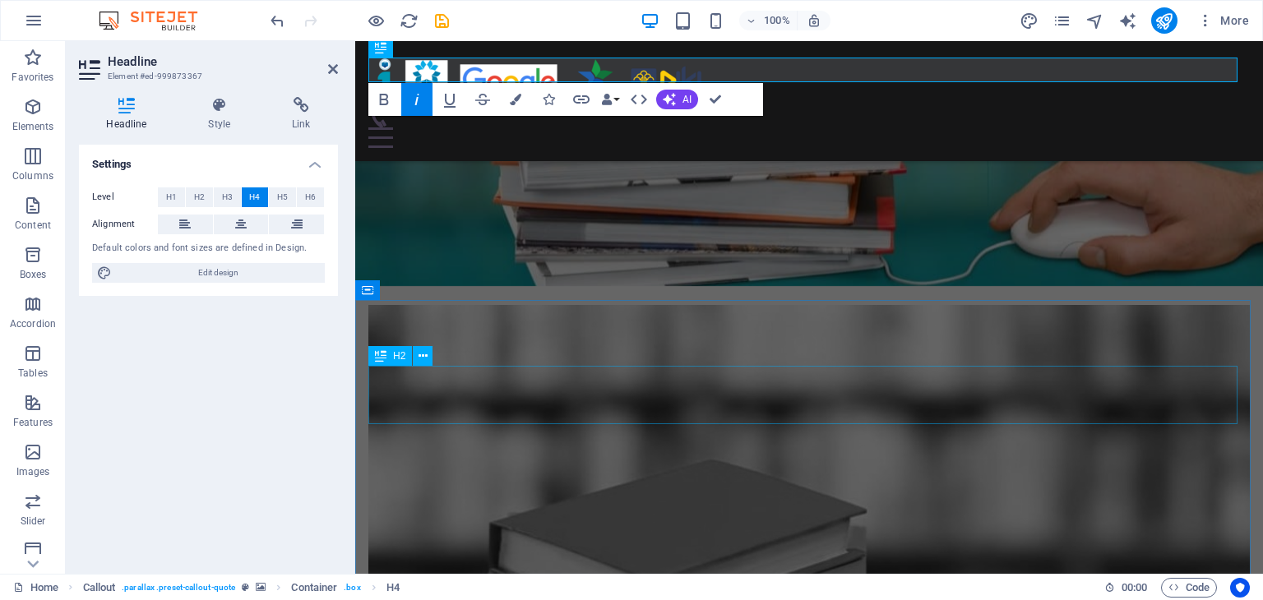
scroll to position [1268, 0]
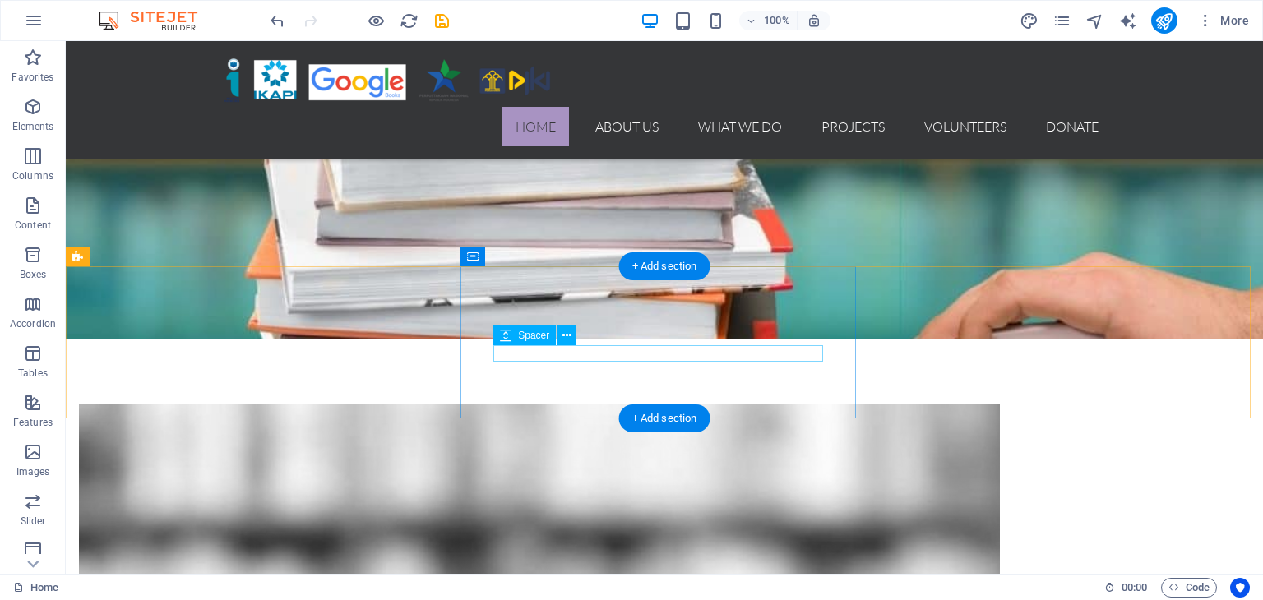
scroll to position [1145, 0]
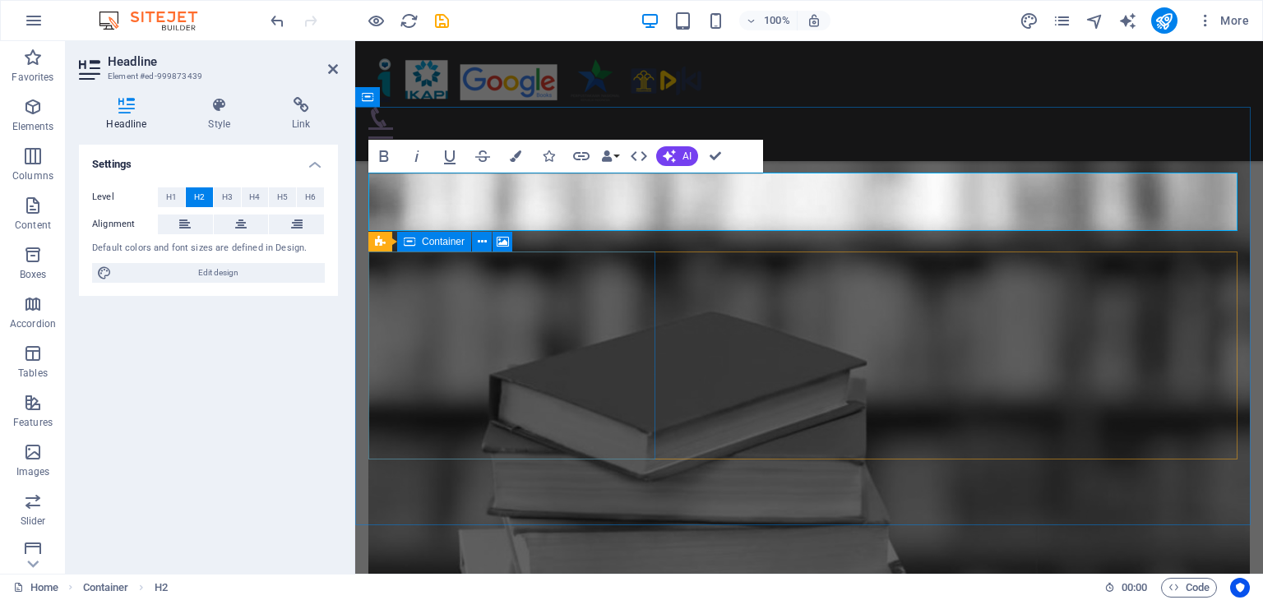
scroll to position [1309, 0]
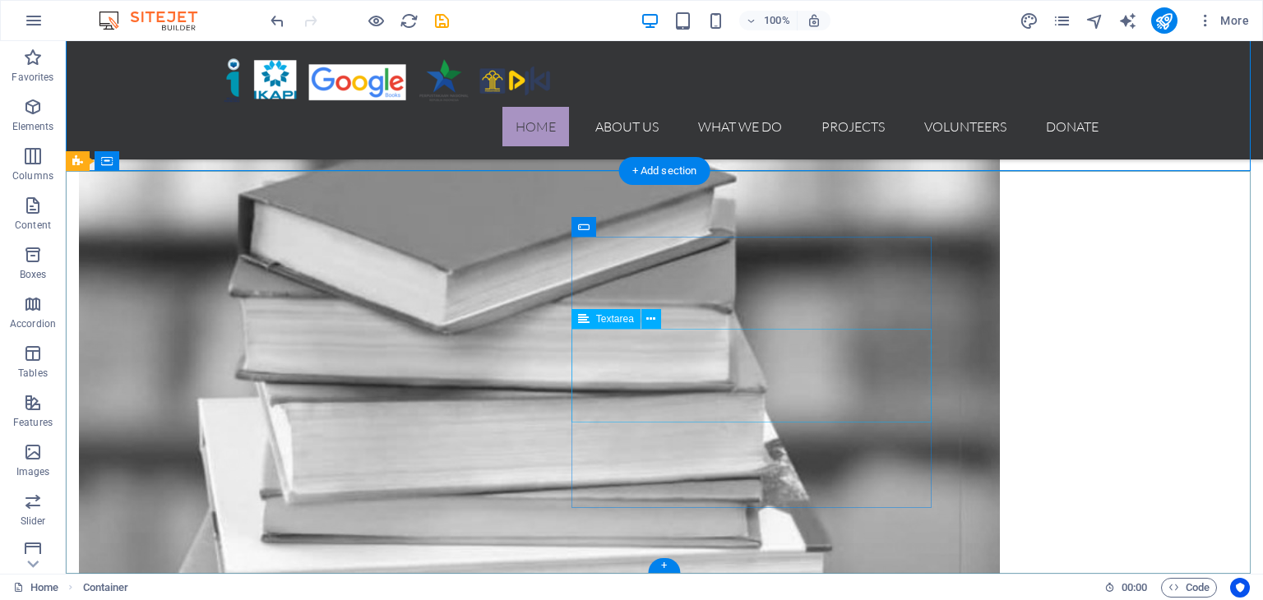
scroll to position [1680, 0]
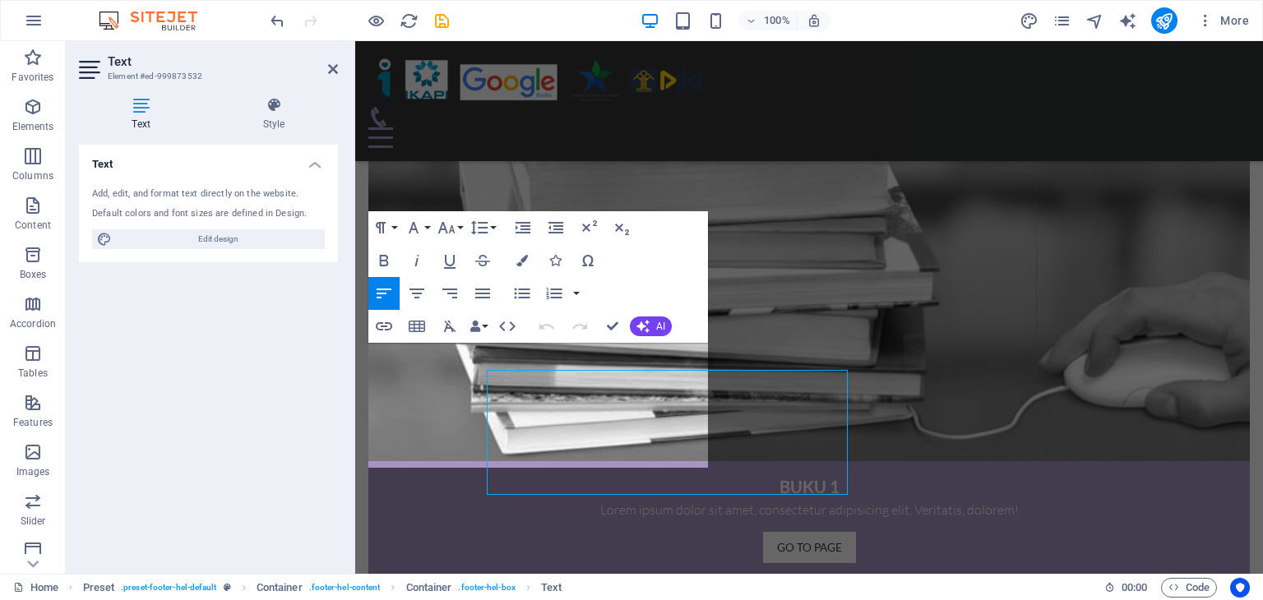
scroll to position [1663, 0]
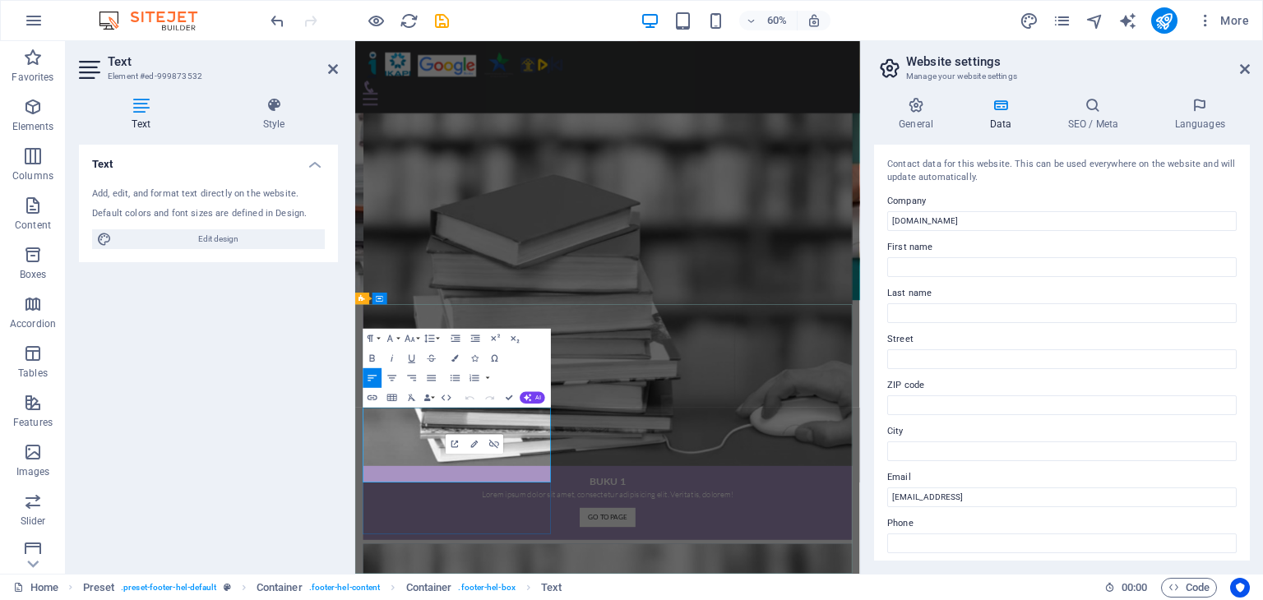
scroll to position [1680, 0]
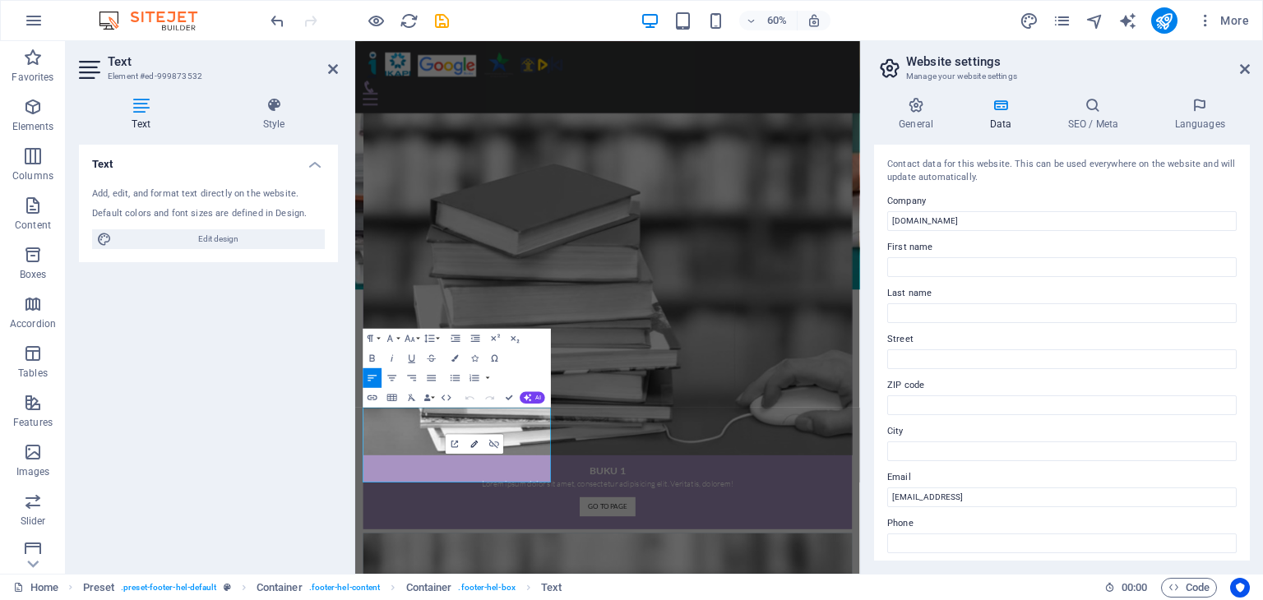
click at [474, 447] on icon "button" at bounding box center [474, 444] width 7 height 7
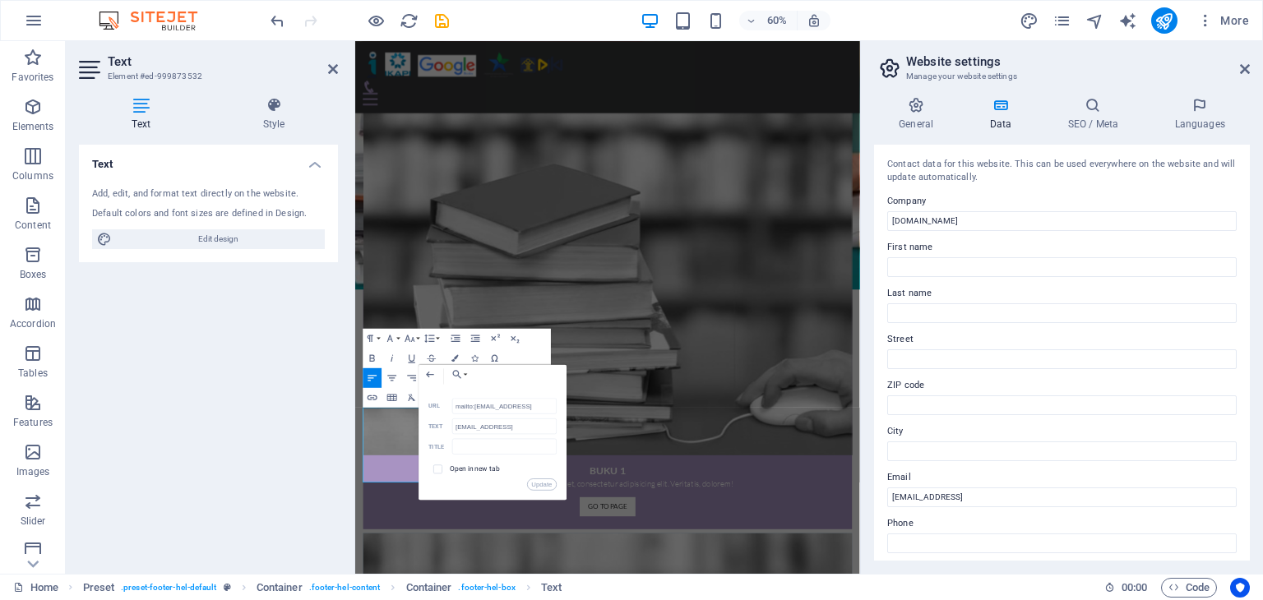
scroll to position [0, 107]
click at [477, 411] on input "mailto:[EMAIL_ADDRESS]" at bounding box center [504, 407] width 104 height 16
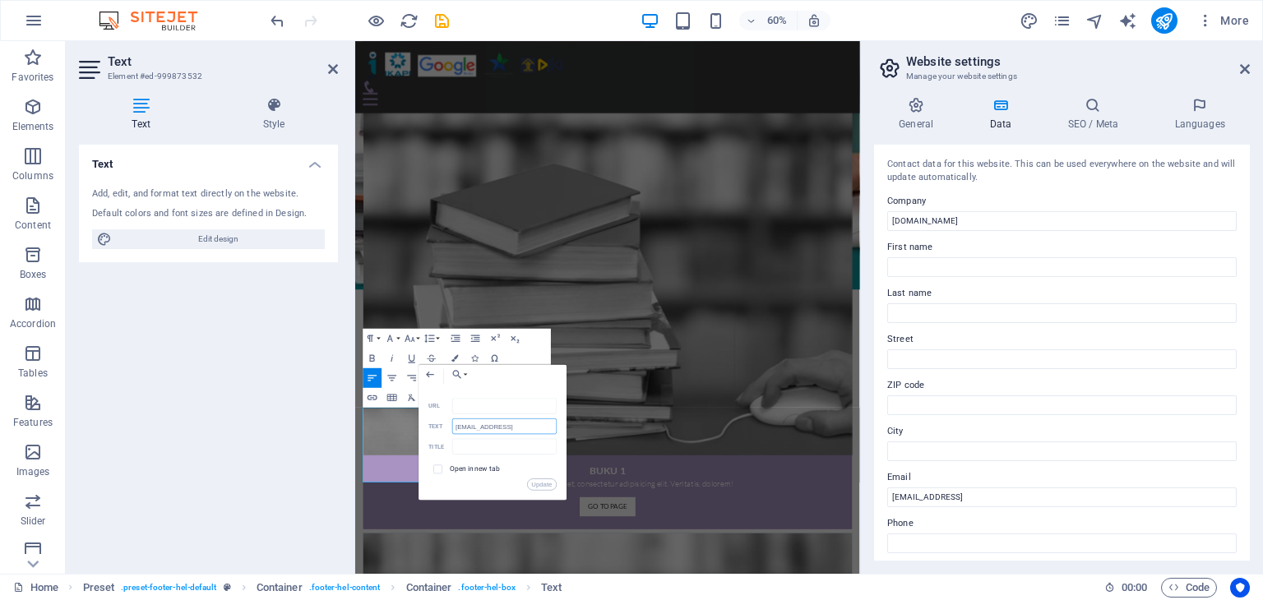
click at [465, 430] on input "[EMAIL_ADDRESS]" at bounding box center [504, 427] width 104 height 16
type input "[EMAIL_ADDRESS][DOMAIN_NAME]"
drag, startPoint x: 536, startPoint y: 482, endPoint x: 301, endPoint y: 735, distance: 345.7
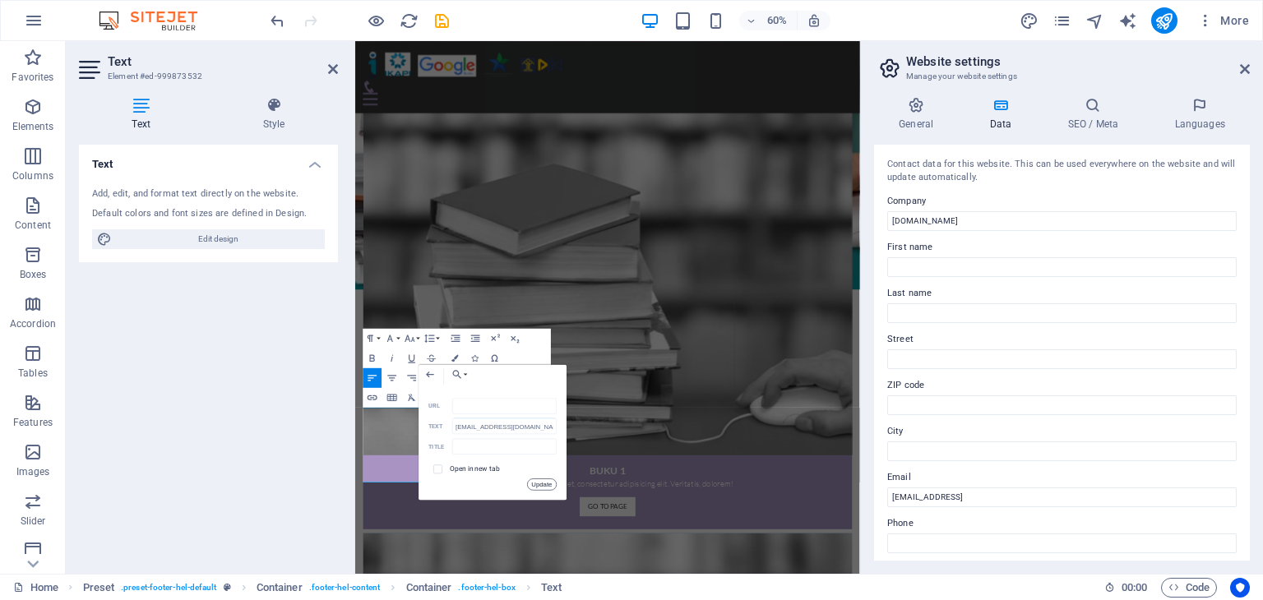
click at [536, 482] on button "Update" at bounding box center [542, 485] width 30 height 12
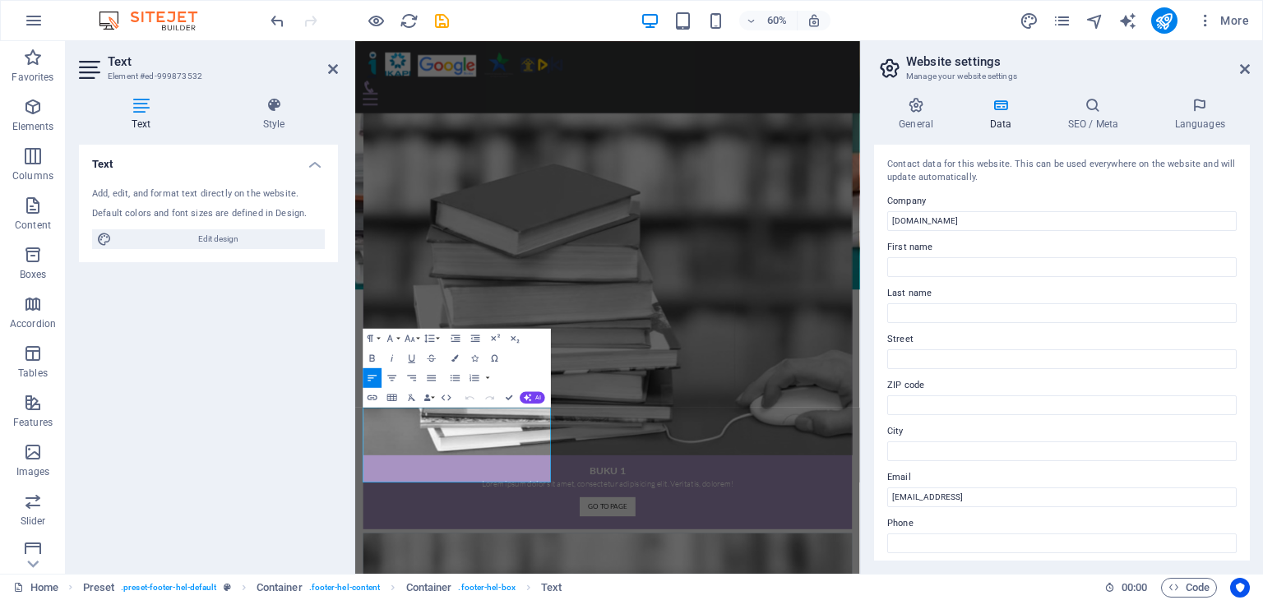
click at [177, 426] on div "Text Add, edit, and format text directly on the website. Default colors and fon…" at bounding box center [208, 353] width 259 height 416
drag, startPoint x: 1243, startPoint y: 70, endPoint x: 880, endPoint y: 33, distance: 364.6
click at [1243, 70] on icon at bounding box center [1245, 69] width 10 height 13
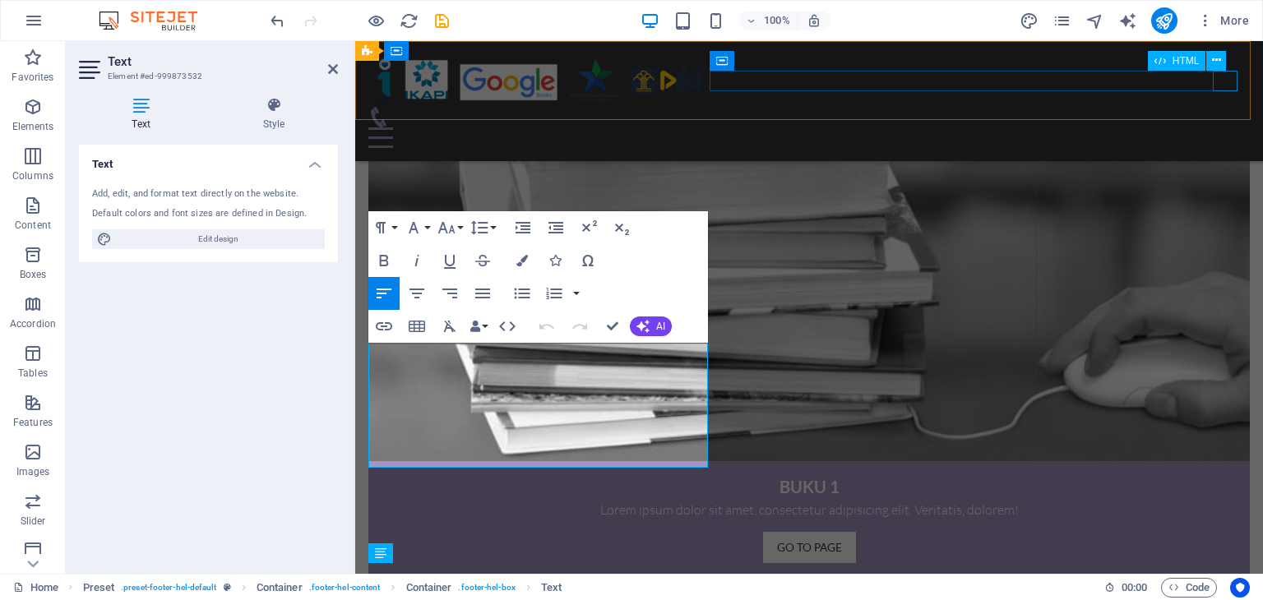
scroll to position [1663, 0]
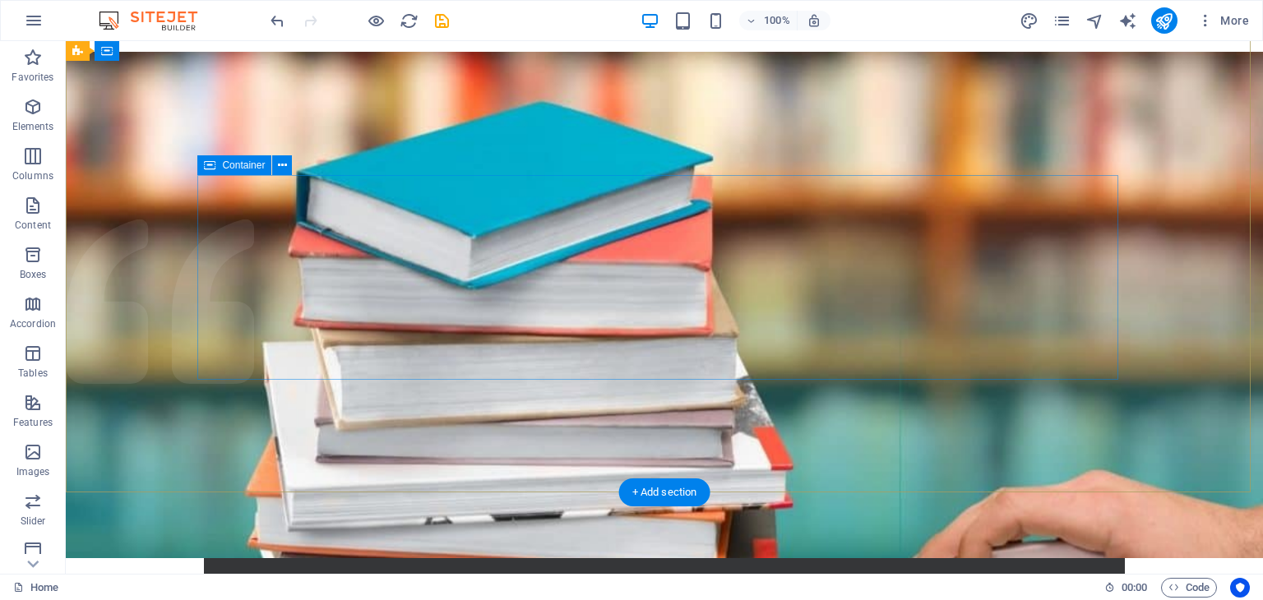
scroll to position [0, 0]
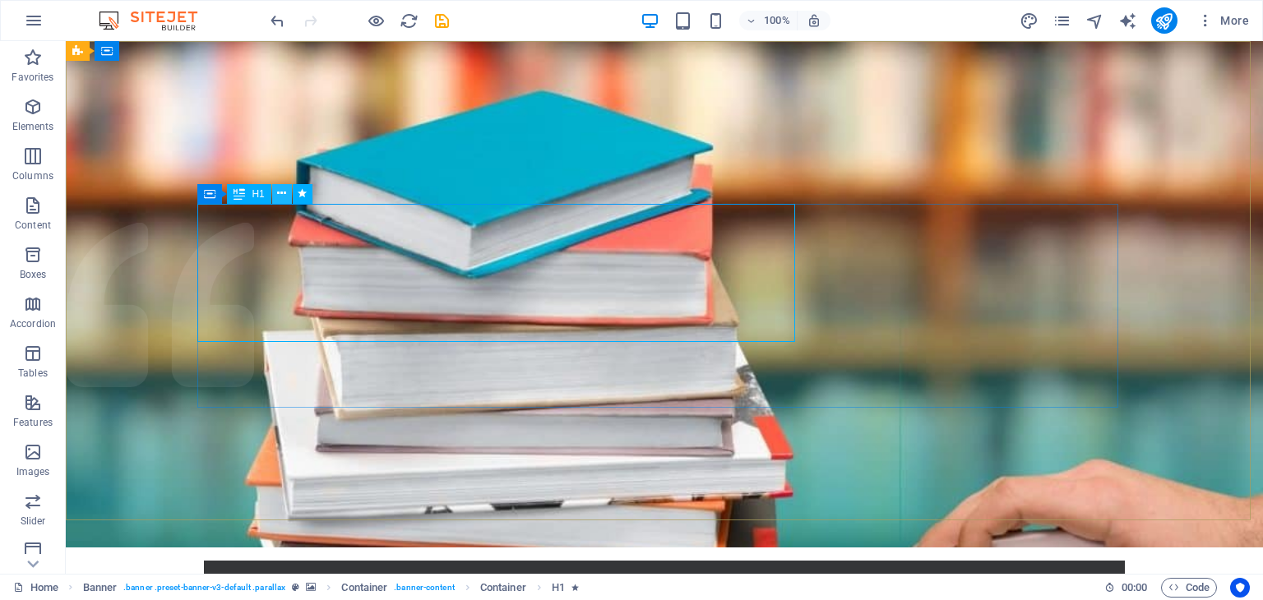
click at [283, 192] on icon at bounding box center [281, 193] width 9 height 17
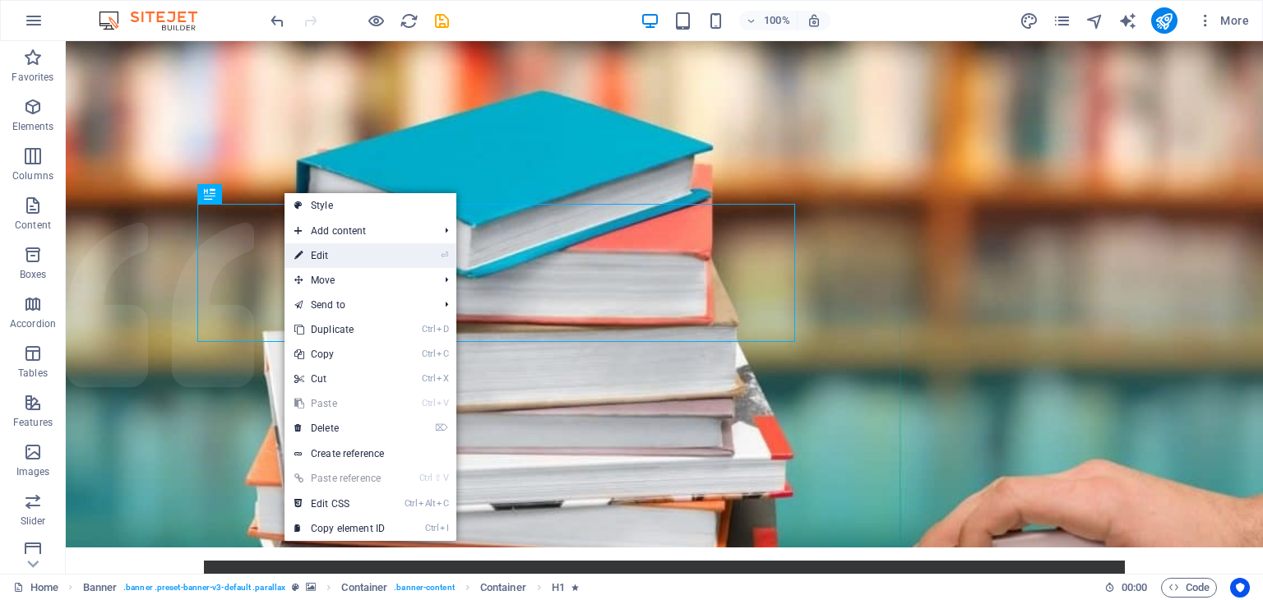
click at [333, 251] on link "⏎ Edit" at bounding box center [340, 255] width 110 height 25
select select "px"
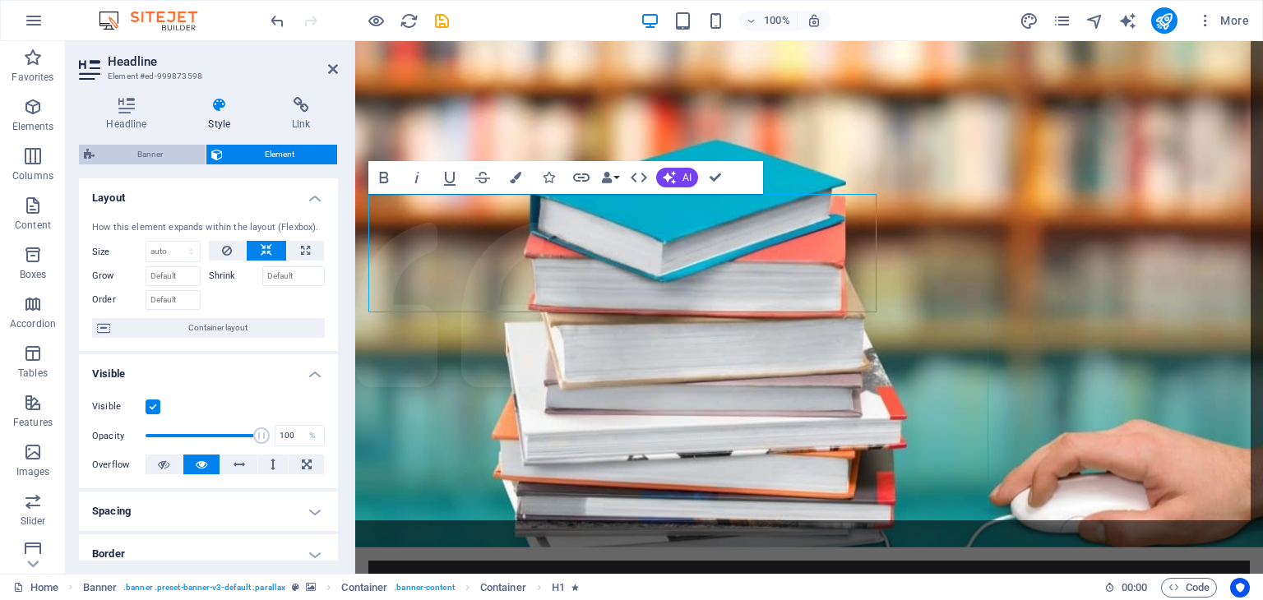
click at [142, 159] on span "Banner" at bounding box center [150, 155] width 101 height 20
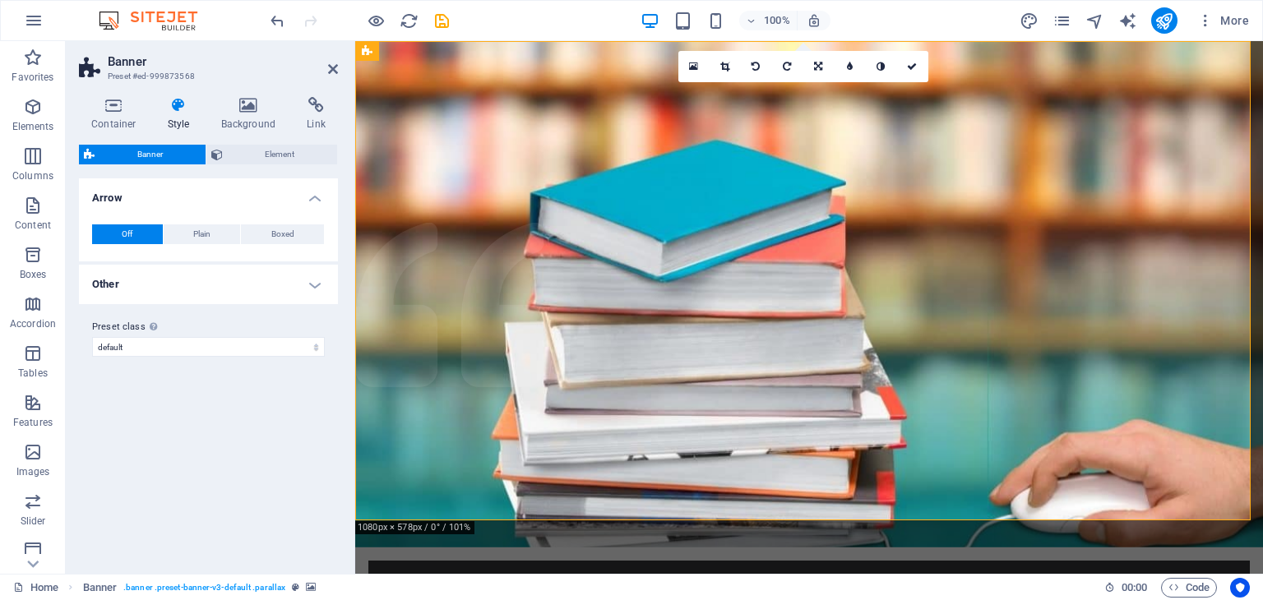
drag, startPoint x: 247, startPoint y: 155, endPoint x: 202, endPoint y: 181, distance: 51.2
click at [201, 177] on div "Banner Element Layout How this element expands within the layout (Flexbox). Siz…" at bounding box center [208, 353] width 259 height 416
click at [212, 228] on button "Plain" at bounding box center [202, 235] width 77 height 20
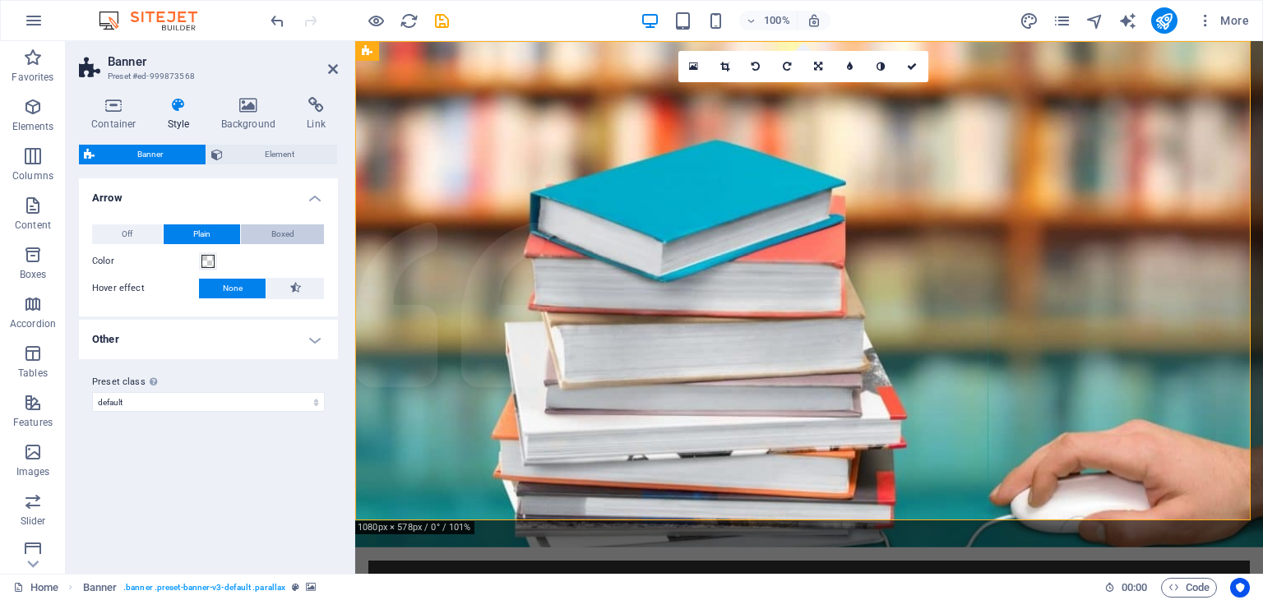
click at [260, 233] on button "Boxed" at bounding box center [282, 235] width 83 height 20
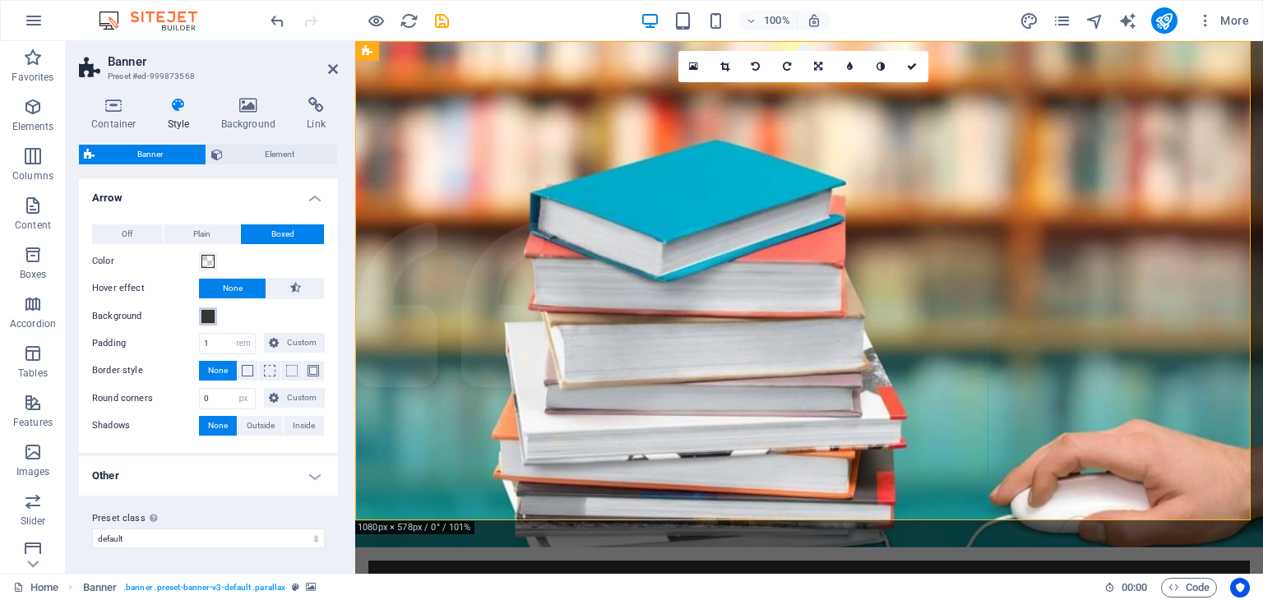
click at [211, 314] on span at bounding box center [207, 316] width 13 height 13
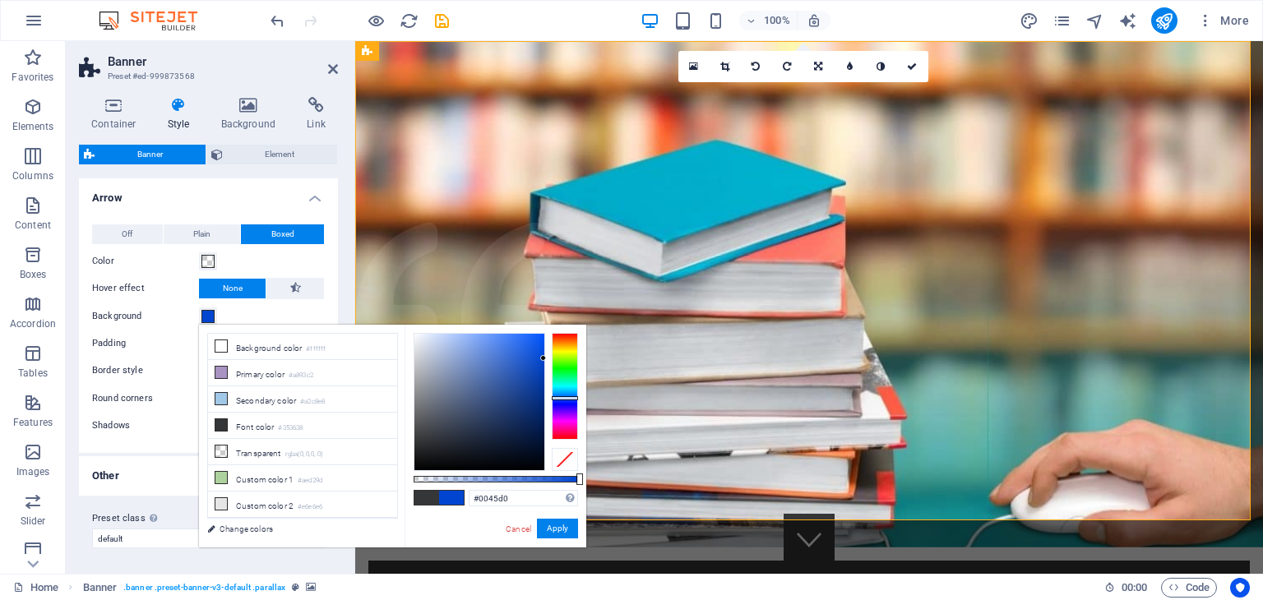
drag, startPoint x: 479, startPoint y: 373, endPoint x: 544, endPoint y: 359, distance: 65.7
click at [544, 359] on div at bounding box center [479, 402] width 130 height 137
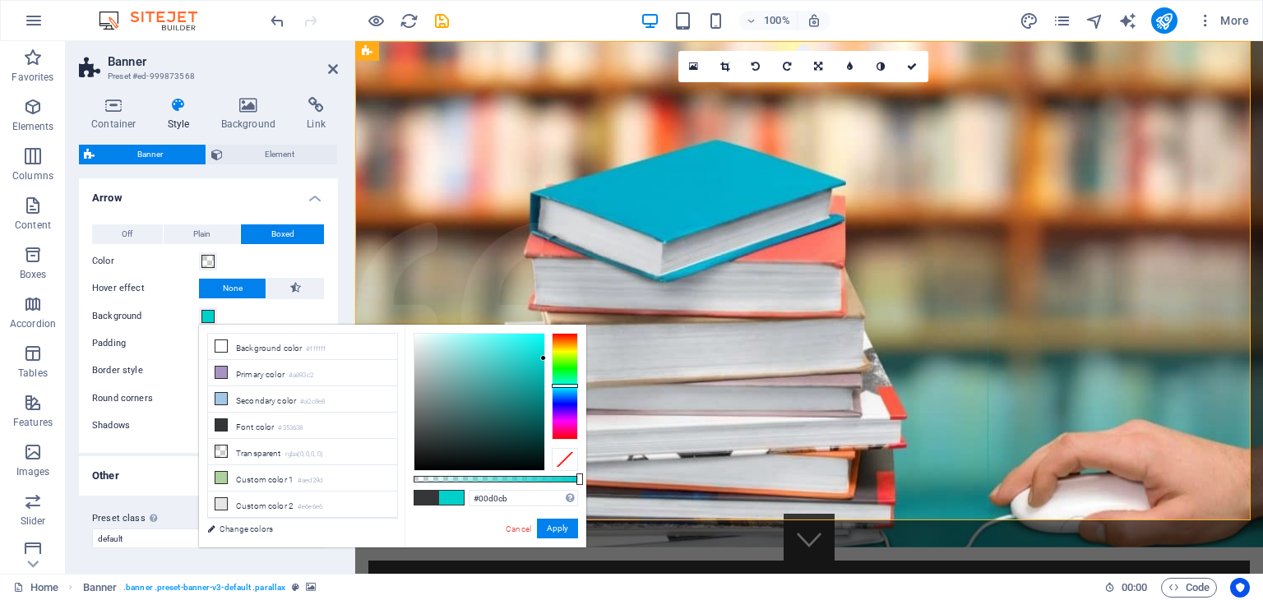
drag, startPoint x: 566, startPoint y: 397, endPoint x: 567, endPoint y: 386, distance: 11.6
click at [567, 386] on div at bounding box center [565, 386] width 26 height 4
drag, startPoint x: 532, startPoint y: 355, endPoint x: 543, endPoint y: 324, distance: 33.0
click at [543, 325] on div "#04fff9 Supported formats #0852ed rgb(8, 82, 237) rgba(8, 82, 237, 90%) hsv(221…" at bounding box center [496, 555] width 182 height 461
type input "#02fff9"
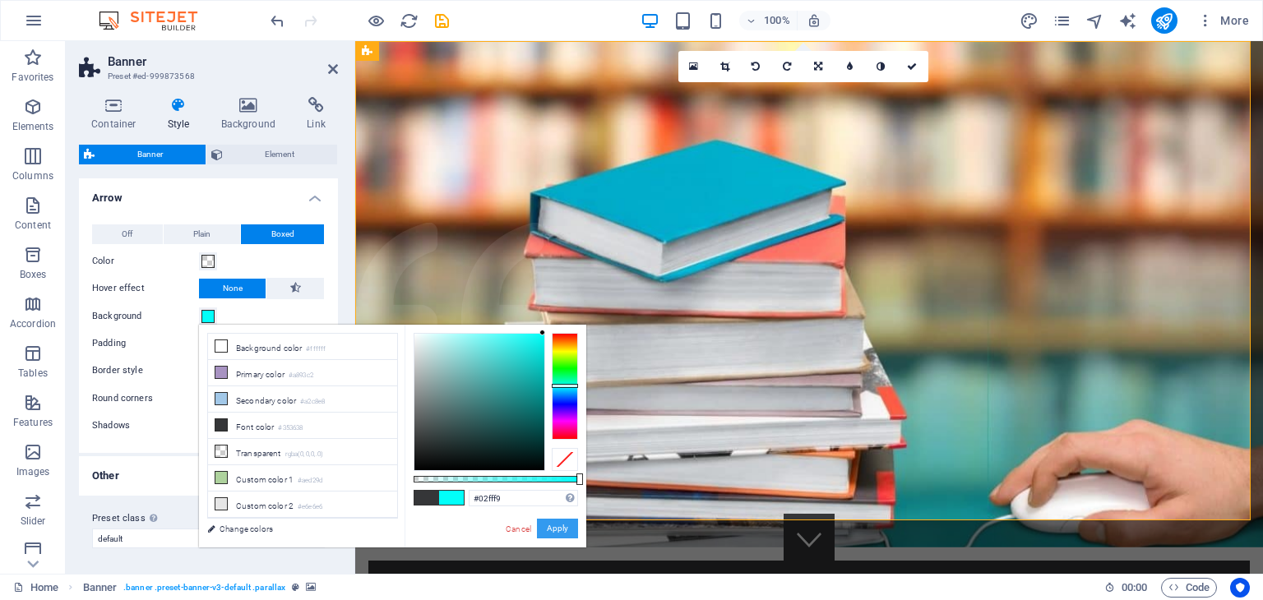
click at [558, 525] on button "Apply" at bounding box center [557, 529] width 41 height 20
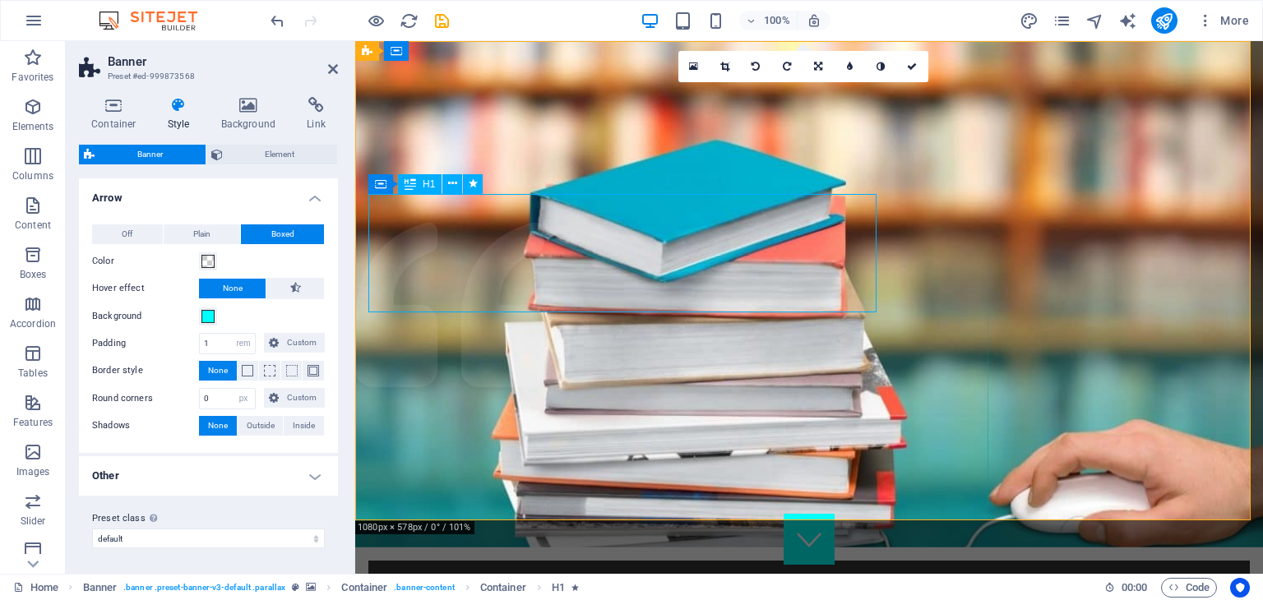
select select "px"
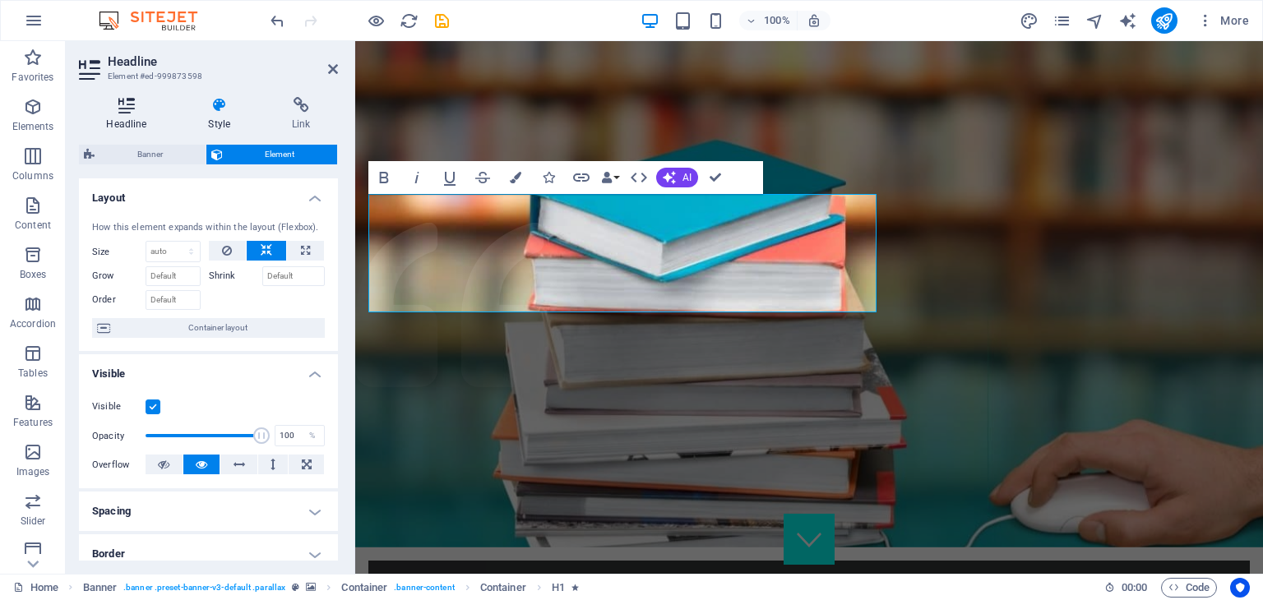
click at [147, 116] on h4 "Headline" at bounding box center [130, 114] width 102 height 35
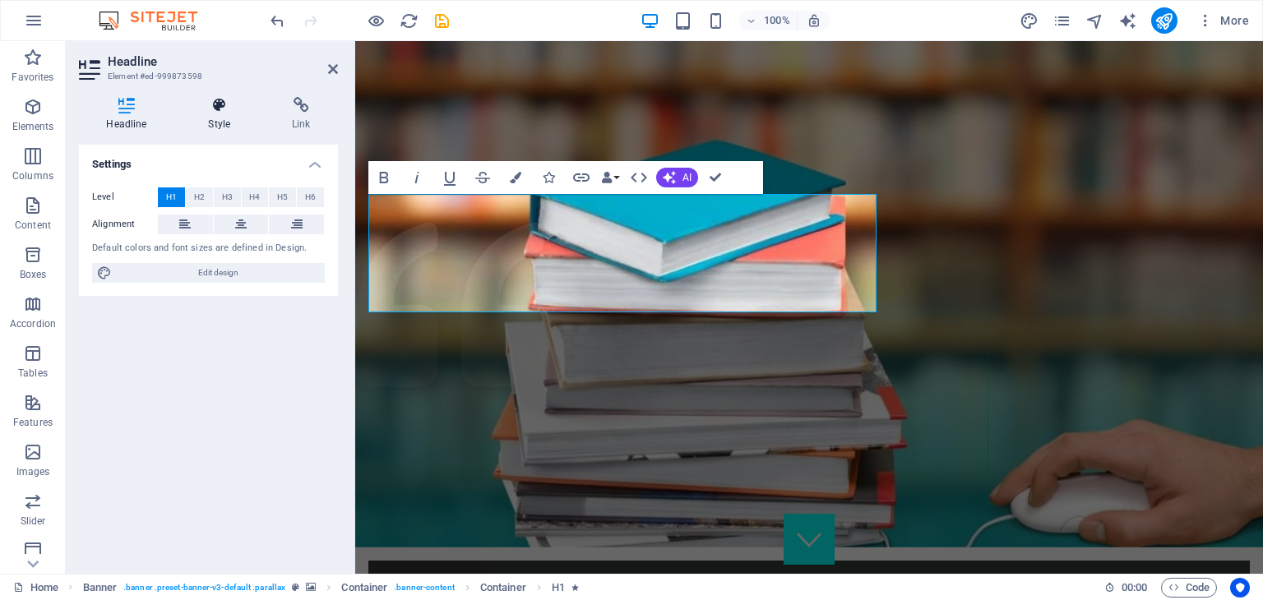
click at [208, 117] on h4 "Style" at bounding box center [223, 114] width 84 height 35
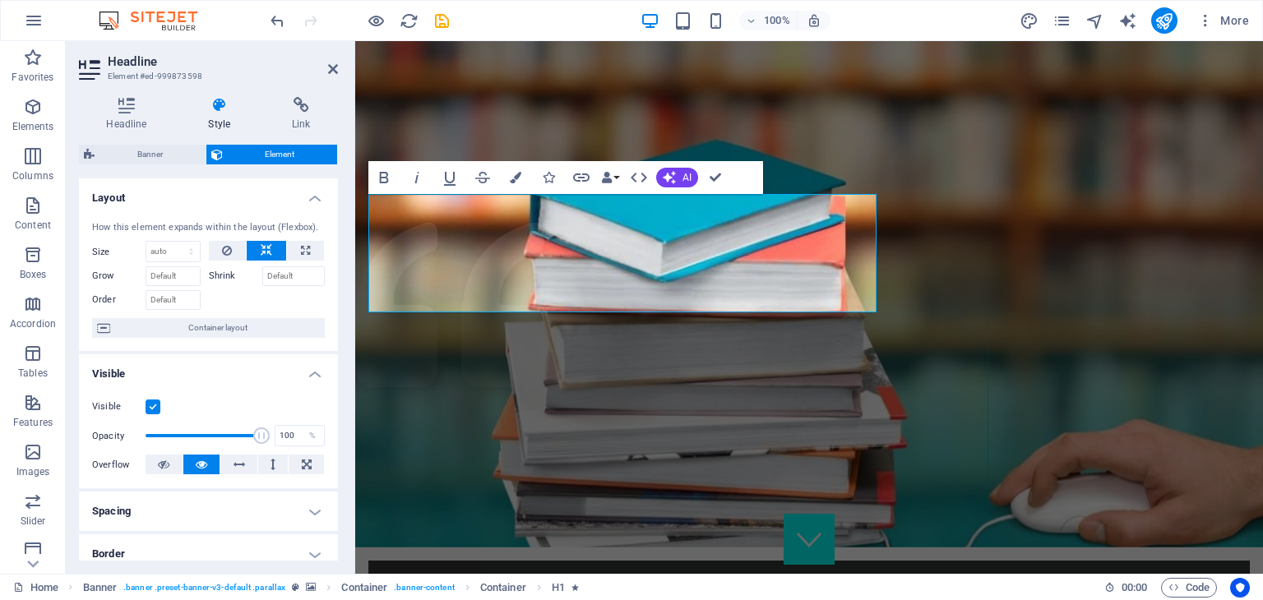
click at [149, 142] on div "Headline Style Link Settings Level H1 H2 H3 H4 H5 H6 Alignment Default colors a…" at bounding box center [208, 329] width 259 height 464
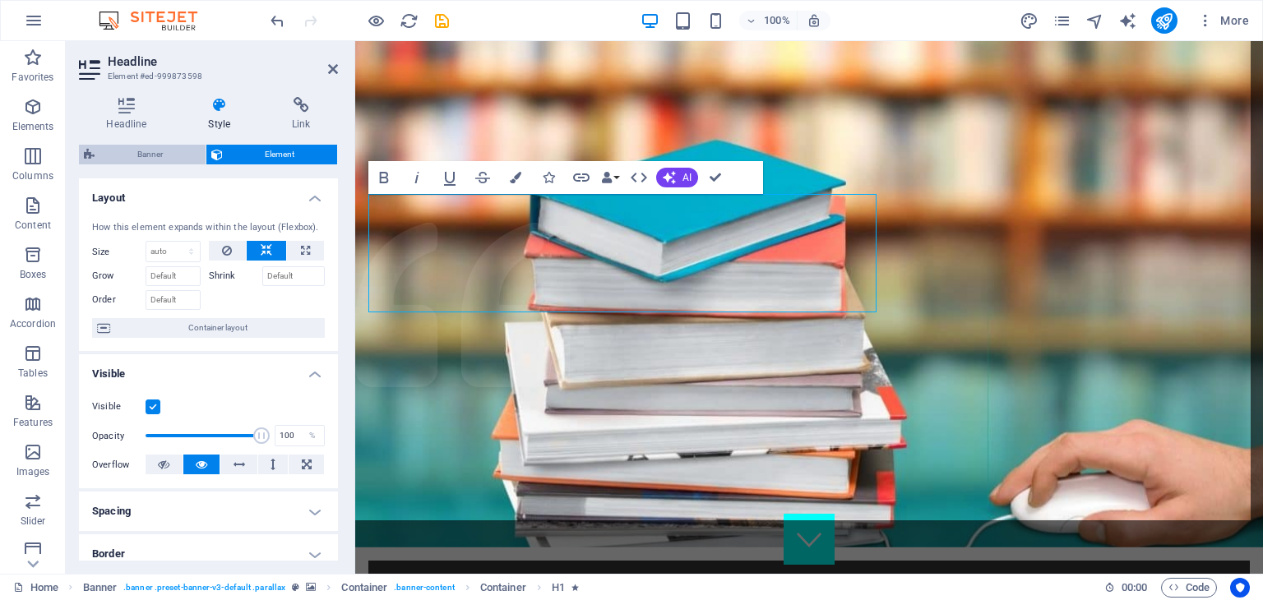
click at [154, 155] on span "Banner" at bounding box center [150, 155] width 101 height 20
select select "rem"
select select "px"
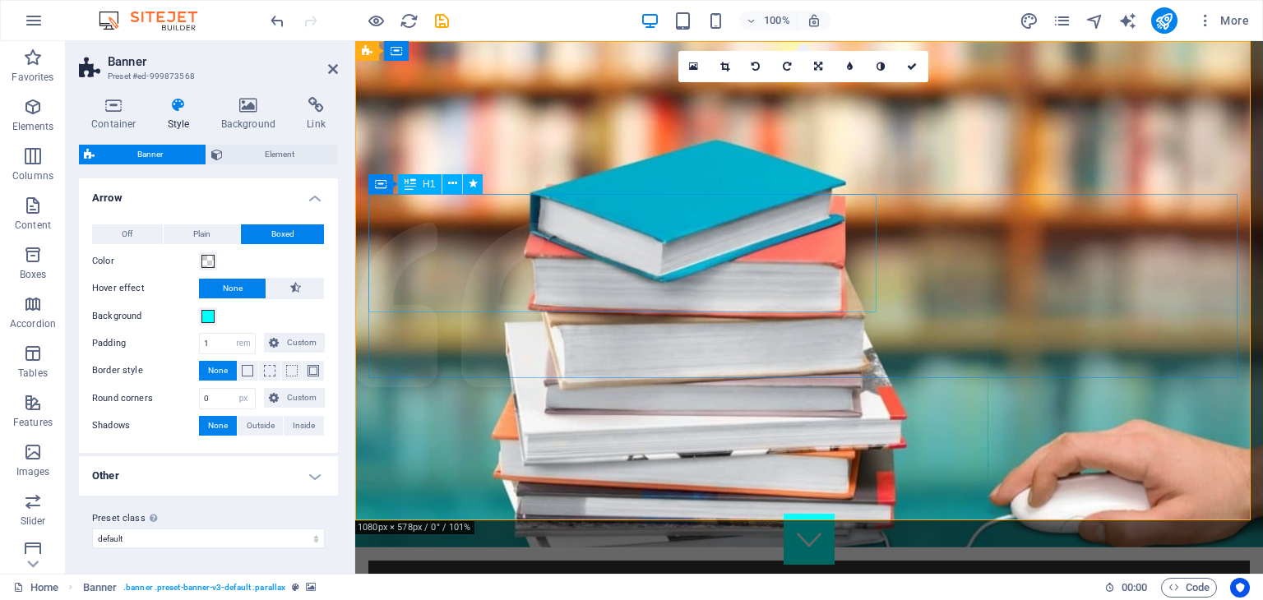
select select "px"
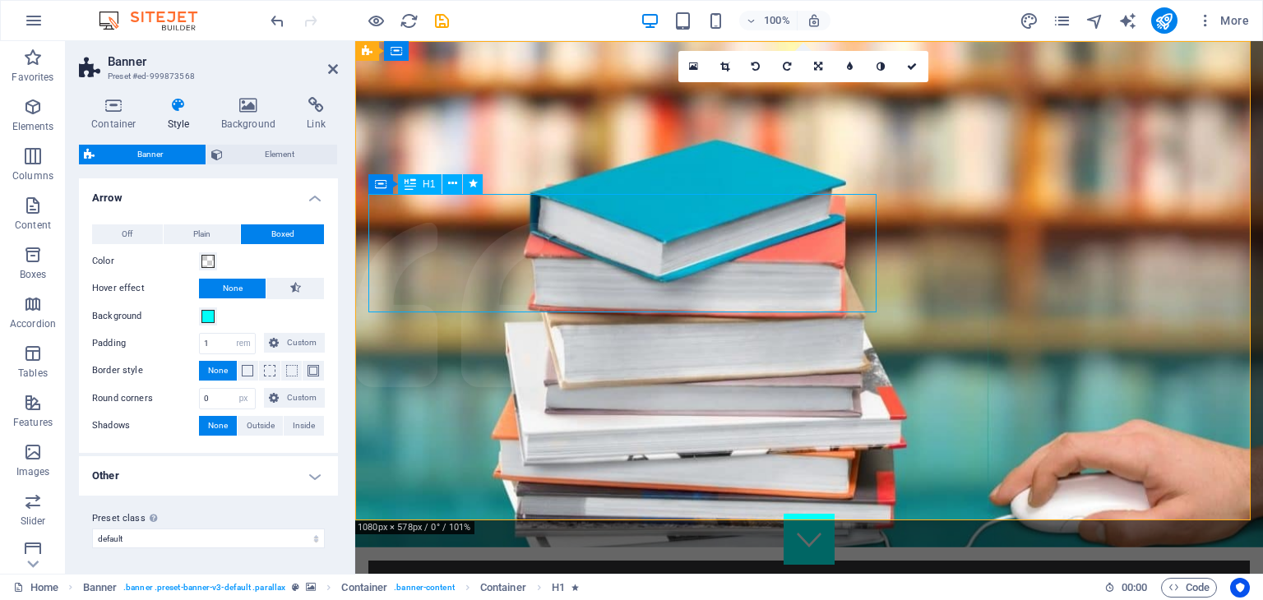
select select "px"
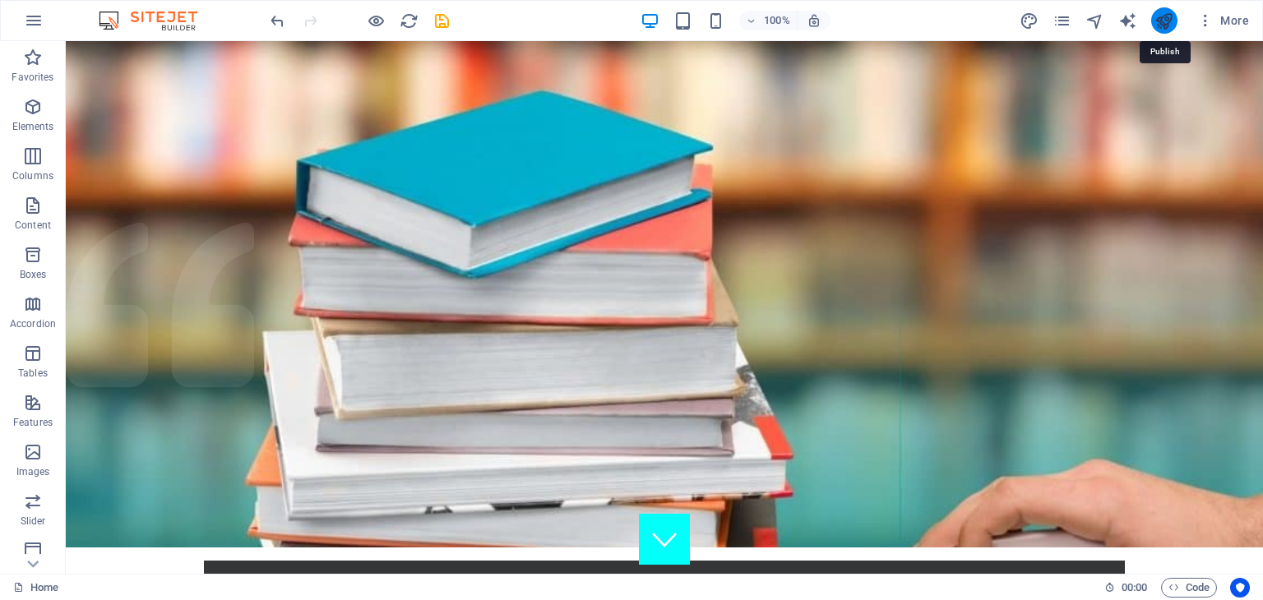
click at [1158, 18] on icon "publish" at bounding box center [1164, 21] width 19 height 19
checkbox input "false"
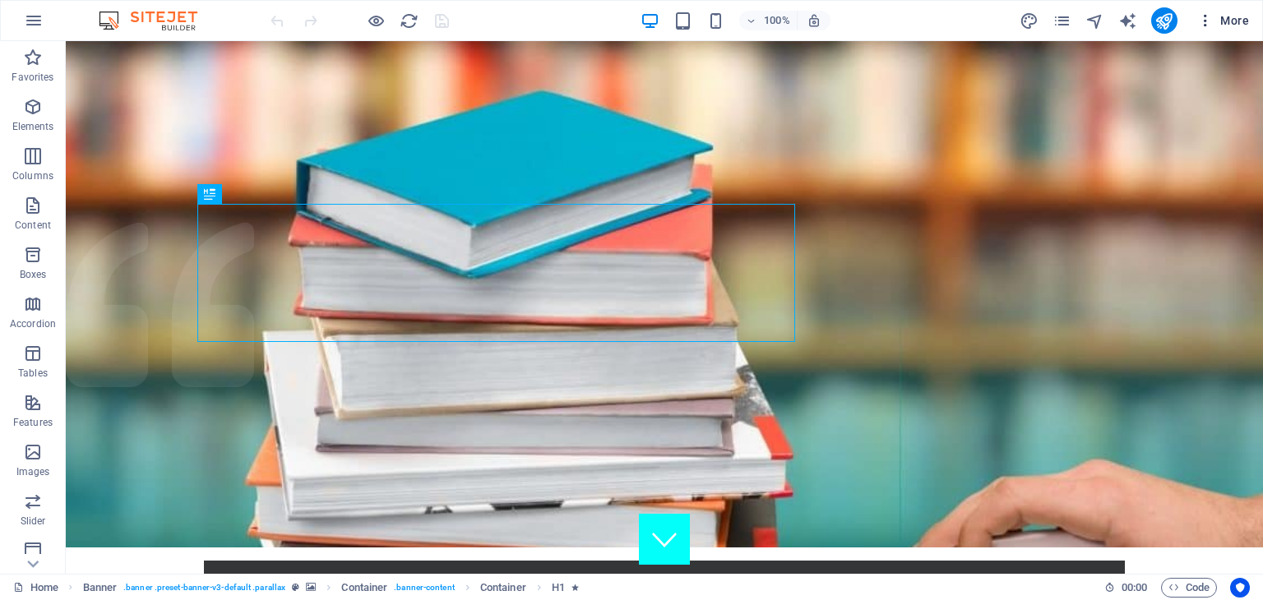
click at [1204, 20] on icon "button" at bounding box center [1205, 20] width 16 height 16
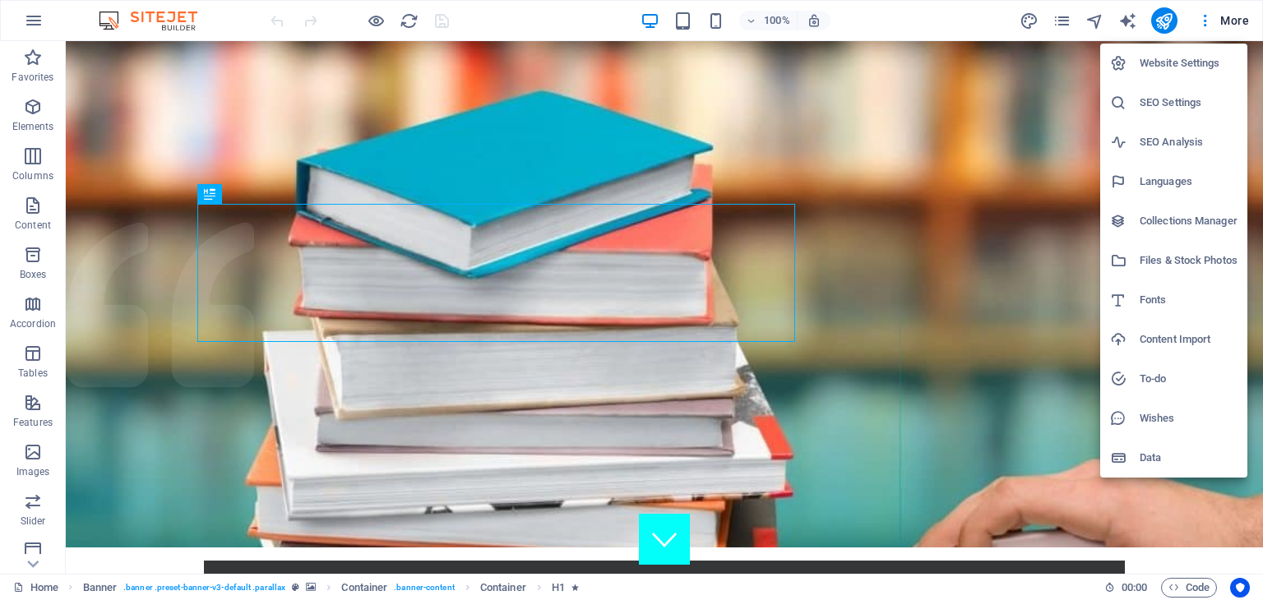
click at [678, 16] on div at bounding box center [631, 300] width 1263 height 600
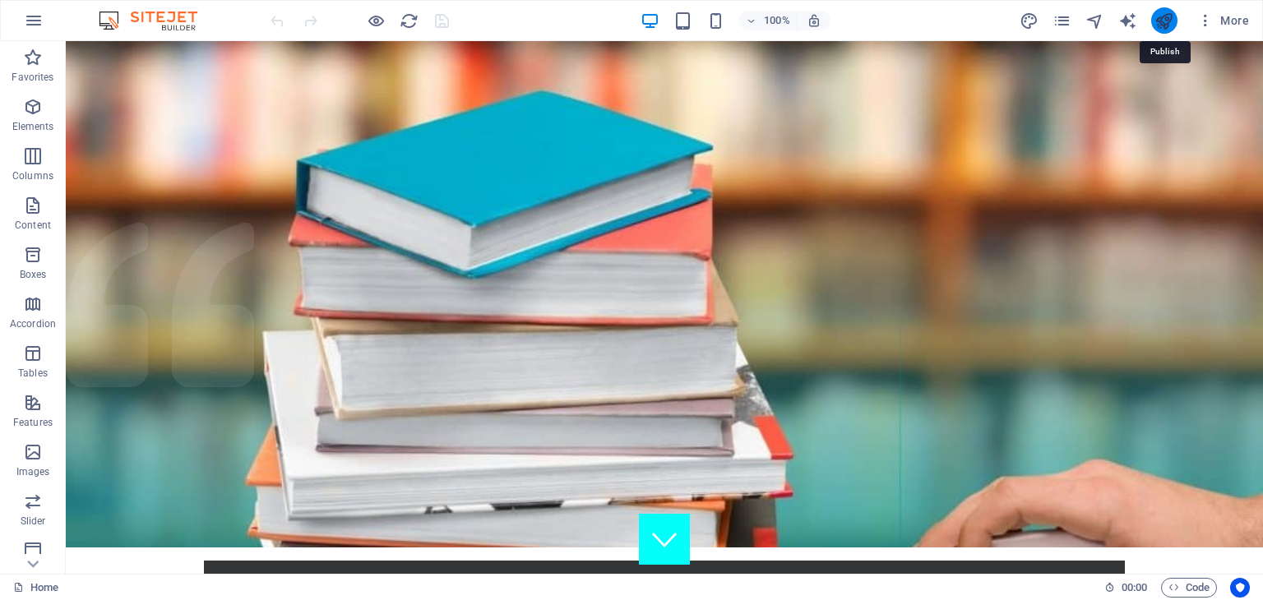
click at [1158, 21] on icon "publish" at bounding box center [1164, 21] width 19 height 19
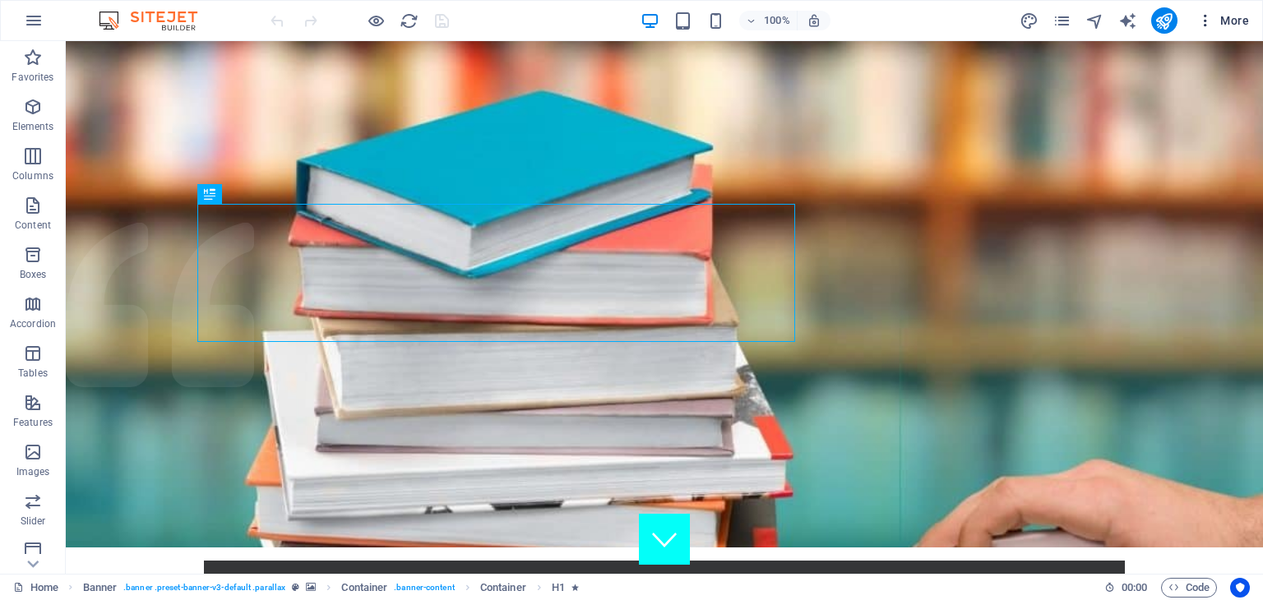
click at [1201, 20] on icon "button" at bounding box center [1205, 20] width 16 height 16
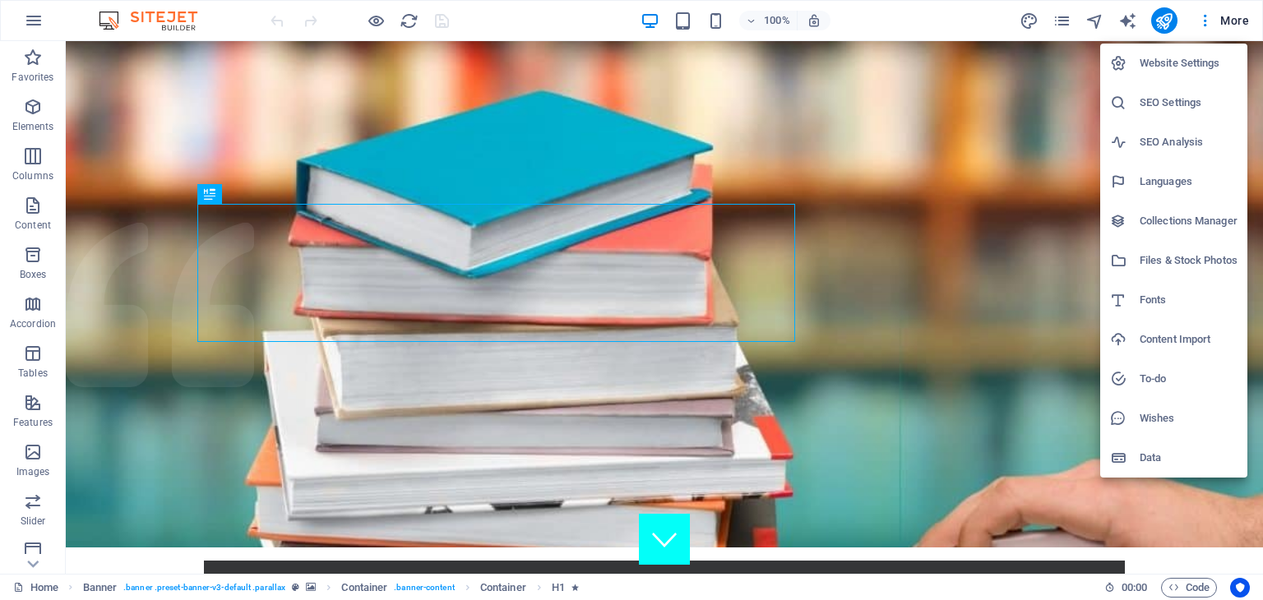
click at [1233, 24] on div at bounding box center [631, 300] width 1263 height 600
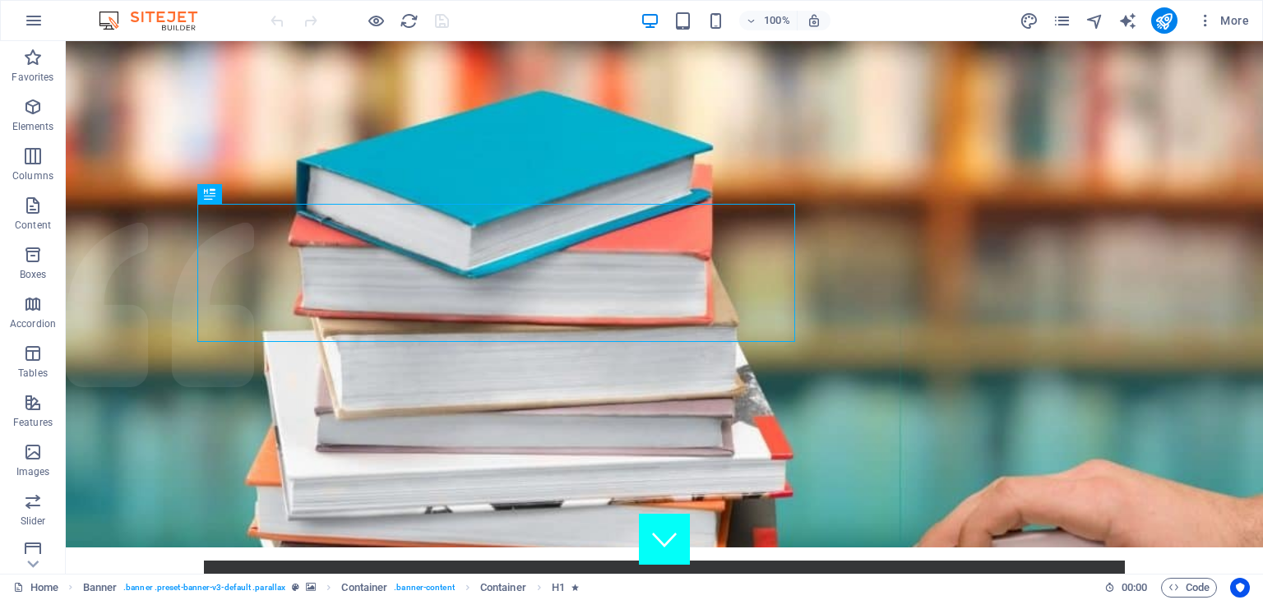
click at [1234, 23] on span "More" at bounding box center [1223, 20] width 52 height 16
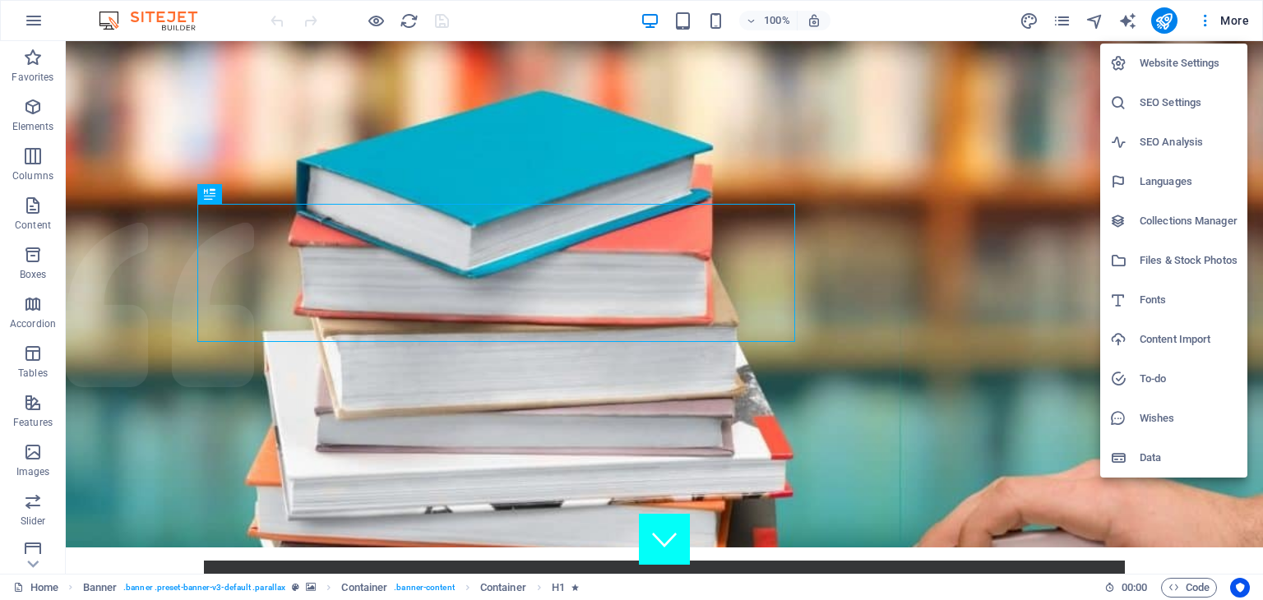
click at [1197, 40] on div at bounding box center [631, 300] width 1263 height 600
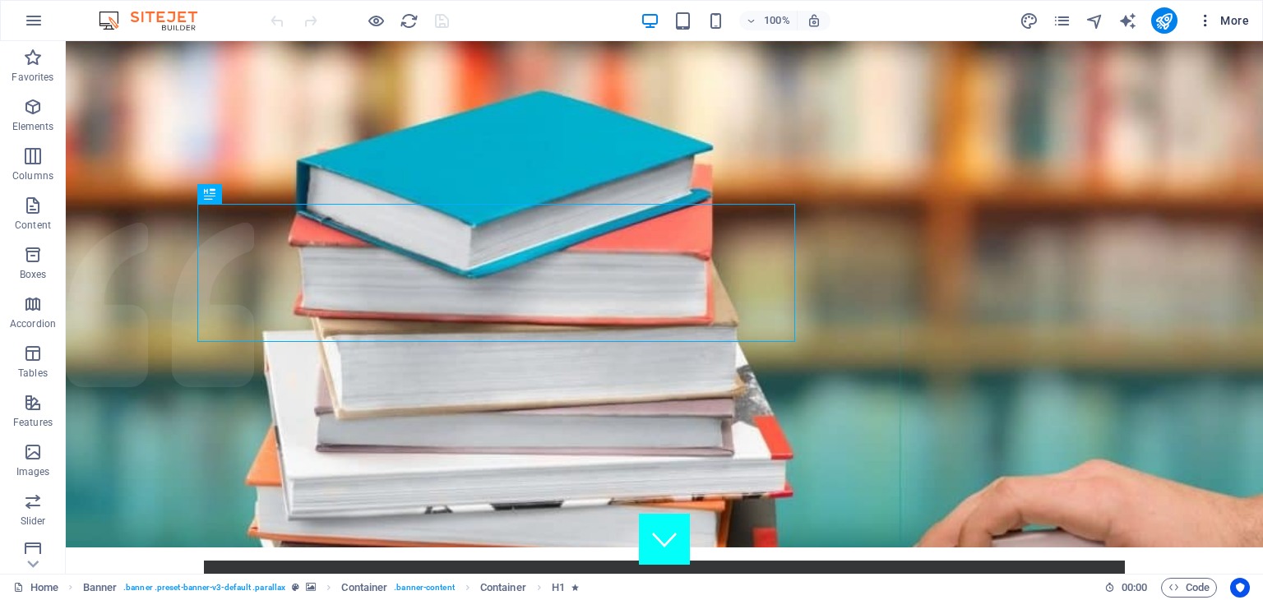
click at [1220, 28] on span "More" at bounding box center [1223, 20] width 52 height 16
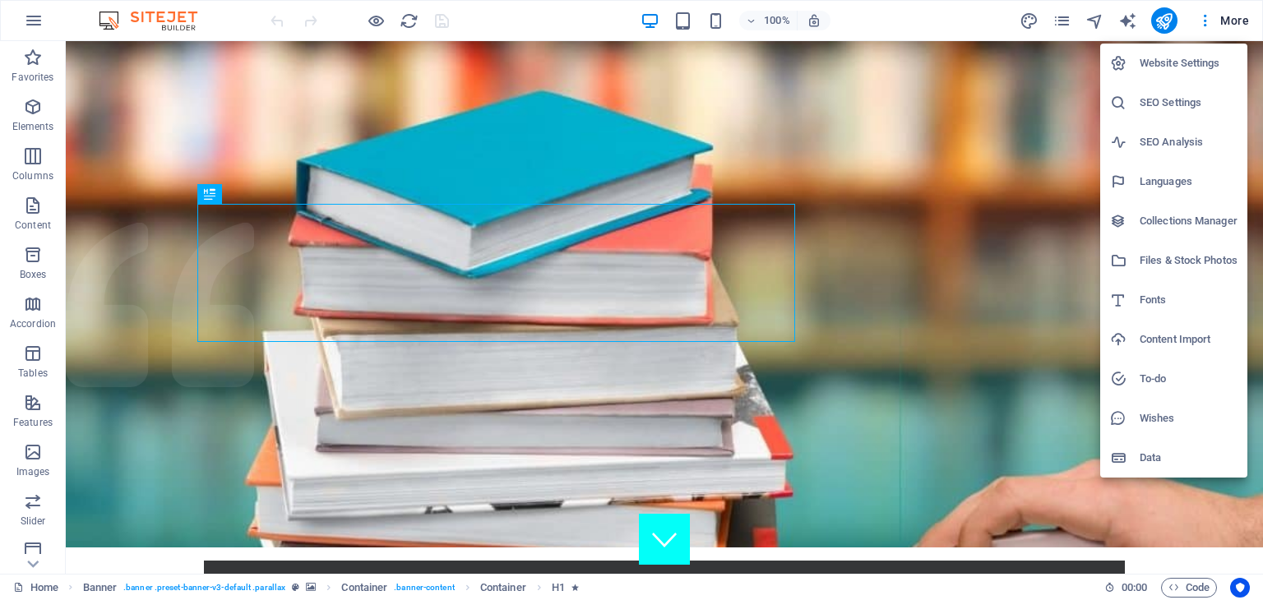
click at [1151, 72] on h6 "Website Settings" at bounding box center [1189, 63] width 98 height 20
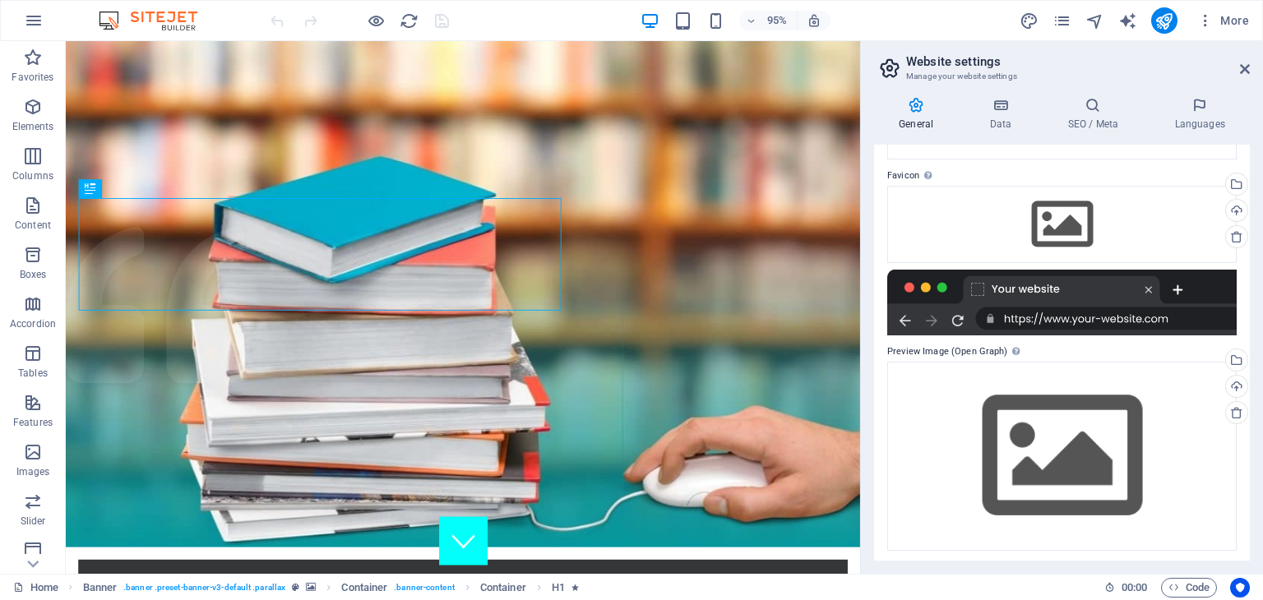
scroll to position [145, 0]
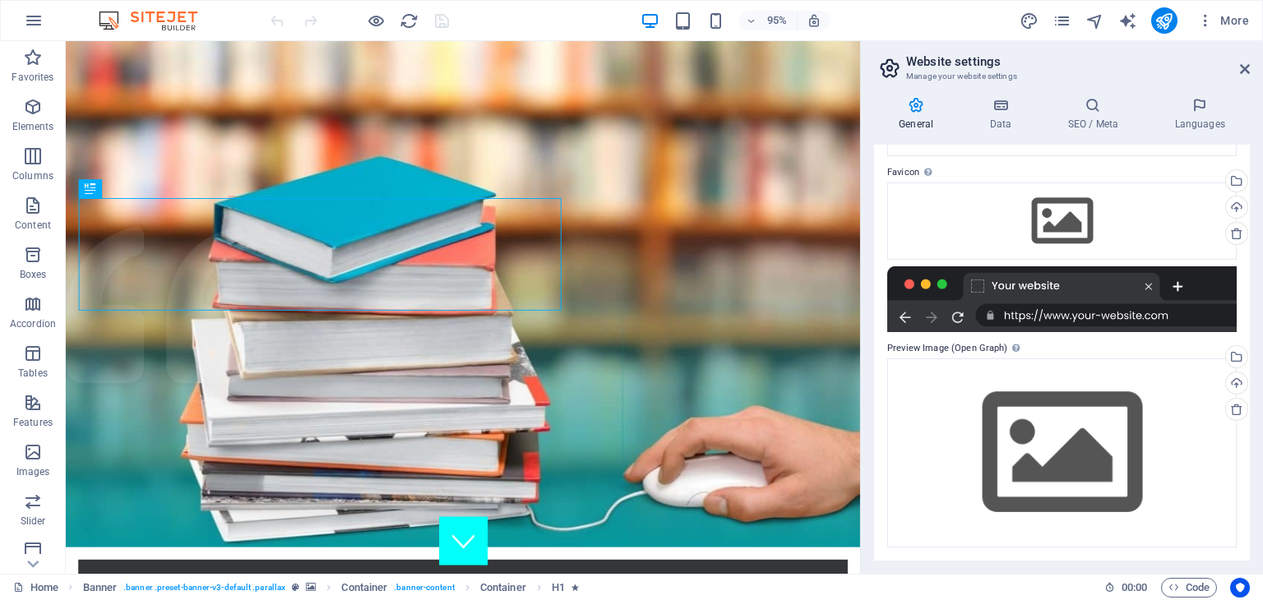
click at [1092, 316] on div at bounding box center [1062, 299] width 350 height 66
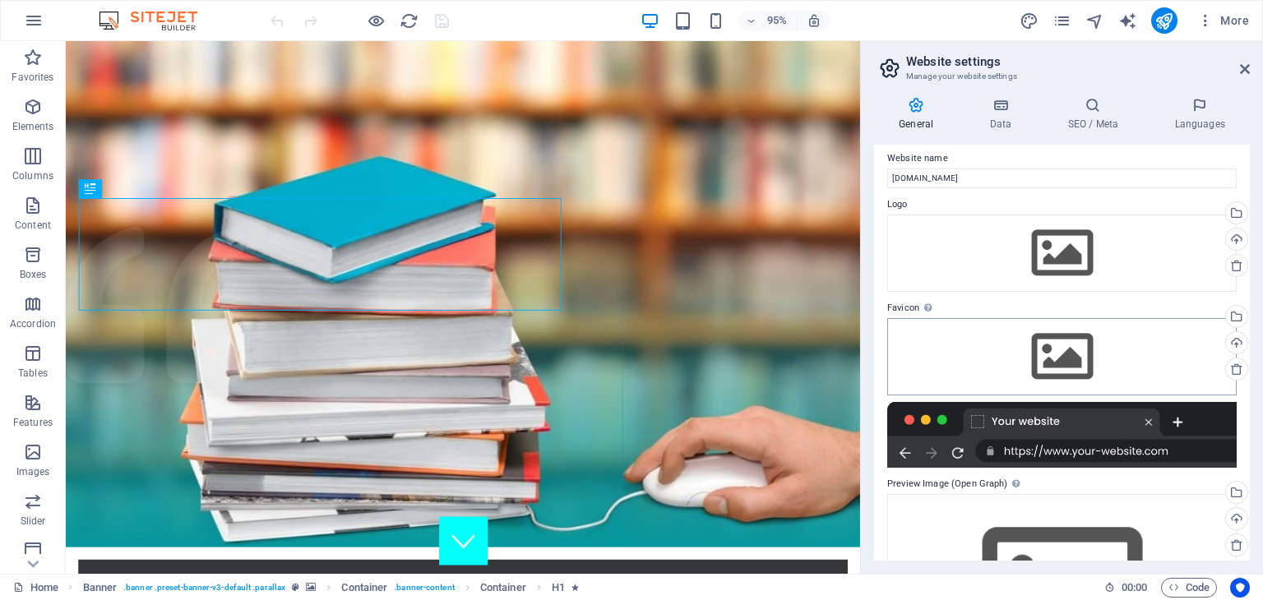
scroll to position [0, 0]
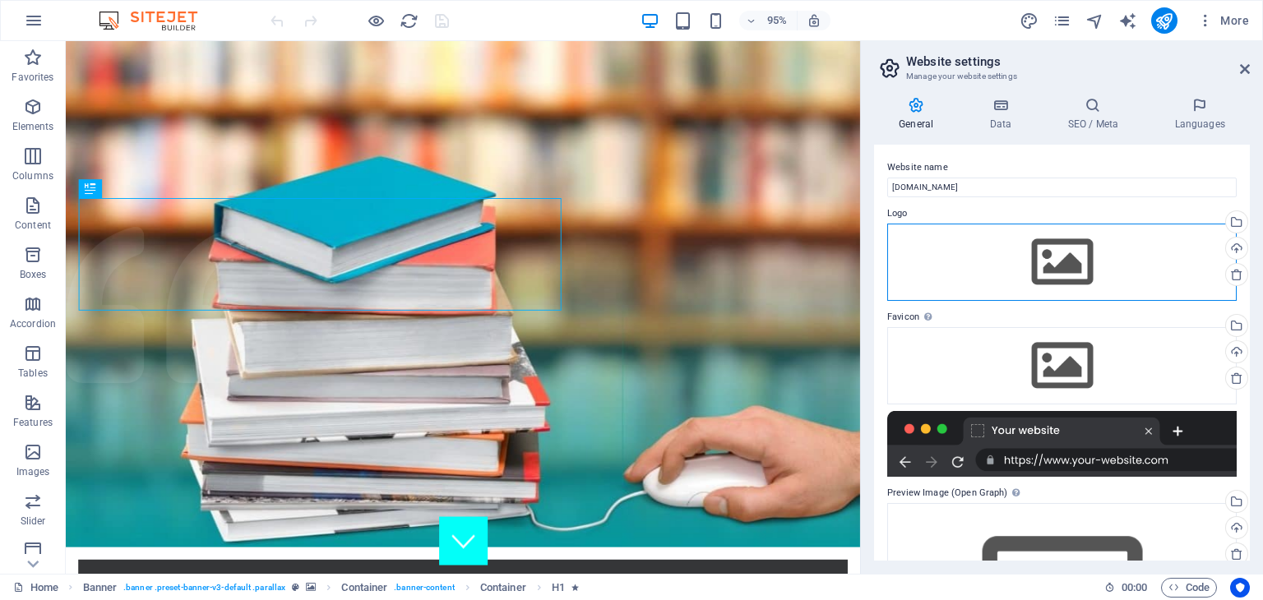
click at [1086, 273] on div "Drag files here, click to choose files or select files from Files or our free s…" at bounding box center [1062, 262] width 350 height 77
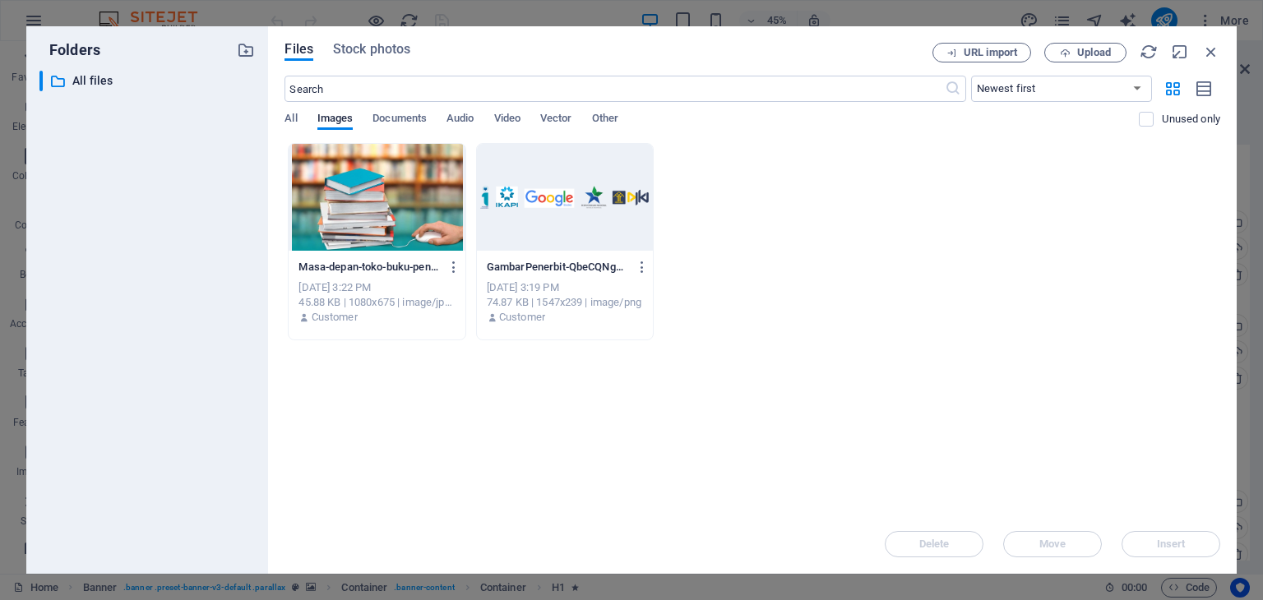
click at [365, 197] on div at bounding box center [377, 197] width 176 height 107
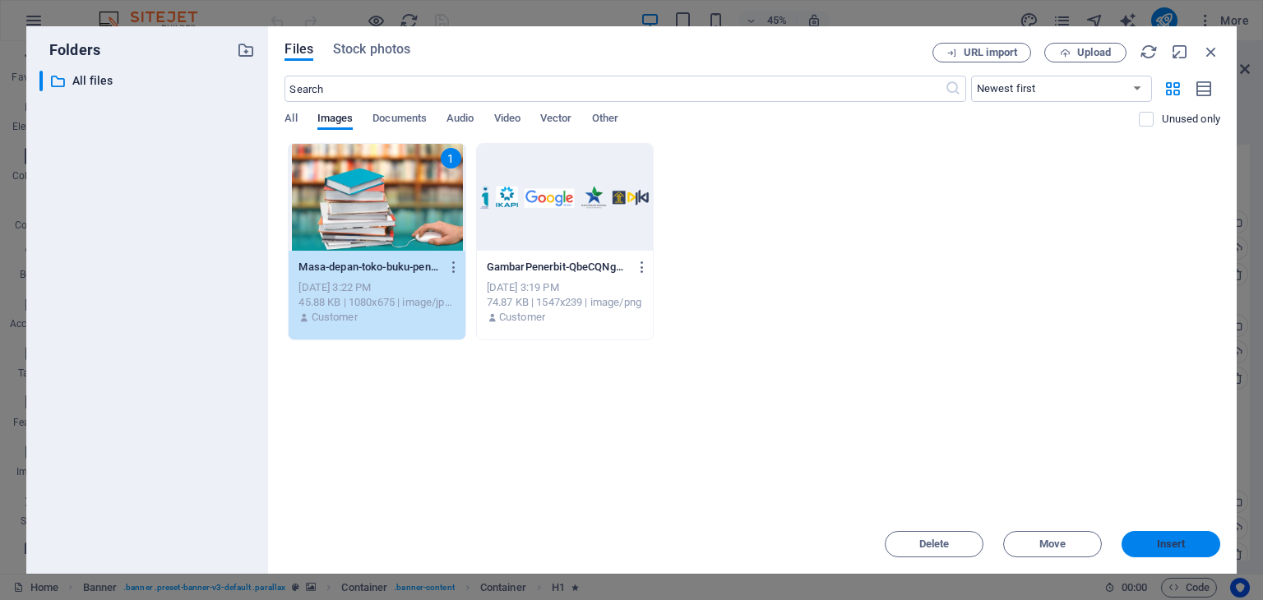
click at [1174, 537] on button "Insert" at bounding box center [1171, 544] width 99 height 26
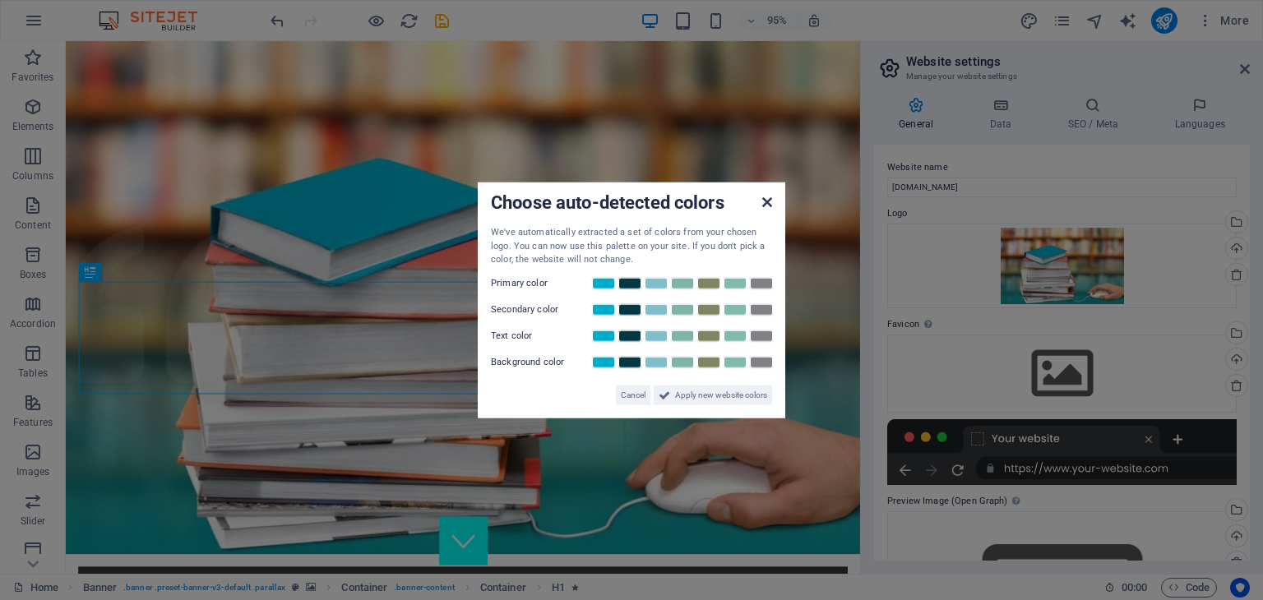
click at [764, 200] on icon at bounding box center [767, 202] width 10 height 13
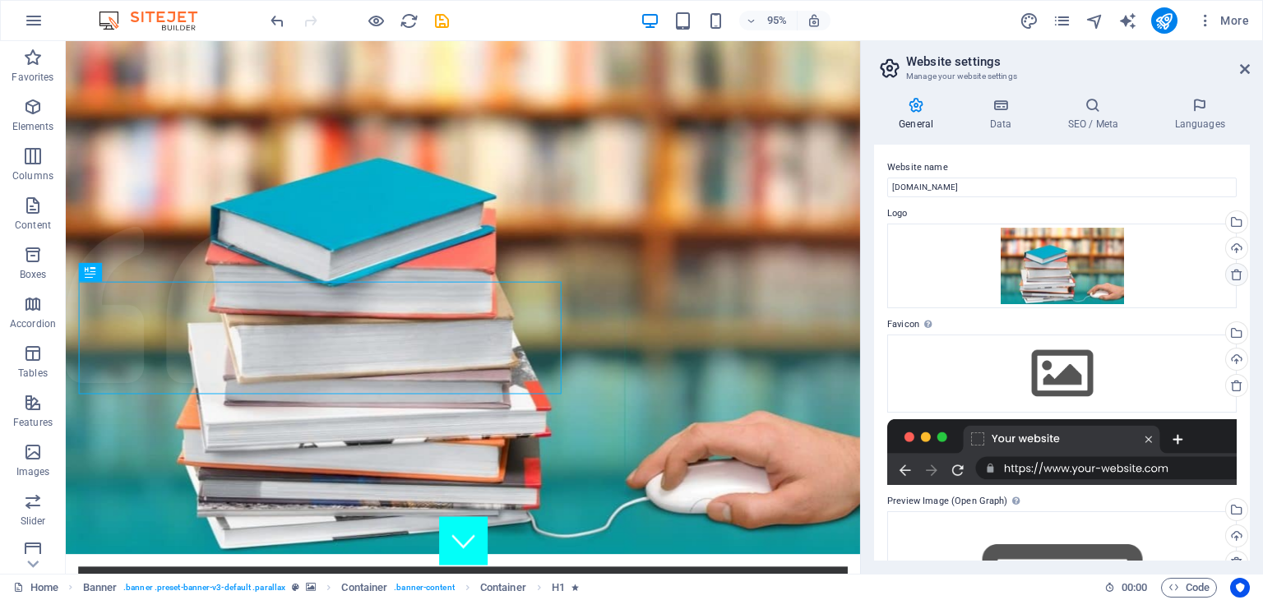
click at [1225, 274] on link at bounding box center [1236, 274] width 23 height 23
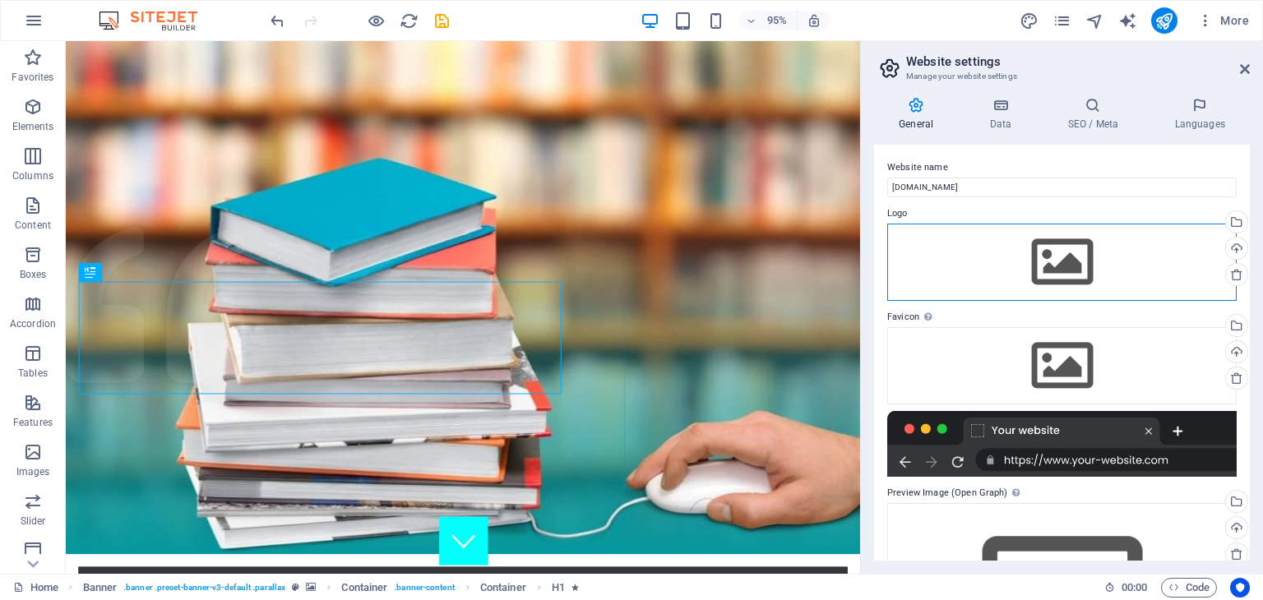
click at [1066, 263] on div "Drag files here, click to choose files or select files from Files or our free s…" at bounding box center [1062, 262] width 350 height 77
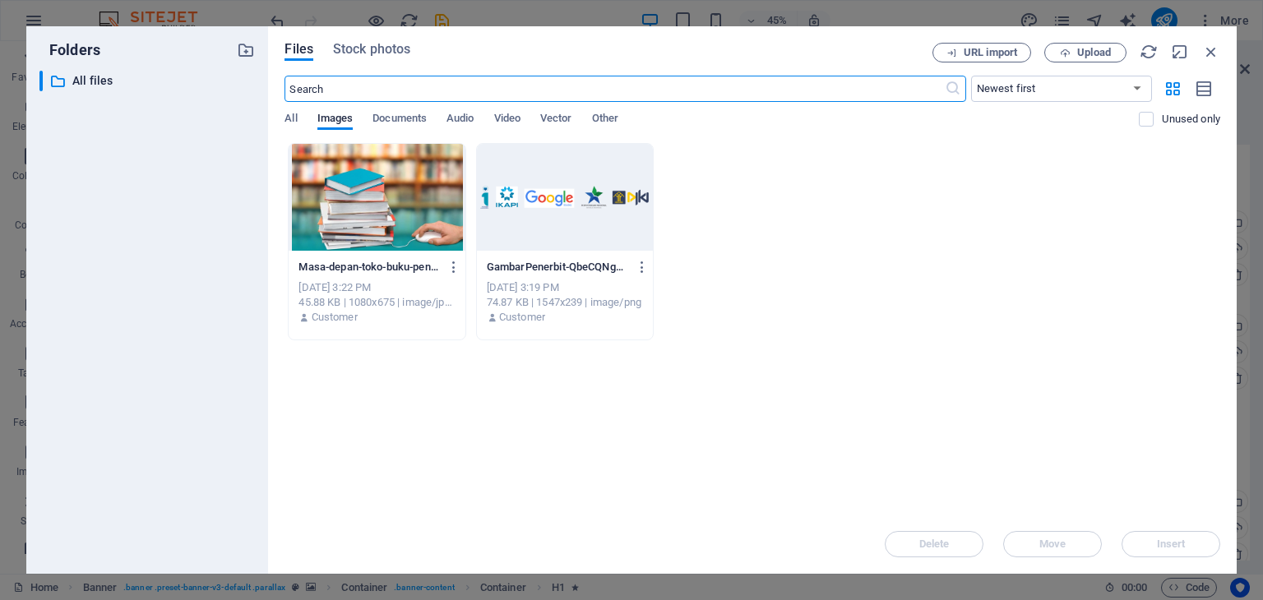
click at [572, 185] on div at bounding box center [565, 197] width 176 height 107
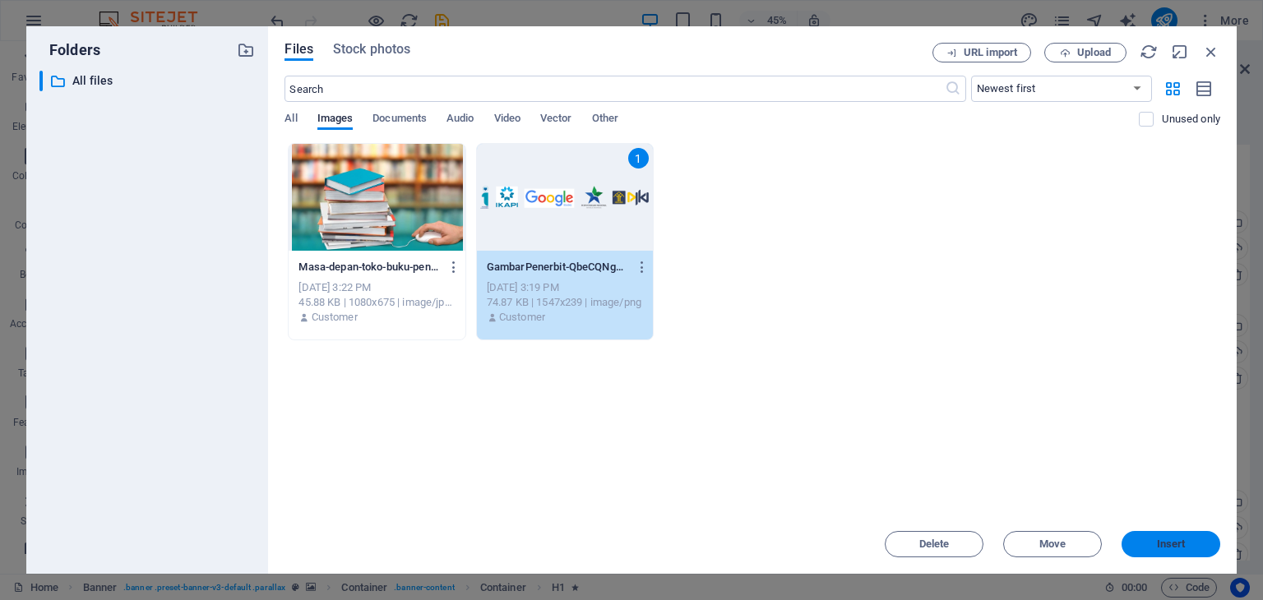
click at [1168, 542] on span "Insert" at bounding box center [1171, 544] width 29 height 10
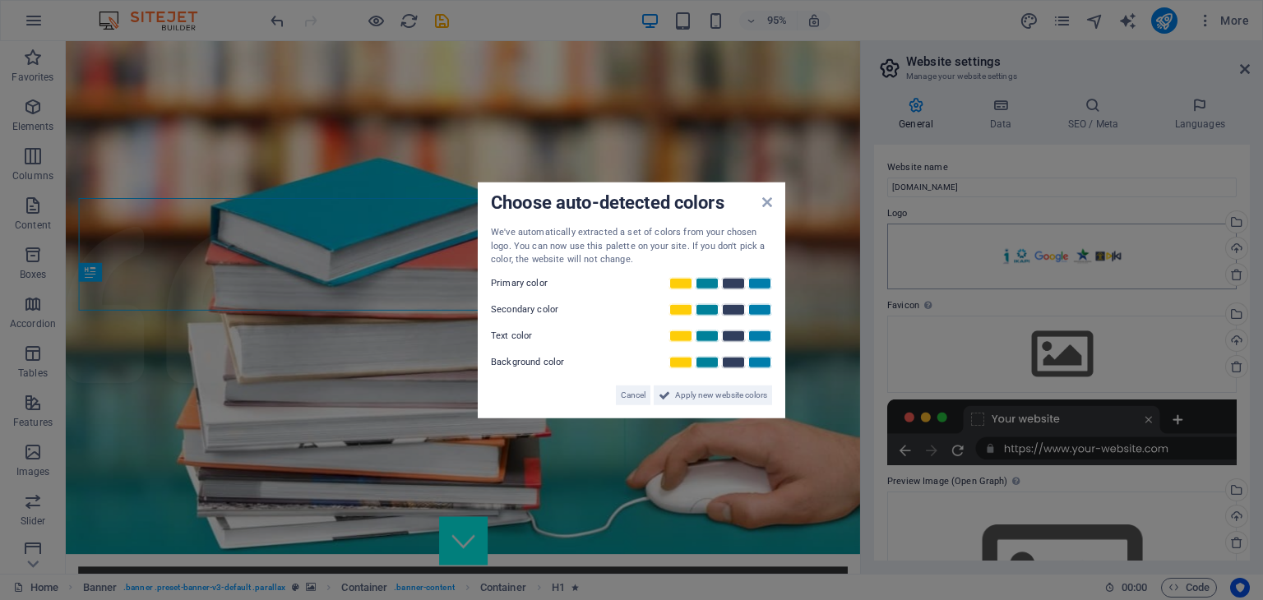
click at [1151, 287] on aside "Choose auto-detected colors We've automatically extracted a set of colors from …" at bounding box center [631, 300] width 1263 height 600
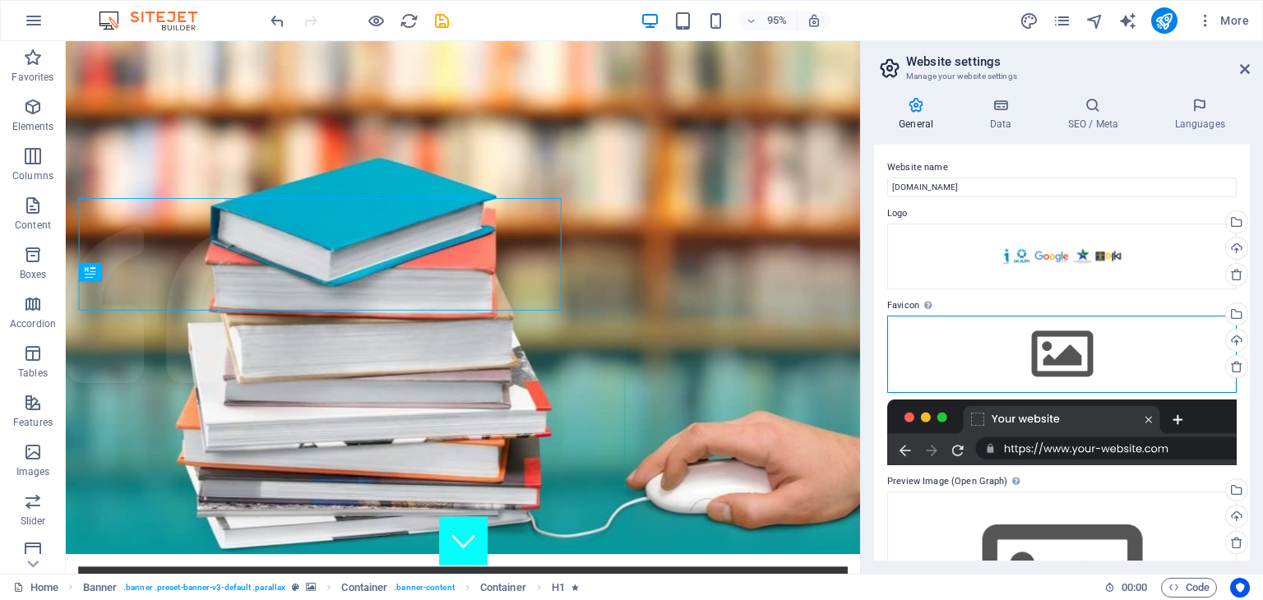
click at [1049, 351] on div "Drag files here, click to choose files or select files from Files or our free s…" at bounding box center [1062, 354] width 350 height 77
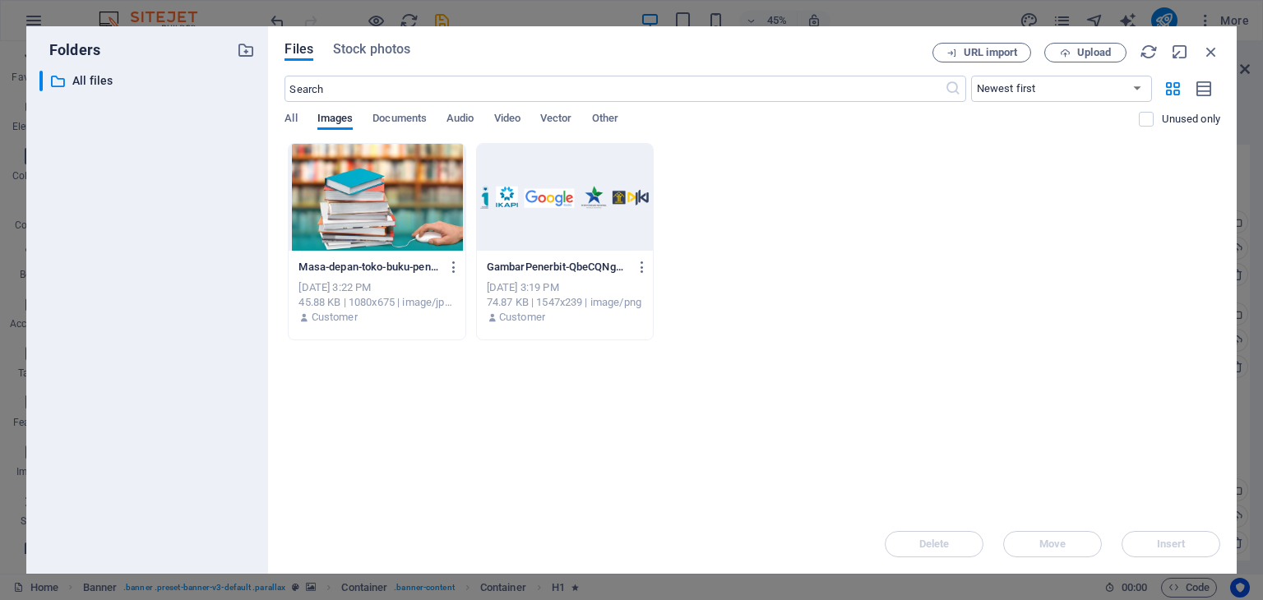
click at [351, 228] on div at bounding box center [377, 197] width 176 height 107
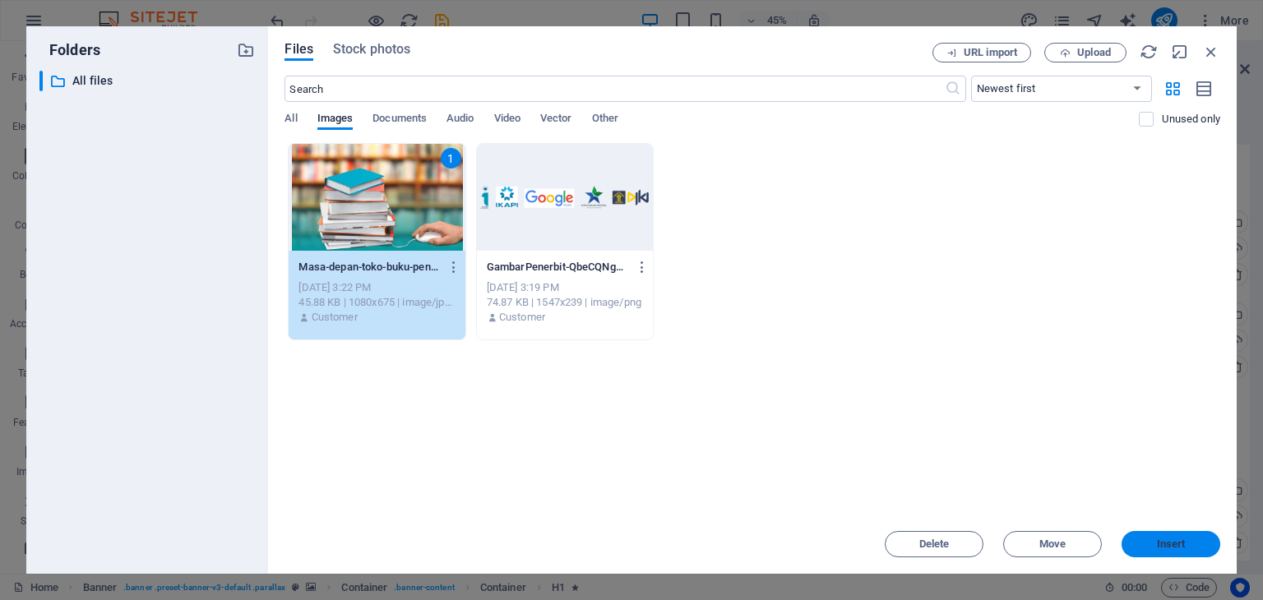
click at [1188, 547] on span "Insert" at bounding box center [1171, 544] width 86 height 10
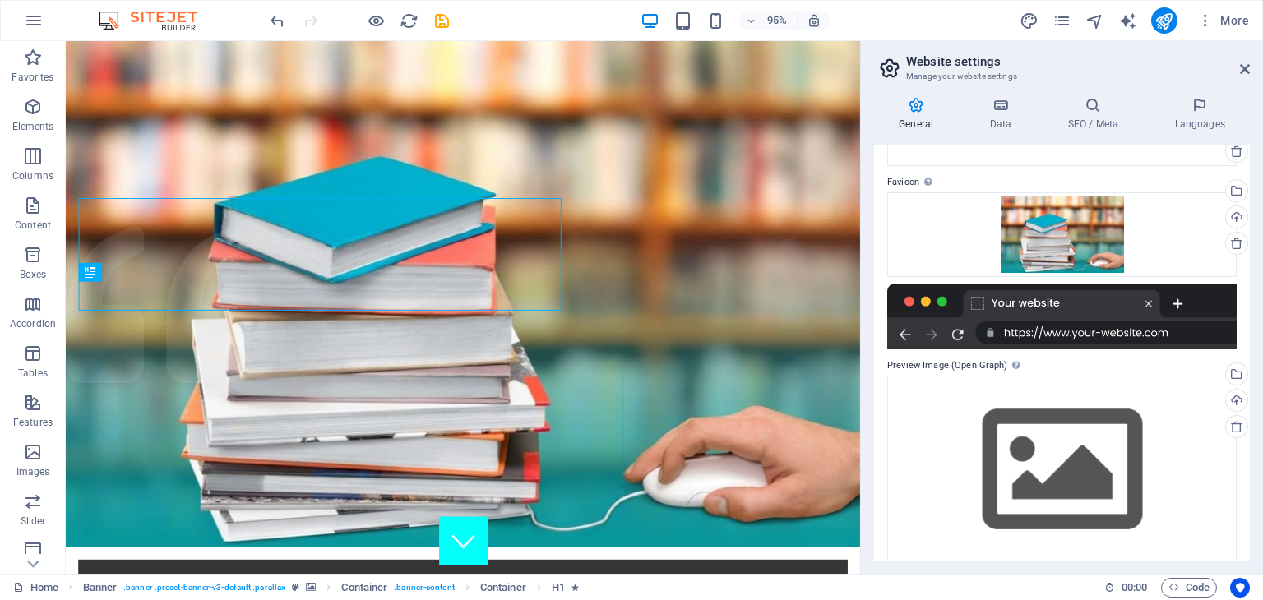
scroll to position [140, 0]
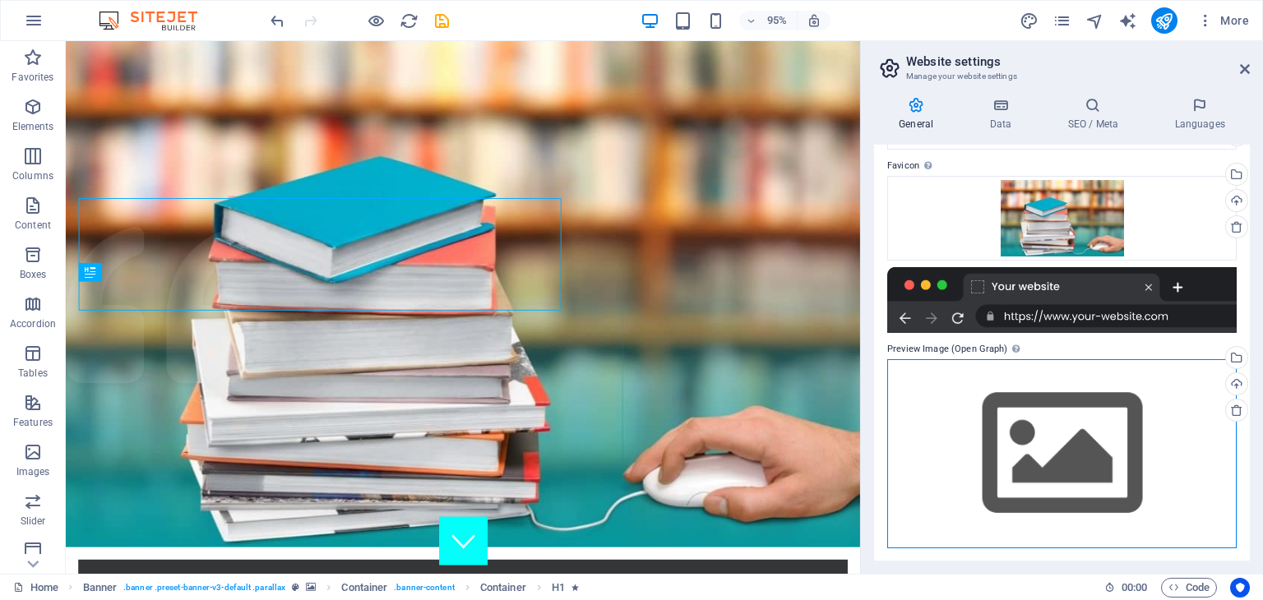
click at [1093, 419] on div "Drag files here, click to choose files or select files from Files or our free s…" at bounding box center [1062, 453] width 350 height 188
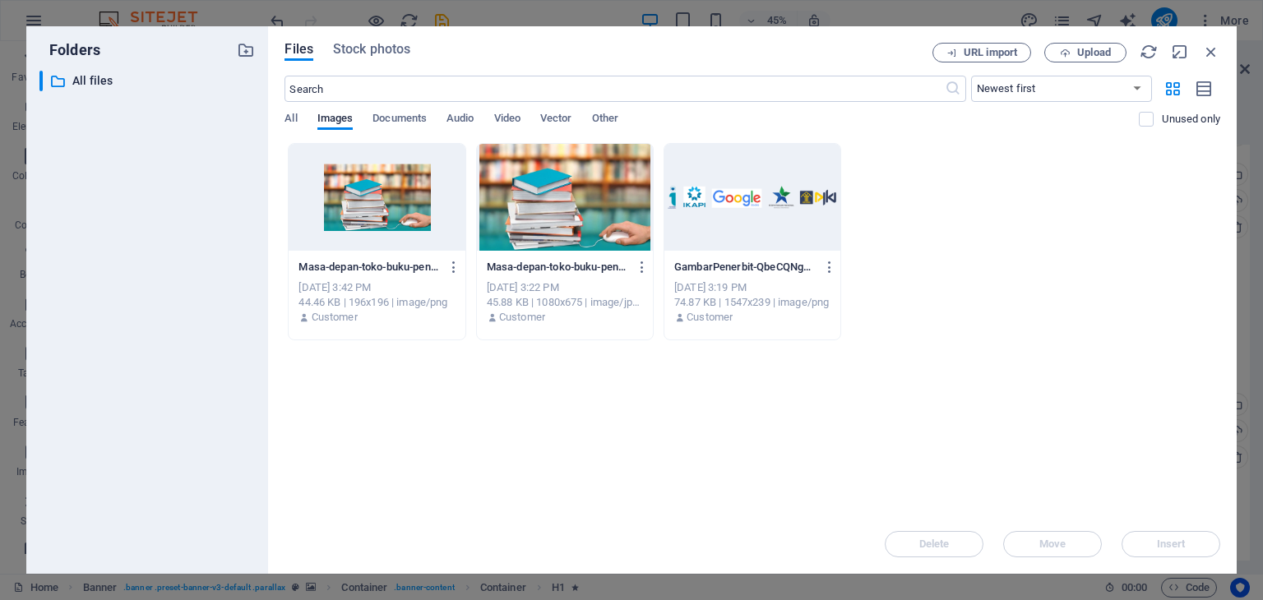
click at [344, 182] on div at bounding box center [377, 197] width 176 height 107
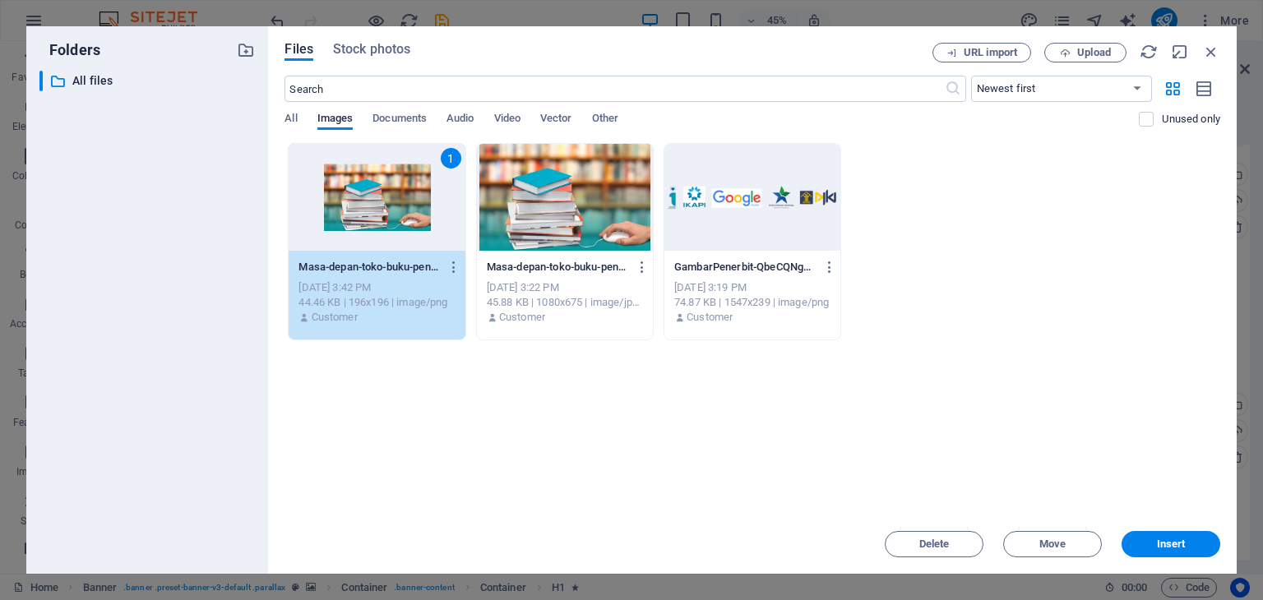
click at [582, 225] on div at bounding box center [565, 197] width 176 height 107
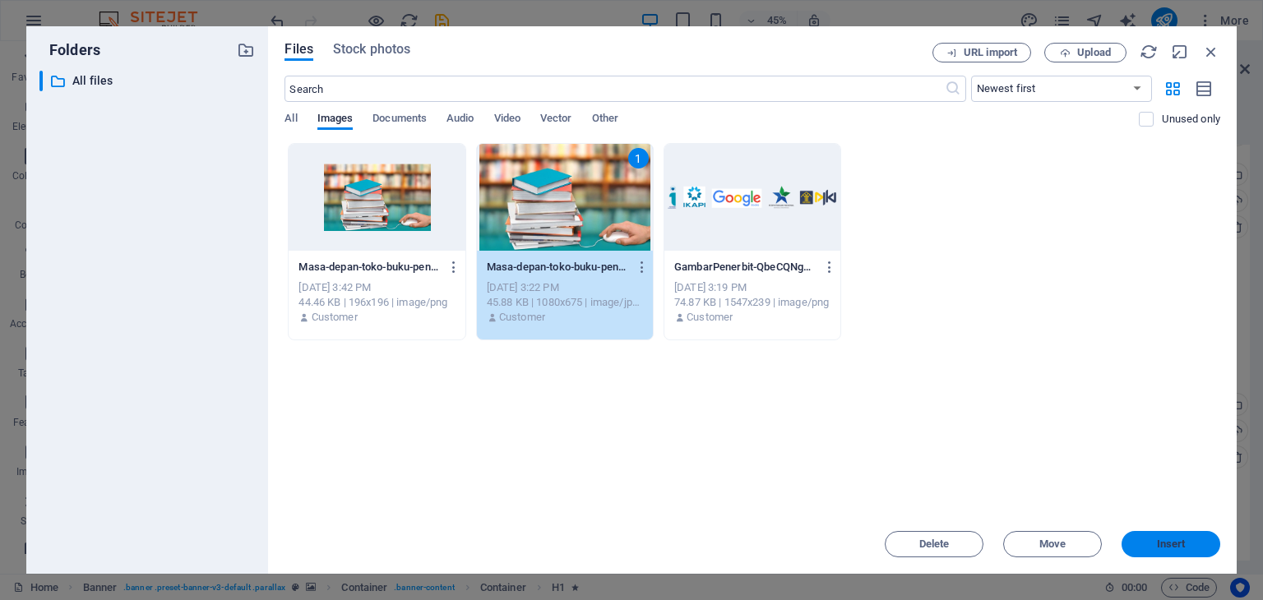
click at [1154, 536] on button "Insert" at bounding box center [1171, 544] width 99 height 26
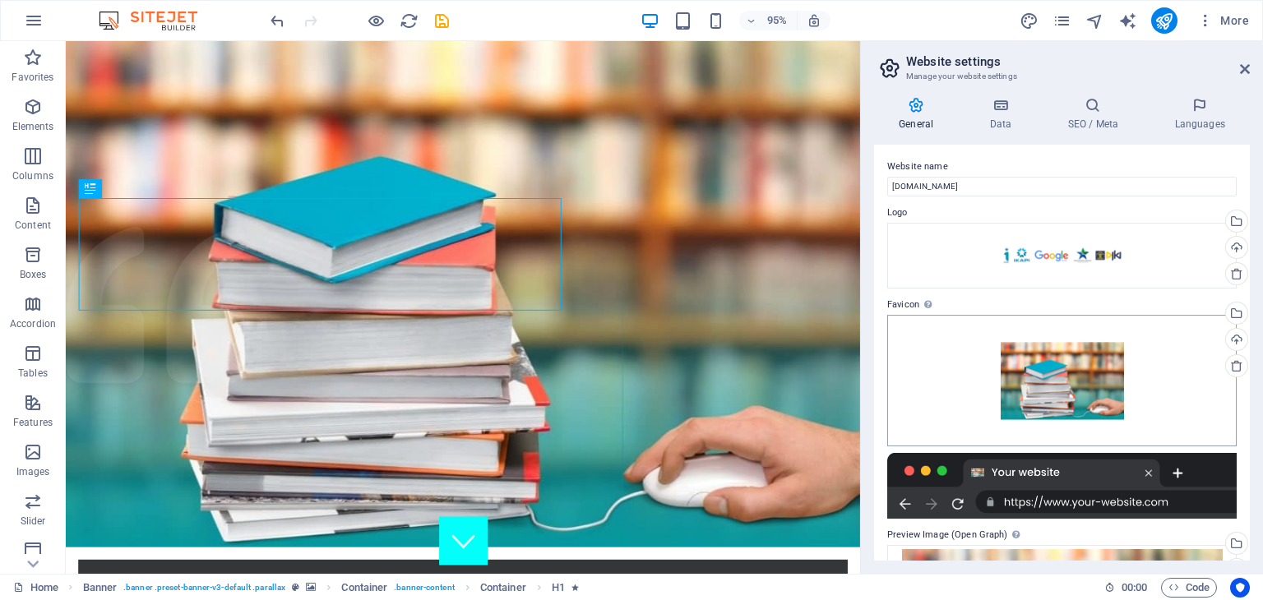
scroll to position [0, 0]
click at [989, 123] on h4 "Data" at bounding box center [1004, 114] width 78 height 35
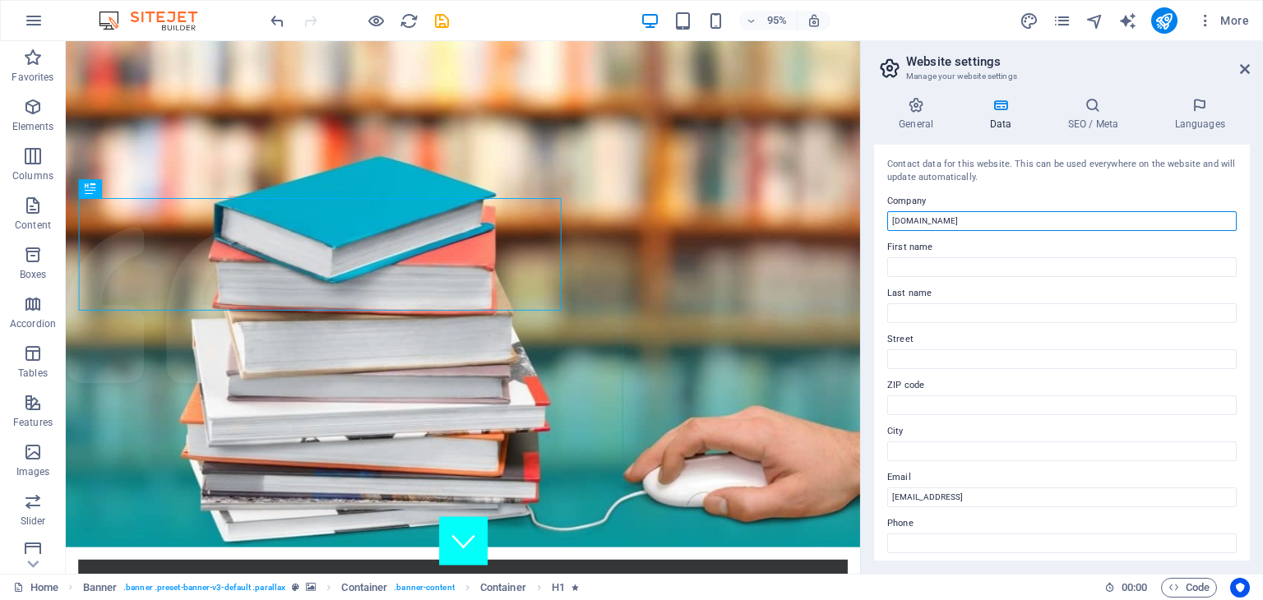
click at [956, 219] on input "[DOMAIN_NAME]" at bounding box center [1062, 221] width 350 height 20
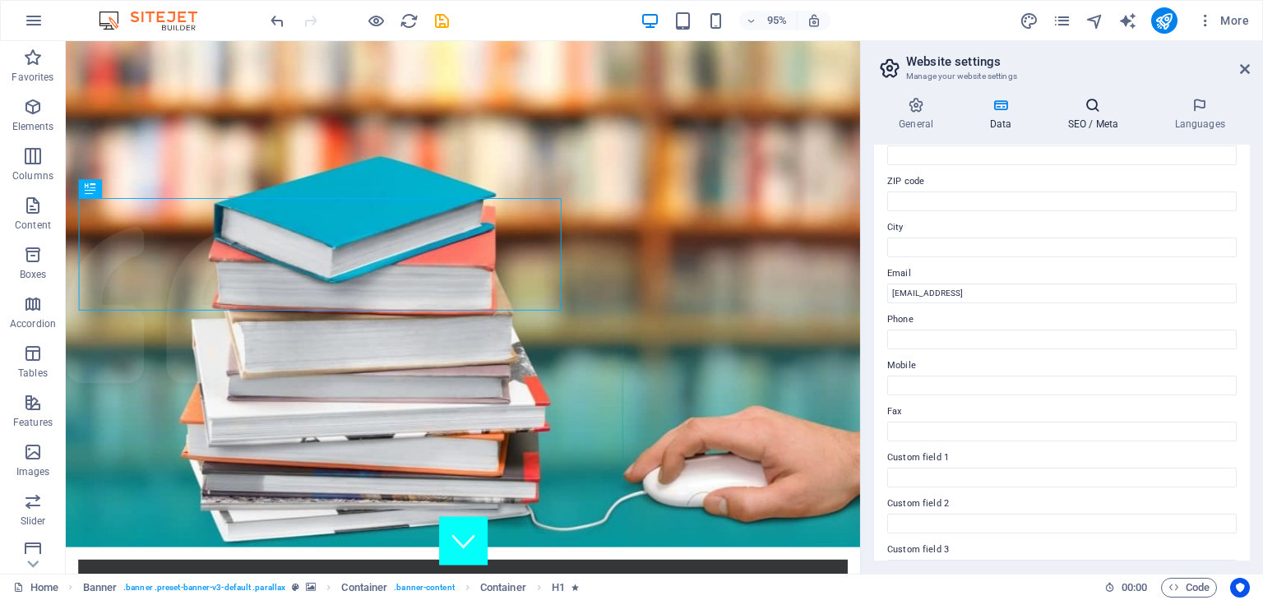
scroll to position [127, 0]
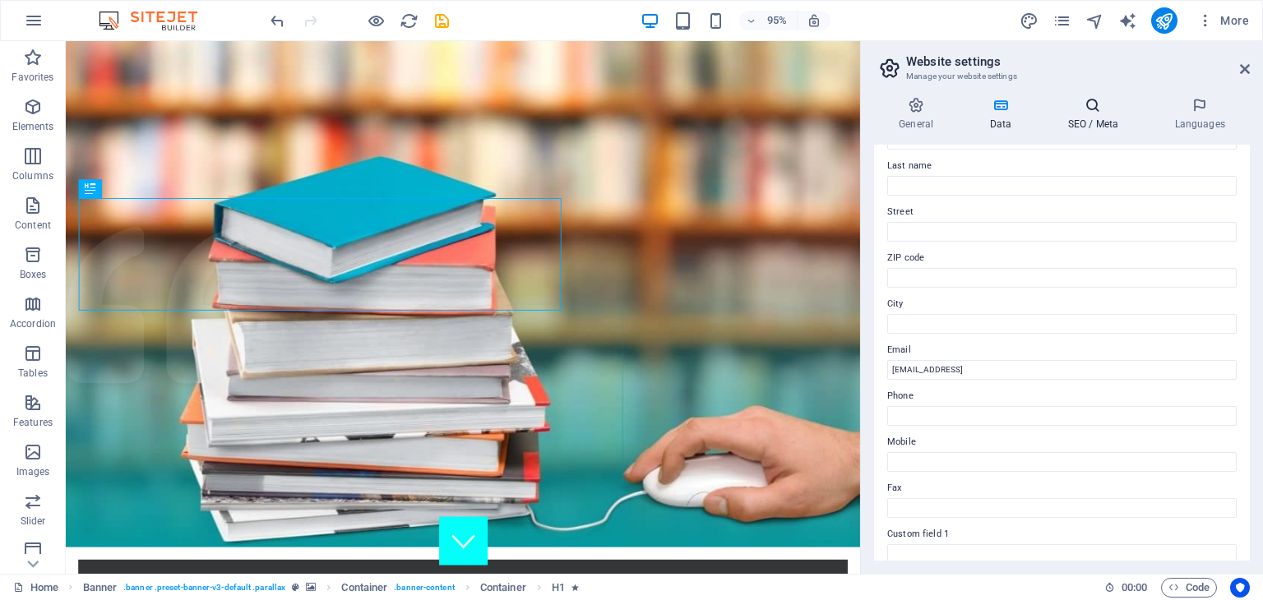
click at [1104, 109] on icon at bounding box center [1093, 105] width 100 height 16
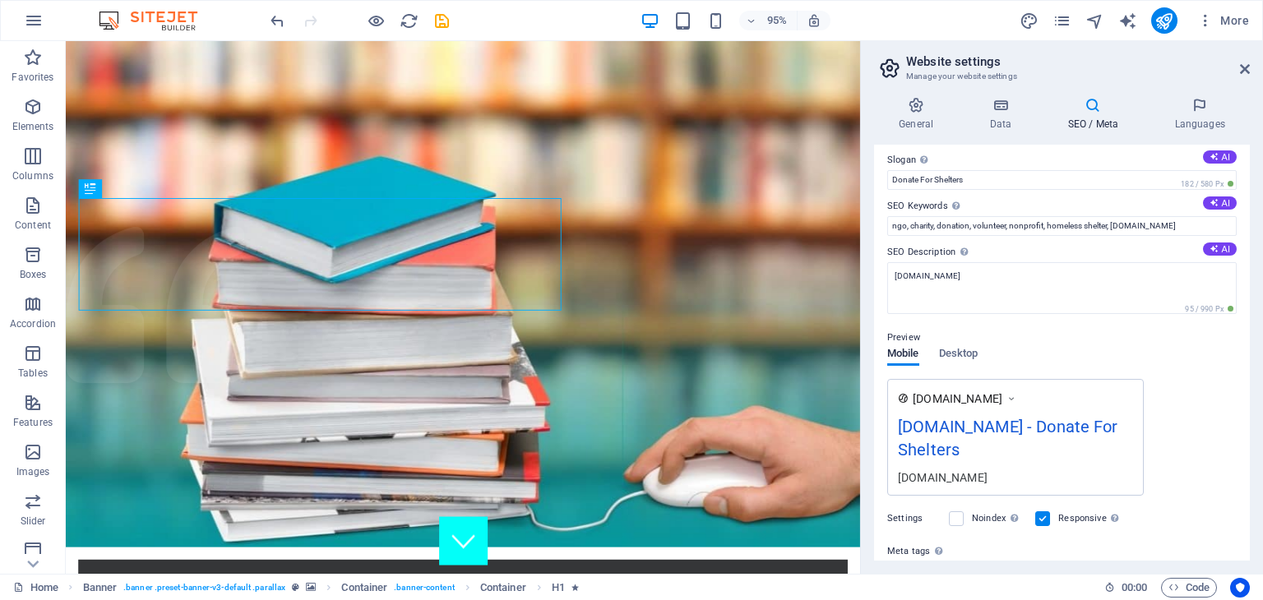
scroll to position [0, 0]
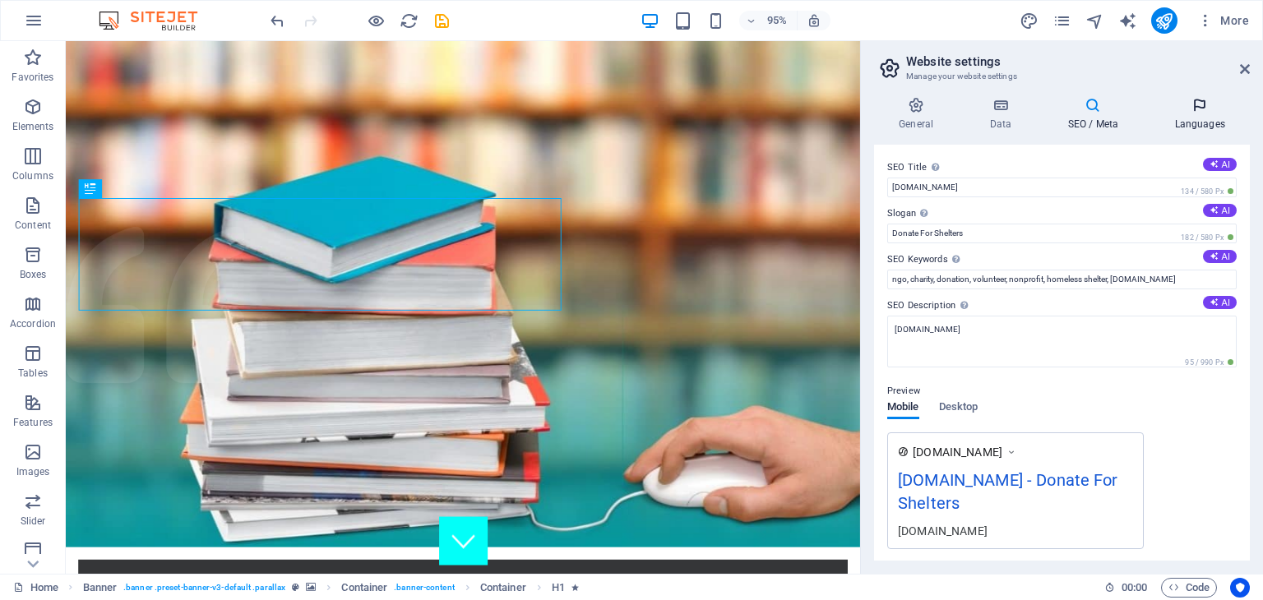
click at [1211, 107] on icon at bounding box center [1200, 105] width 100 height 16
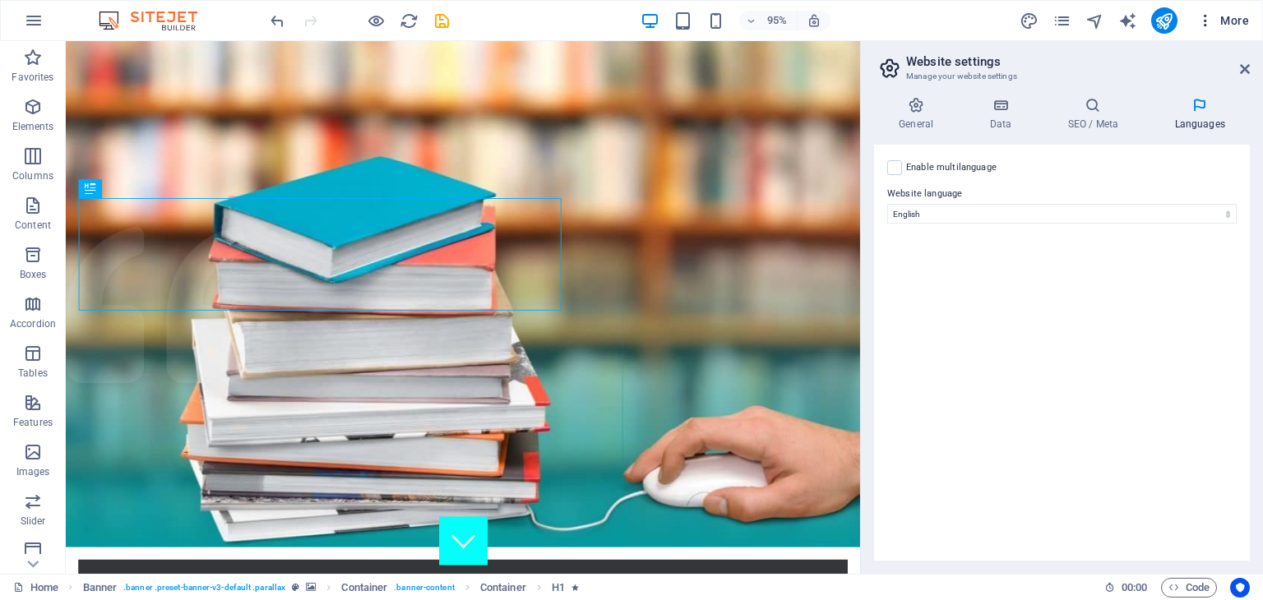
click at [1211, 22] on icon "button" at bounding box center [1205, 20] width 16 height 16
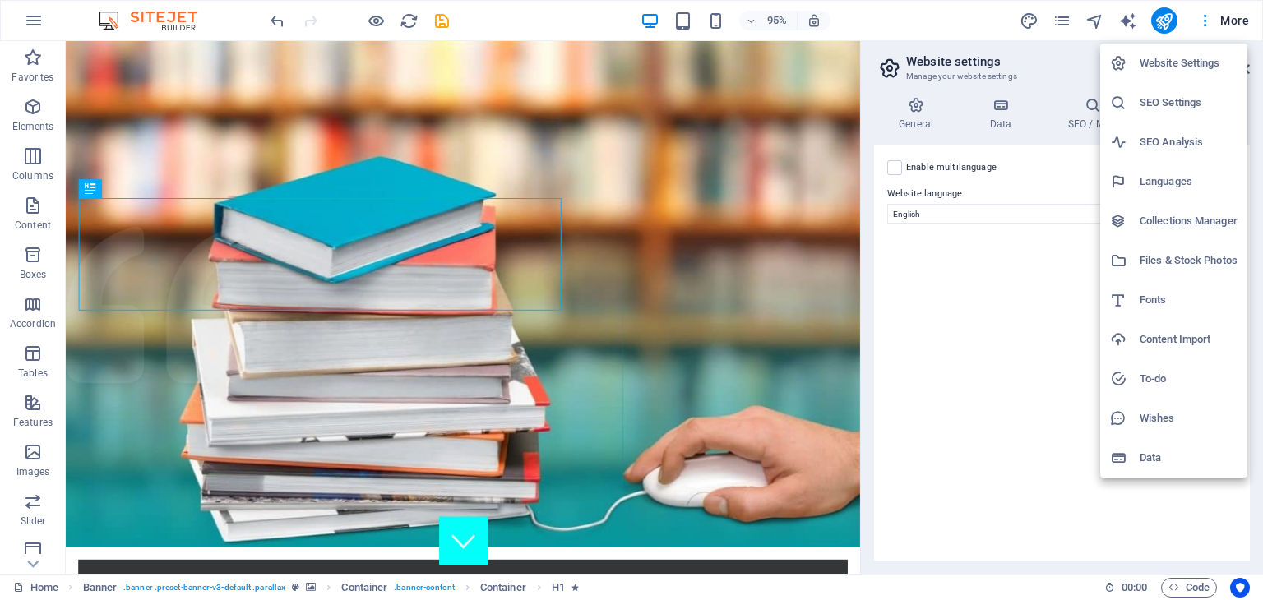
click at [1233, 6] on div at bounding box center [631, 300] width 1263 height 600
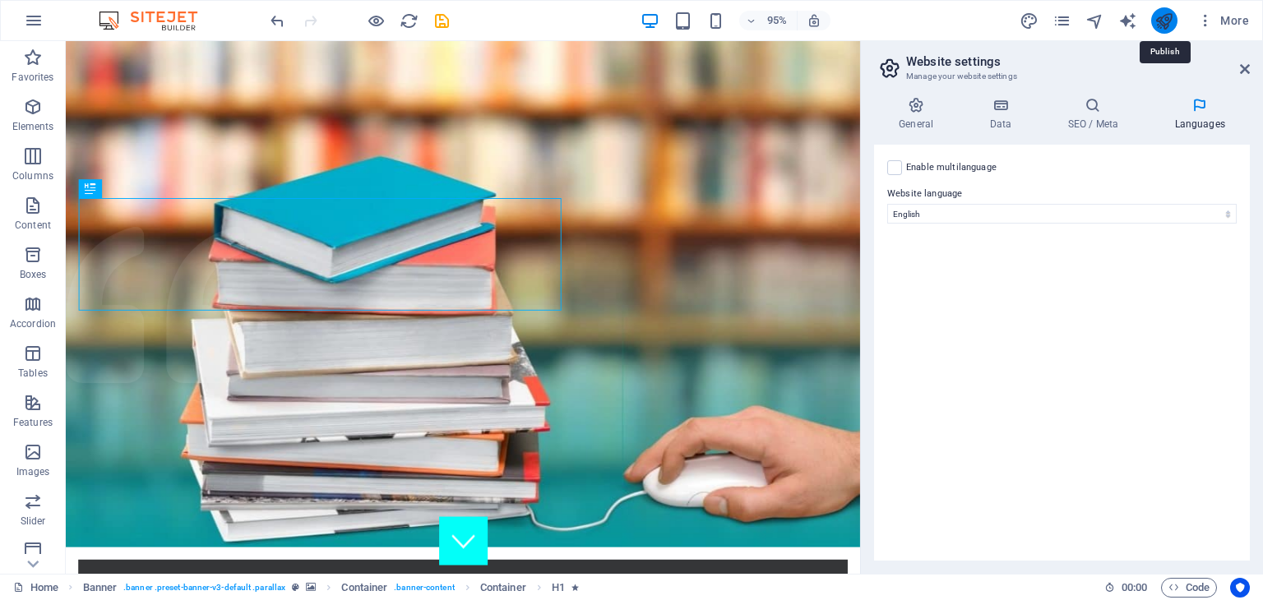
click at [1169, 21] on icon "publish" at bounding box center [1164, 21] width 19 height 19
